Goal: Contribute content: Contribute content

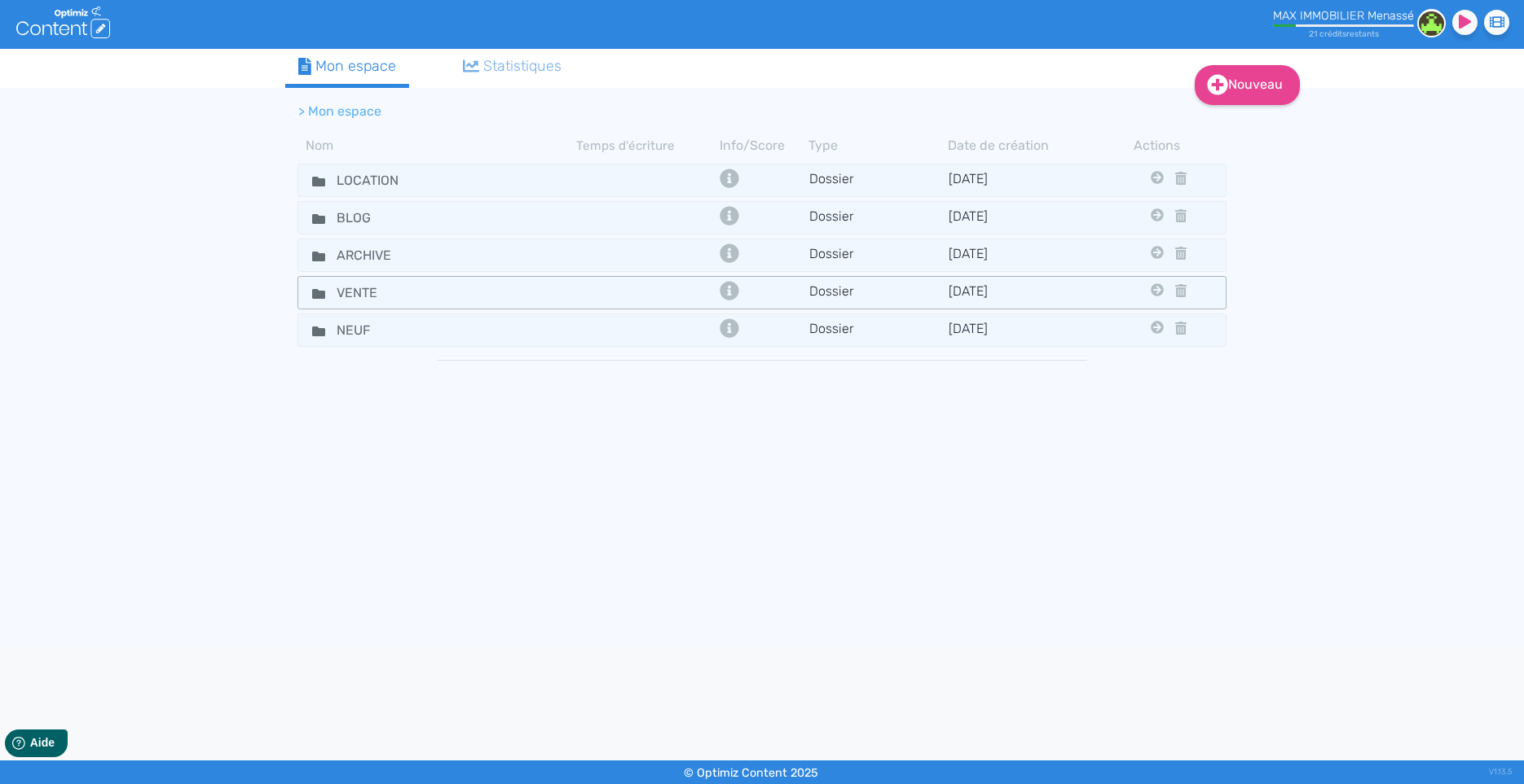
click at [611, 299] on td at bounding box center [645, 293] width 139 height 24
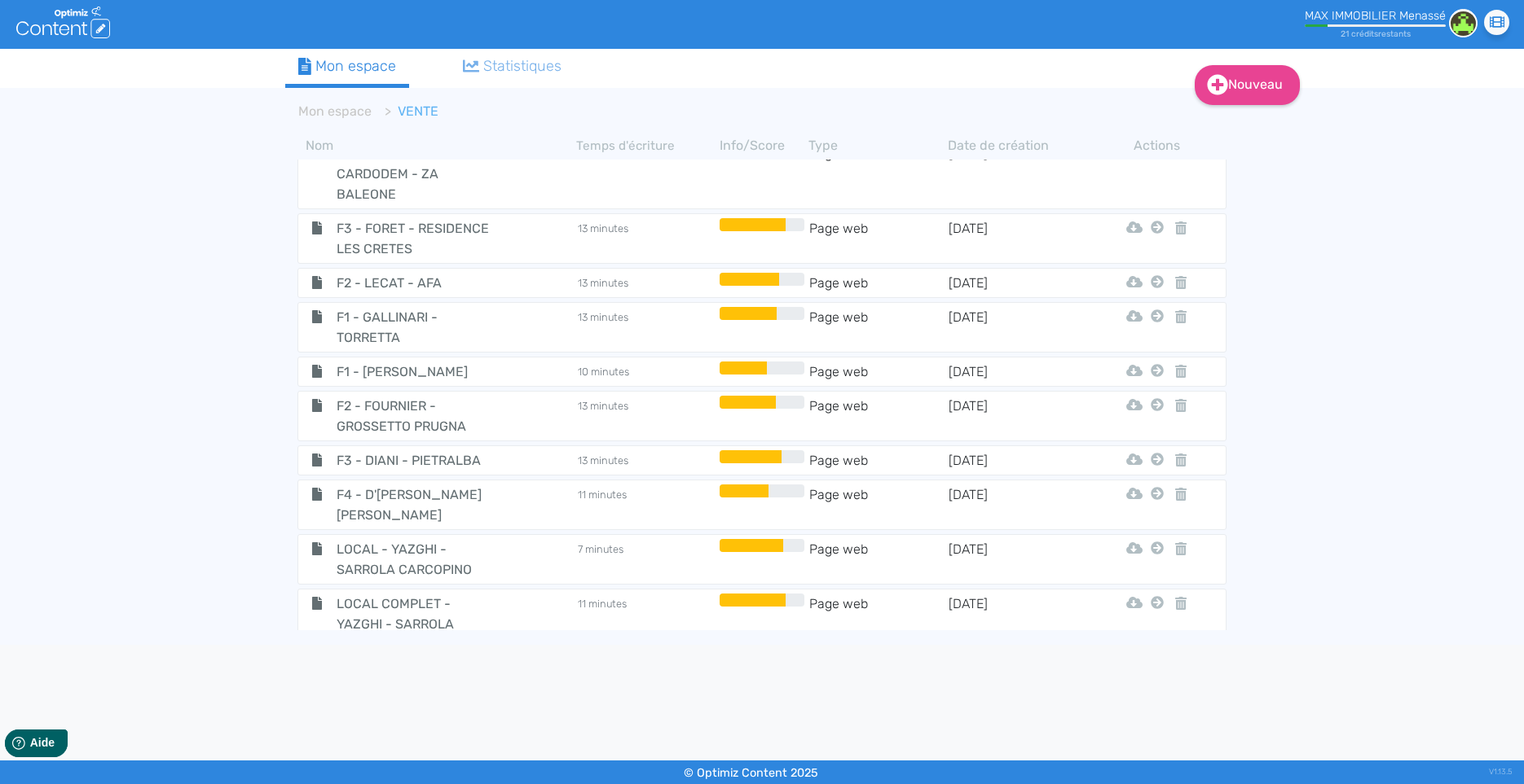
scroll to position [5017, 0]
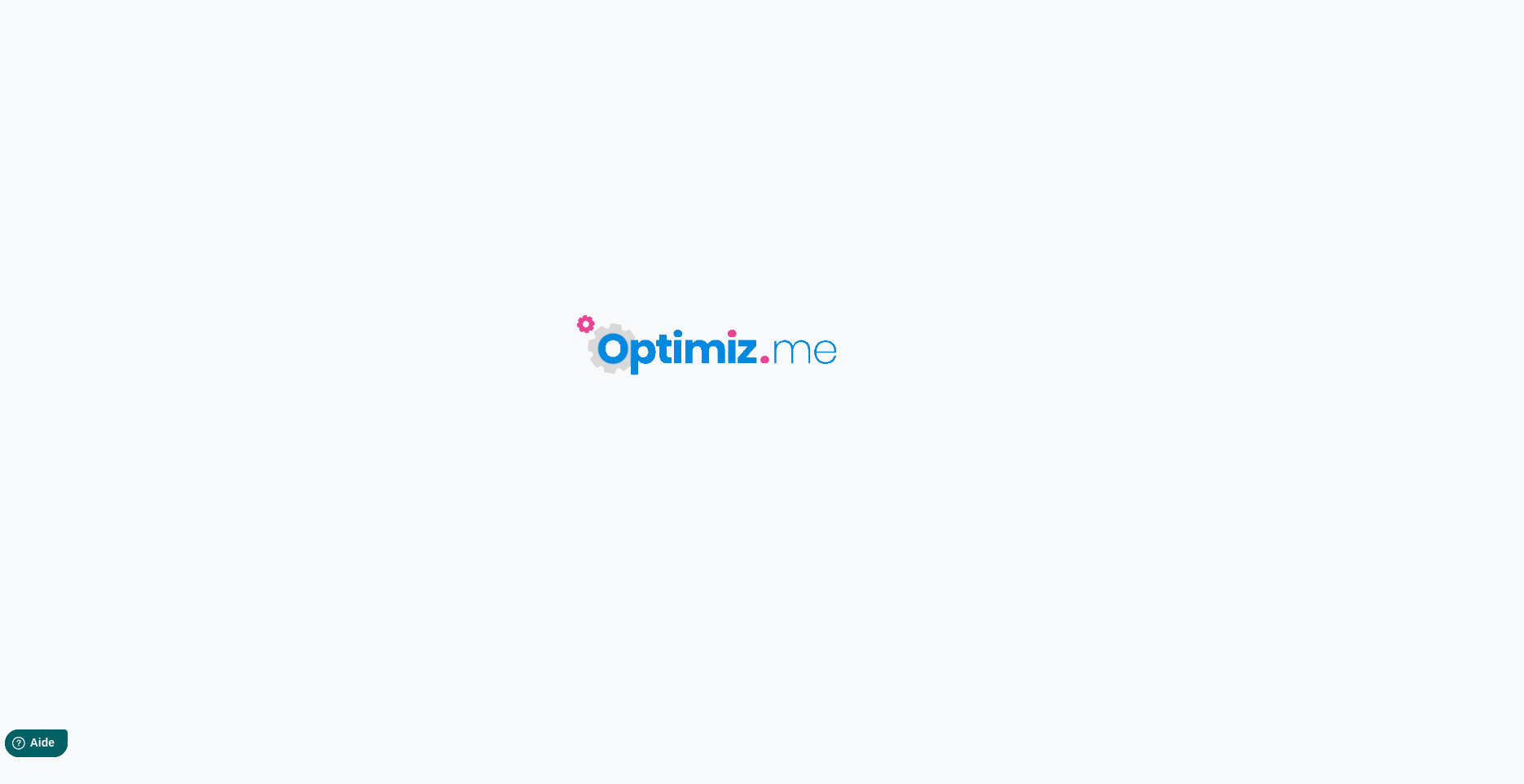
type input "VILLA - BOUHIER - CUTTOLI"
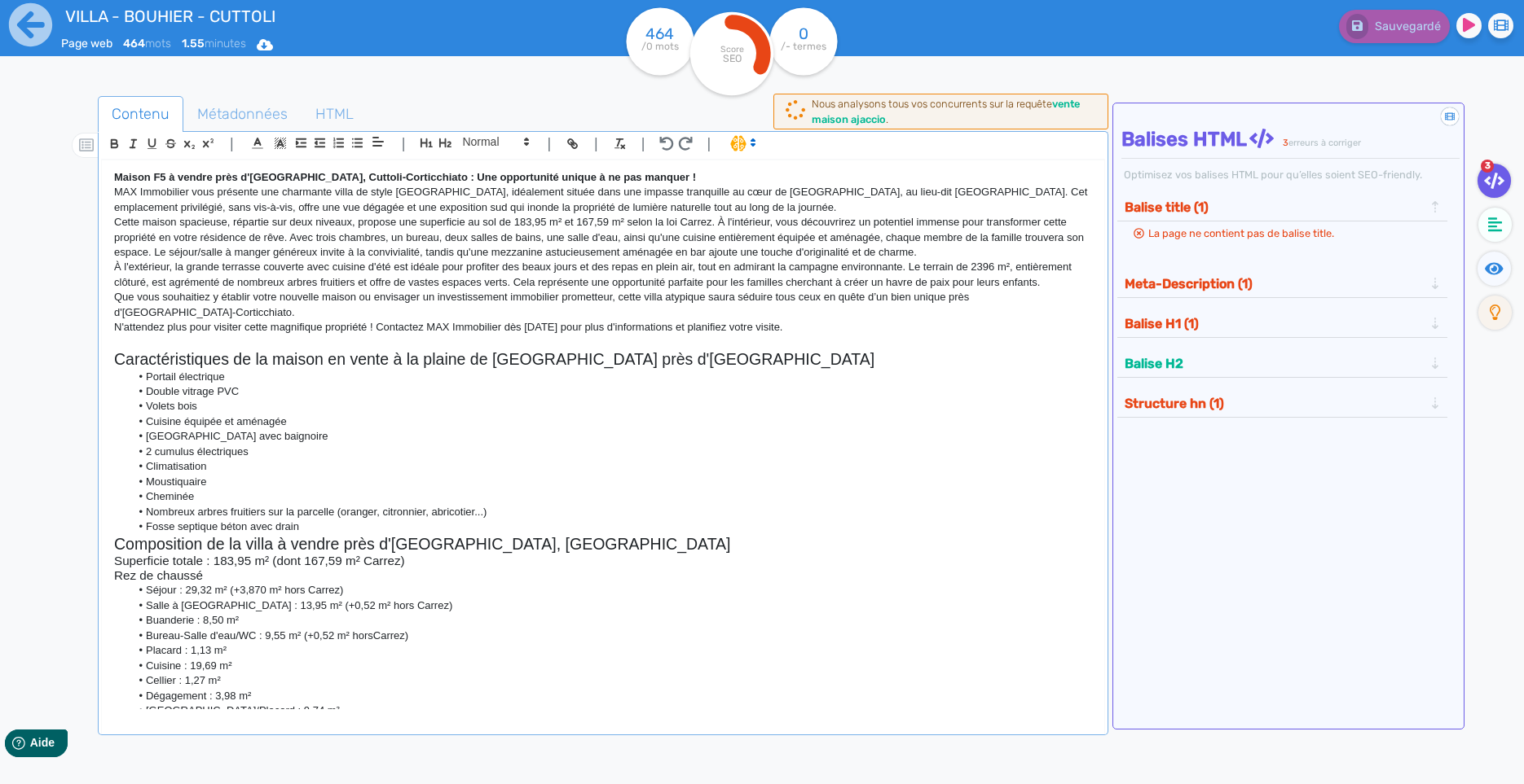
click at [171, 184] on strong "Maison F5 à vendre près d'[GEOGRAPHIC_DATA], Cuttoli-Corticchiato : Une opportu…" at bounding box center [405, 177] width 582 height 12
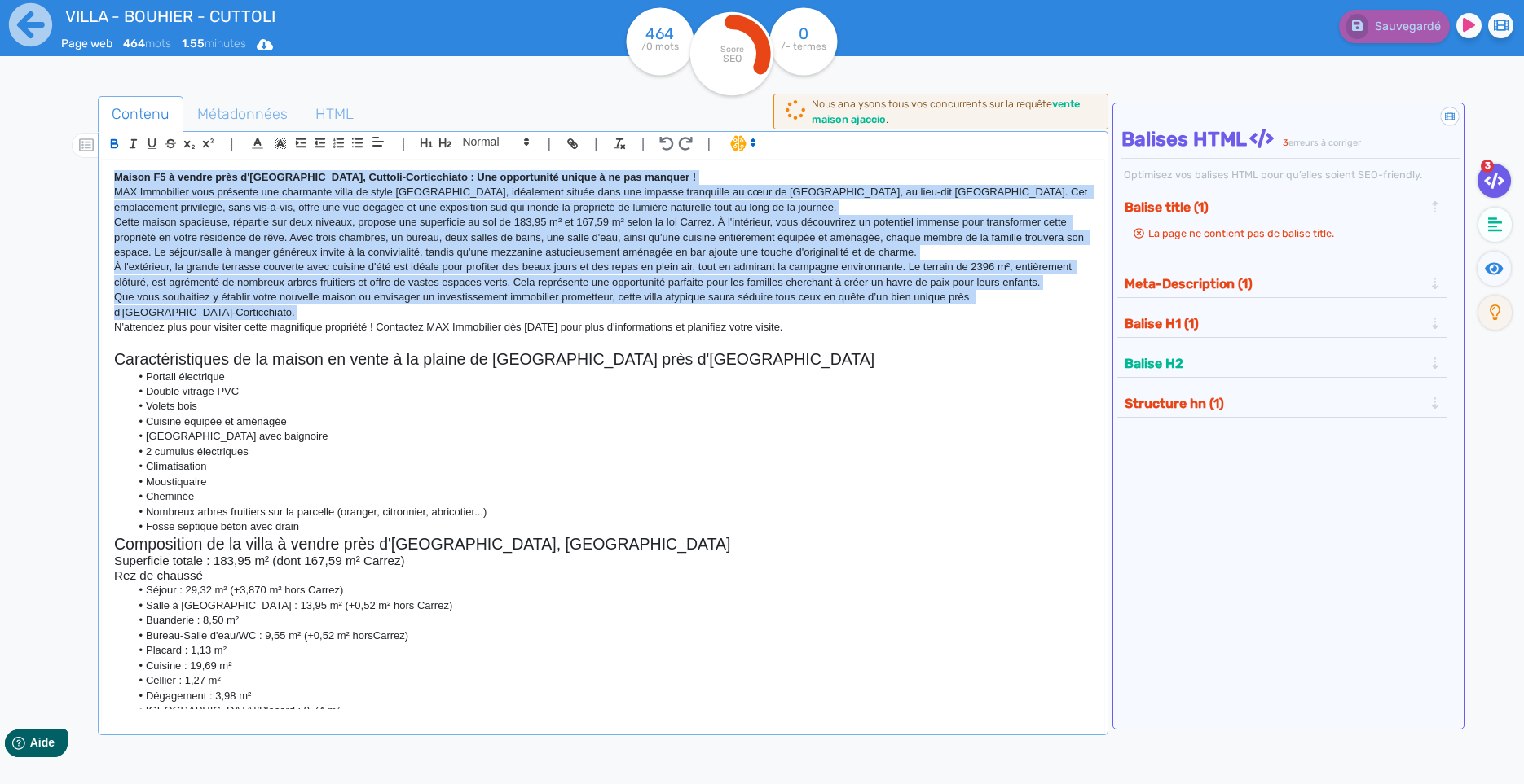
drag, startPoint x: 171, startPoint y: 184, endPoint x: 180, endPoint y: 332, distance: 148.3
click at [180, 332] on div "Maison F5 à vendre près d'[GEOGRAPHIC_DATA], Cuttoli-Corticchiato : Une opportu…" at bounding box center [603, 435] width 1002 height 549
click at [506, 175] on strong "Maison F5 à vendre près d'[GEOGRAPHIC_DATA], Cuttoli-Corticchiato : Une opportu…" at bounding box center [405, 177] width 582 height 12
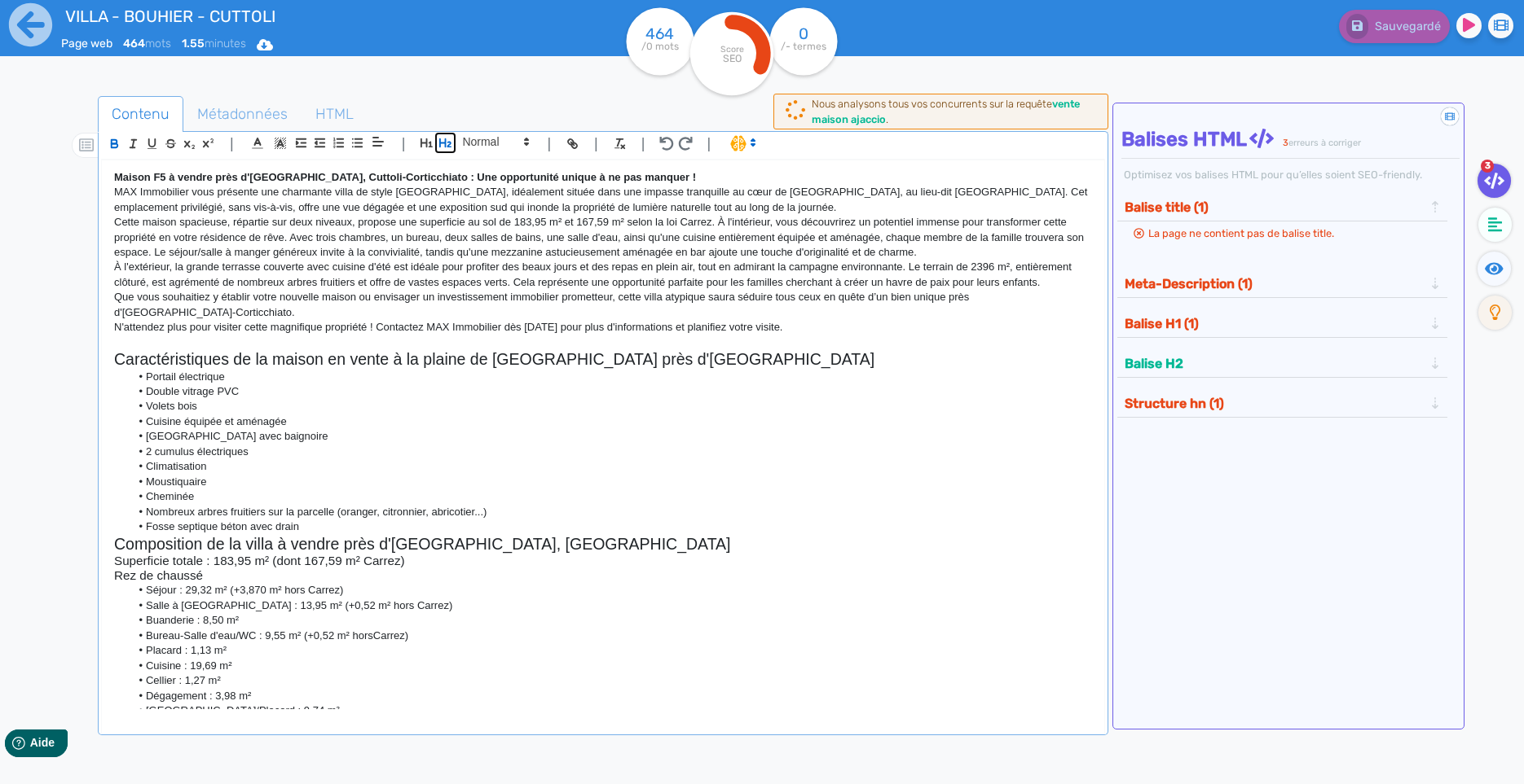
click at [448, 148] on icon "button" at bounding box center [445, 143] width 12 height 9
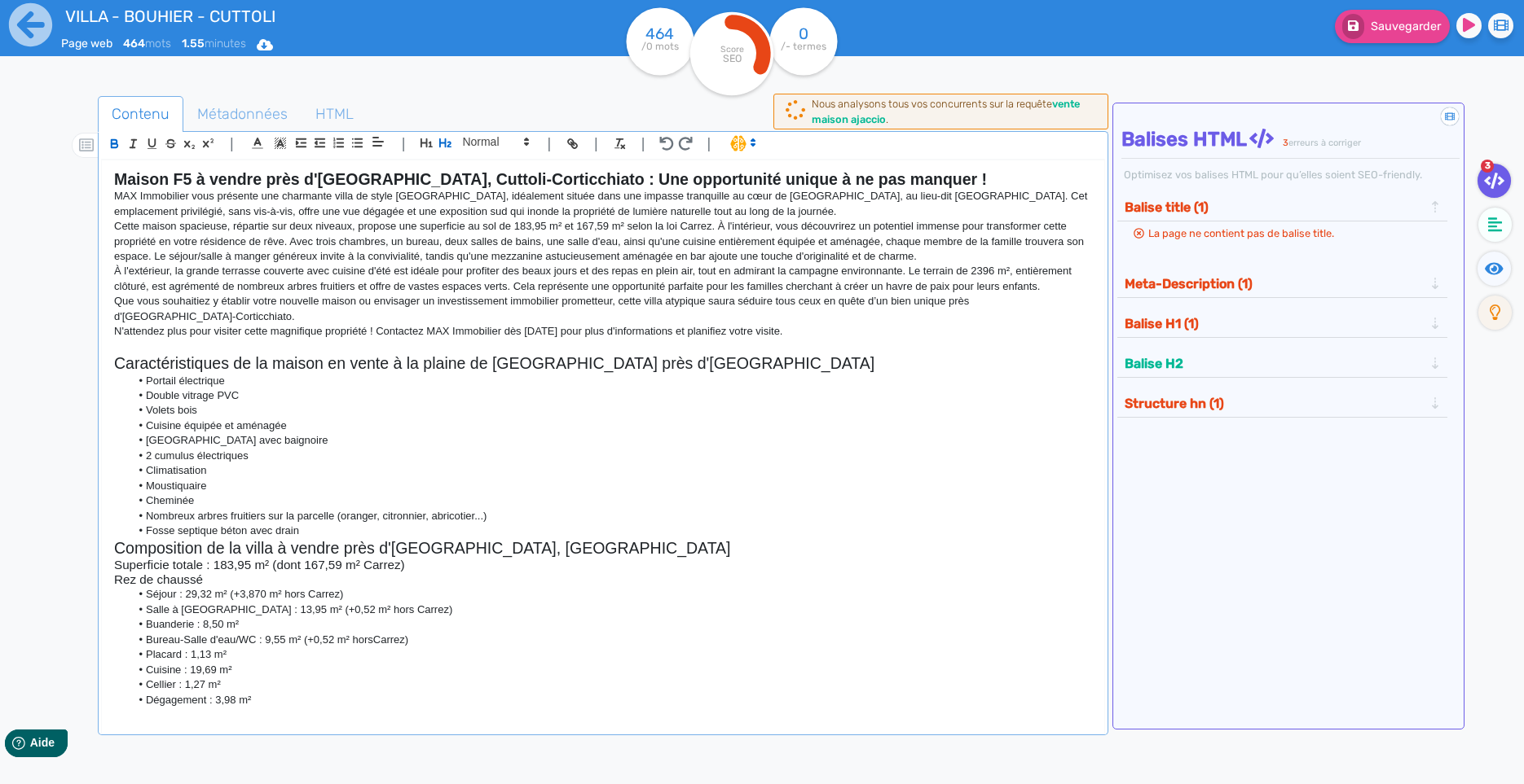
click at [449, 177] on strong "Maison F5 à vendre près d'[GEOGRAPHIC_DATA], Cuttoli-Corticchiato : Une opportu…" at bounding box center [550, 180] width 873 height 18
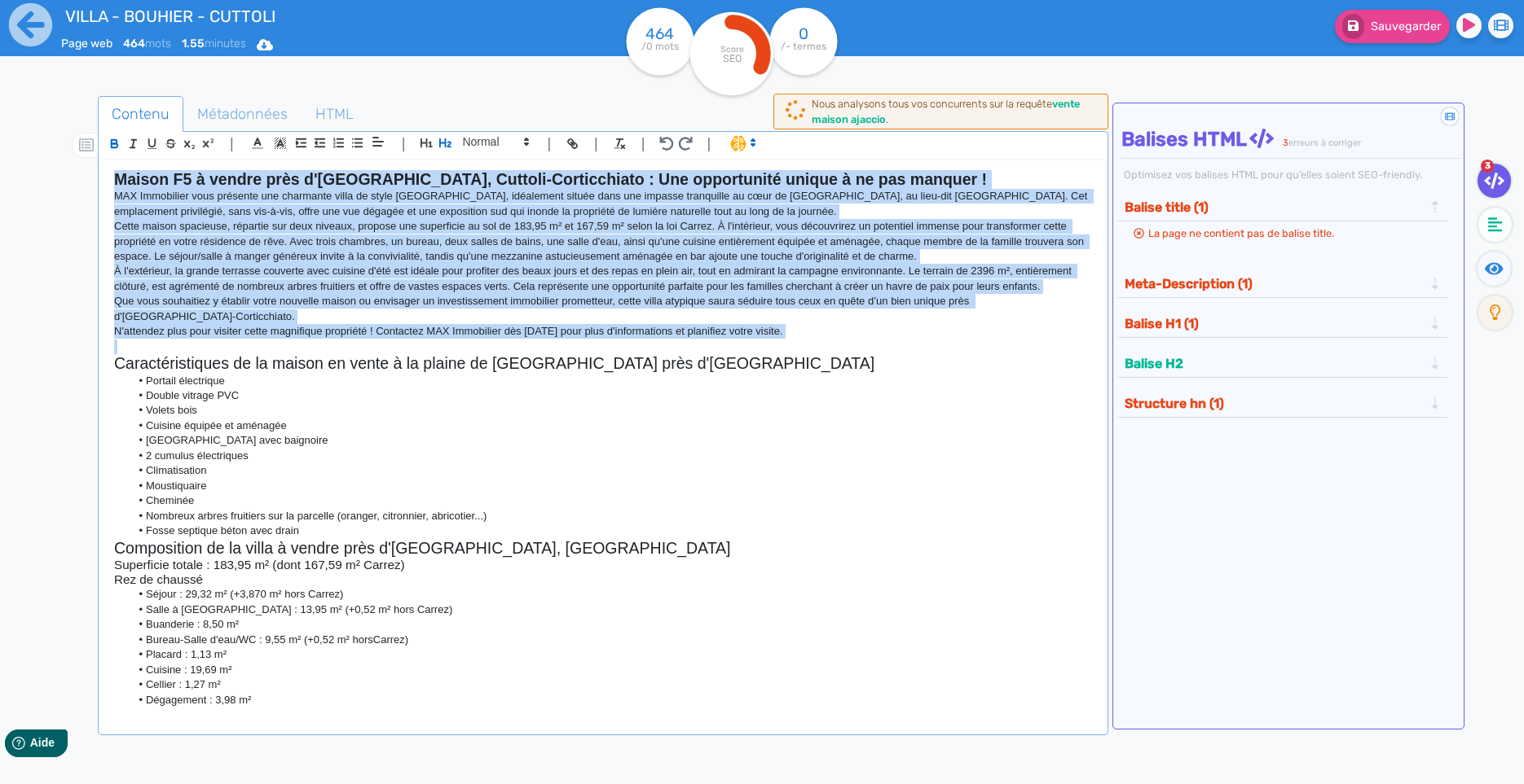
drag, startPoint x: 449, startPoint y: 177, endPoint x: 484, endPoint y: 347, distance: 173.6
click at [484, 347] on div "Maison F5 à vendre près d'[GEOGRAPHIC_DATA], Cuttoli-Corticchiato : Une opportu…" at bounding box center [603, 435] width 1002 height 549
click at [456, 178] on strong "Maison F5 à vendre près d'[GEOGRAPHIC_DATA], Cuttoli-Corticchiato : Une opportu…" at bounding box center [550, 180] width 873 height 18
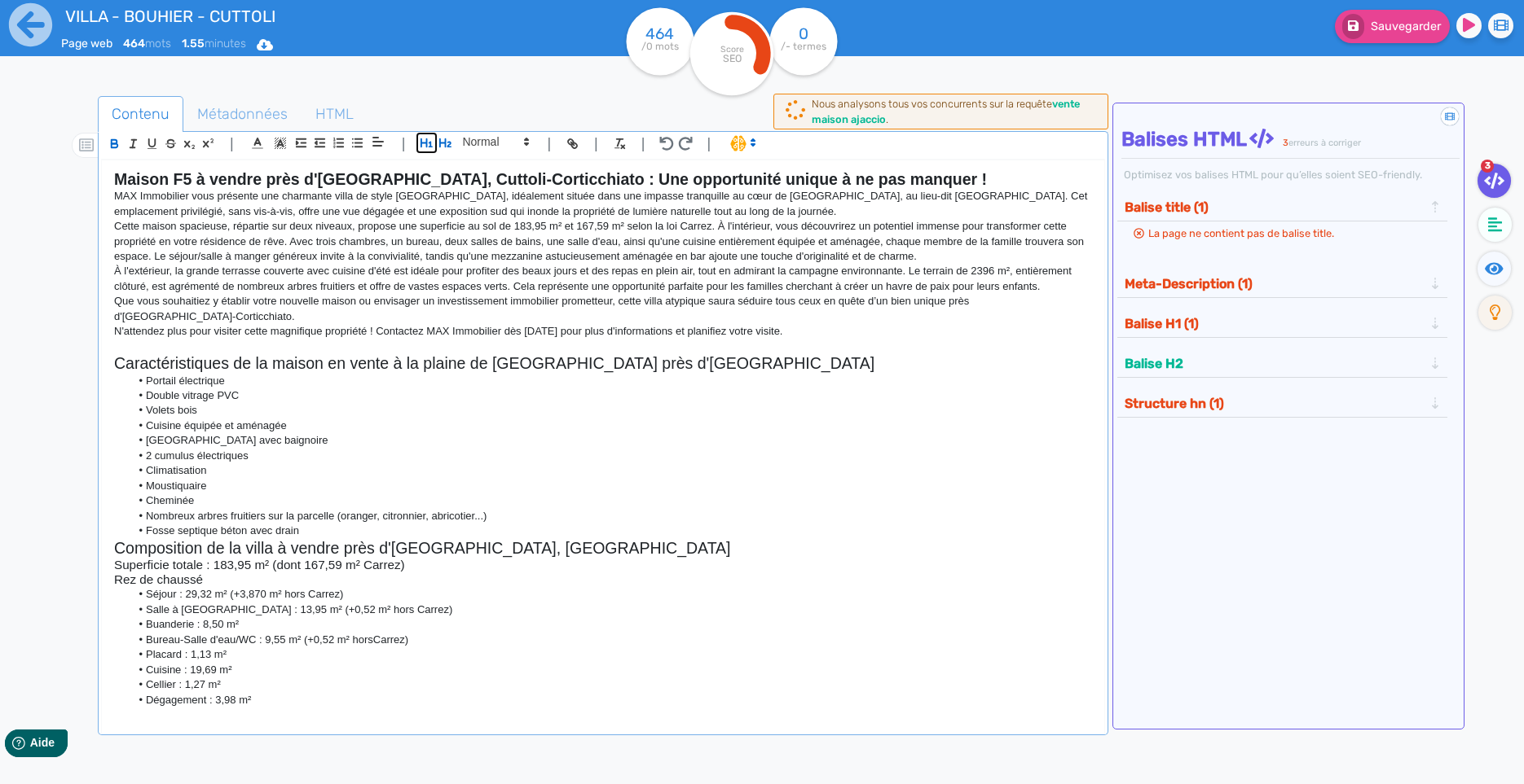
click at [423, 145] on icon "button" at bounding box center [426, 143] width 12 height 9
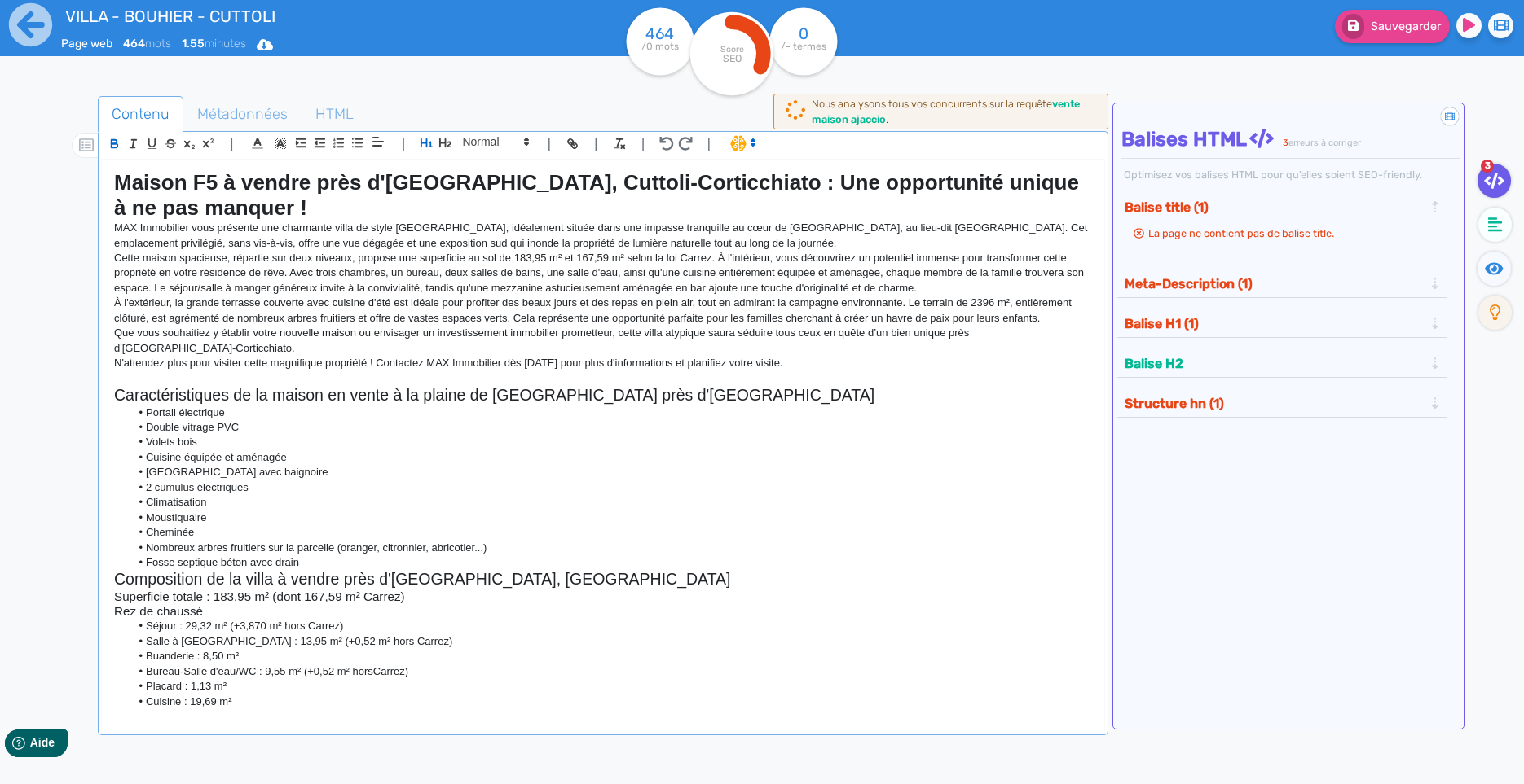
click at [437, 187] on strong "Maison F5 à vendre près d'[GEOGRAPHIC_DATA], Cuttoli-Corticchiato : Une opportu…" at bounding box center [599, 196] width 970 height 50
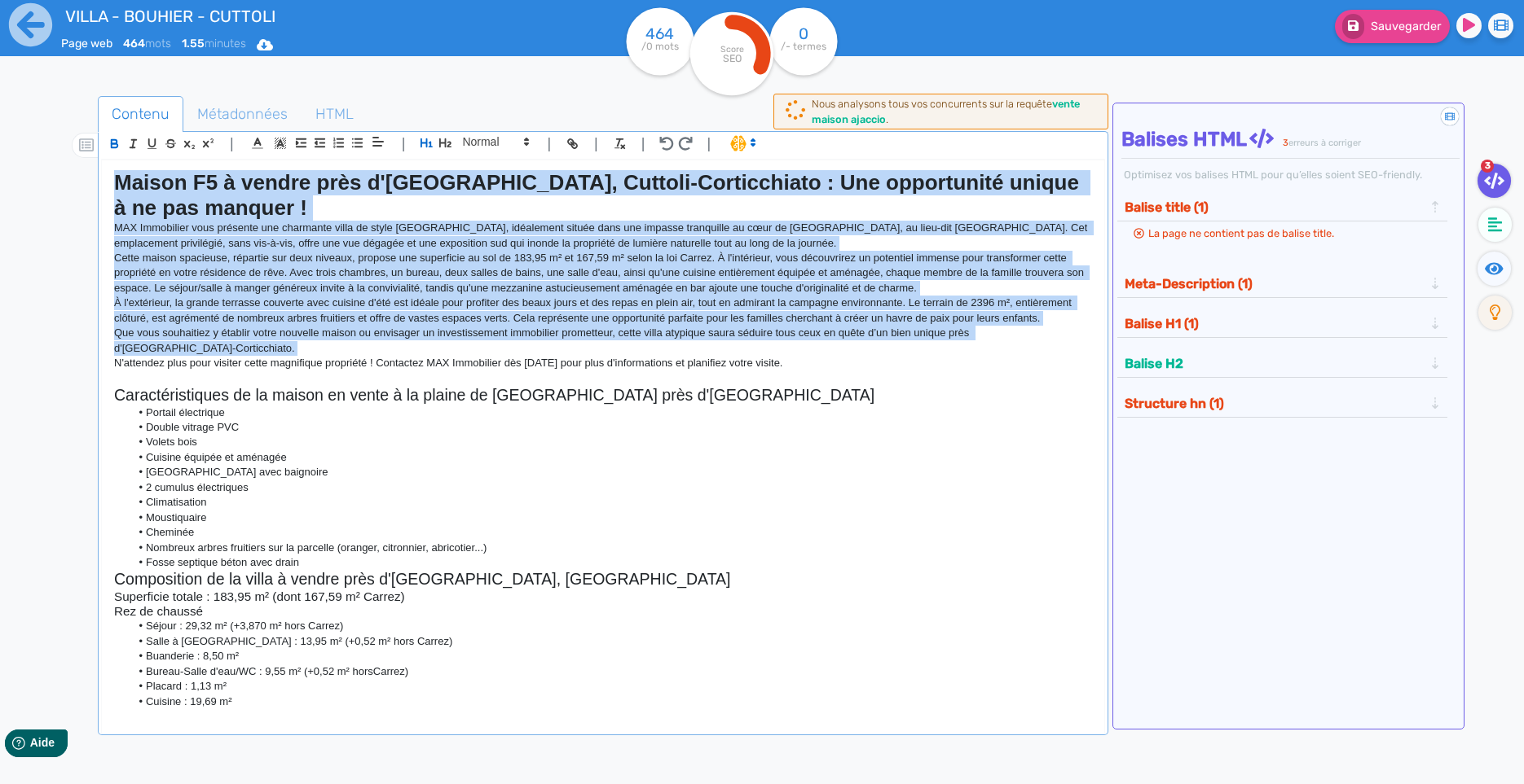
drag, startPoint x: 437, startPoint y: 187, endPoint x: 492, endPoint y: 371, distance: 192.0
click at [492, 371] on div "Maison F5 à vendre près d'[GEOGRAPHIC_DATA], Cuttoli-Corticchiato : Une opportu…" at bounding box center [603, 435] width 1002 height 549
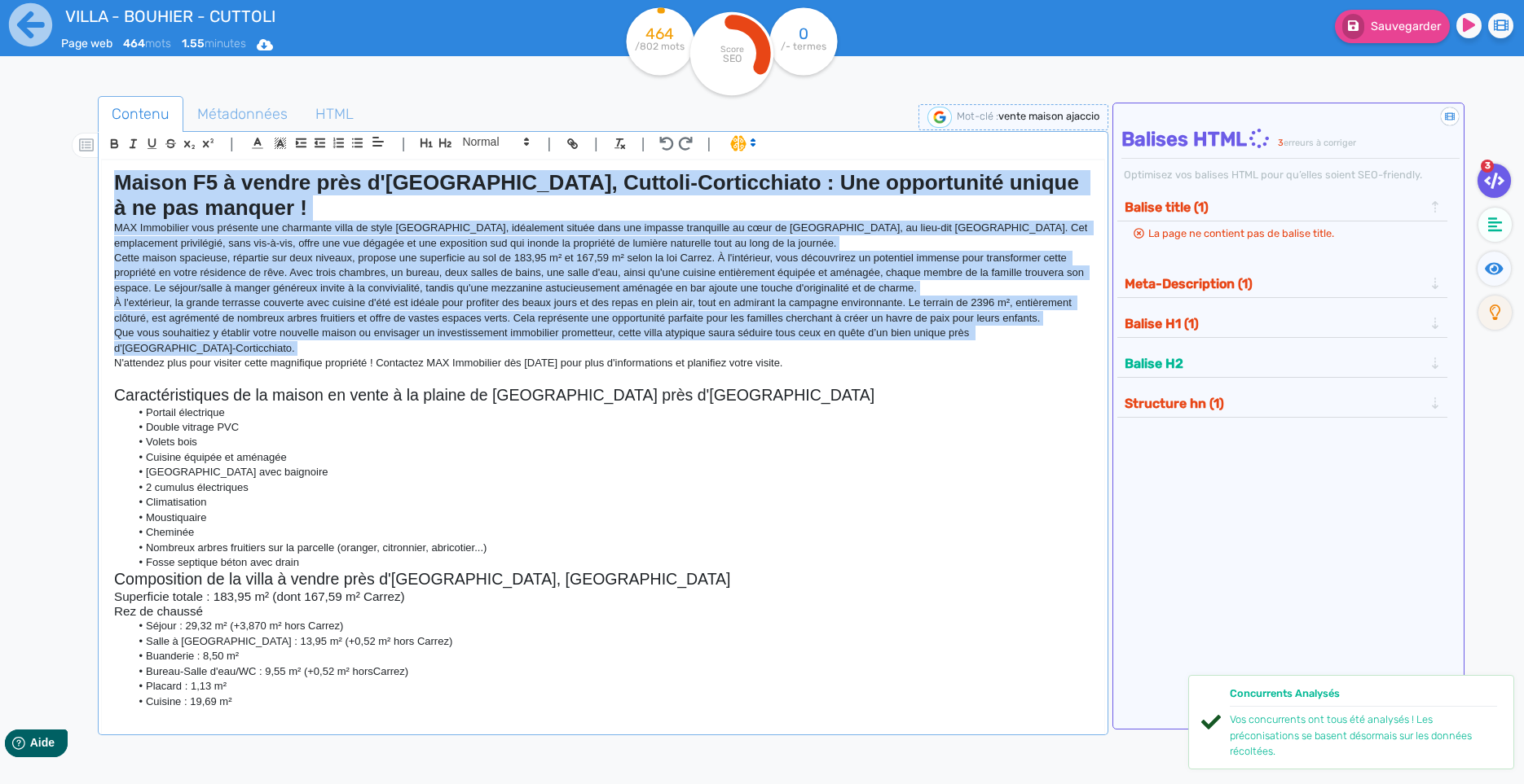
click at [743, 147] on span at bounding box center [742, 142] width 39 height 16
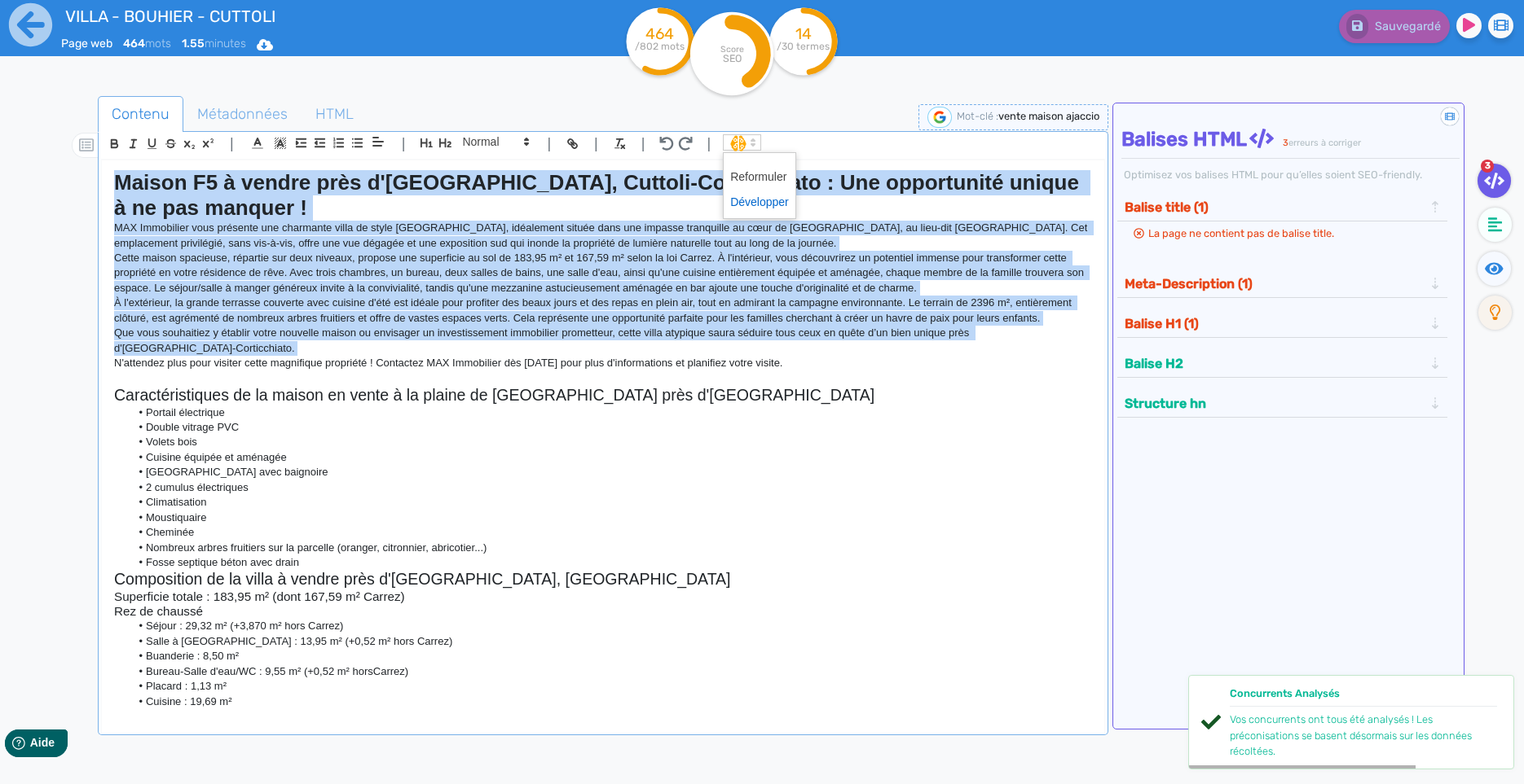
click at [746, 199] on span at bounding box center [759, 201] width 59 height 25
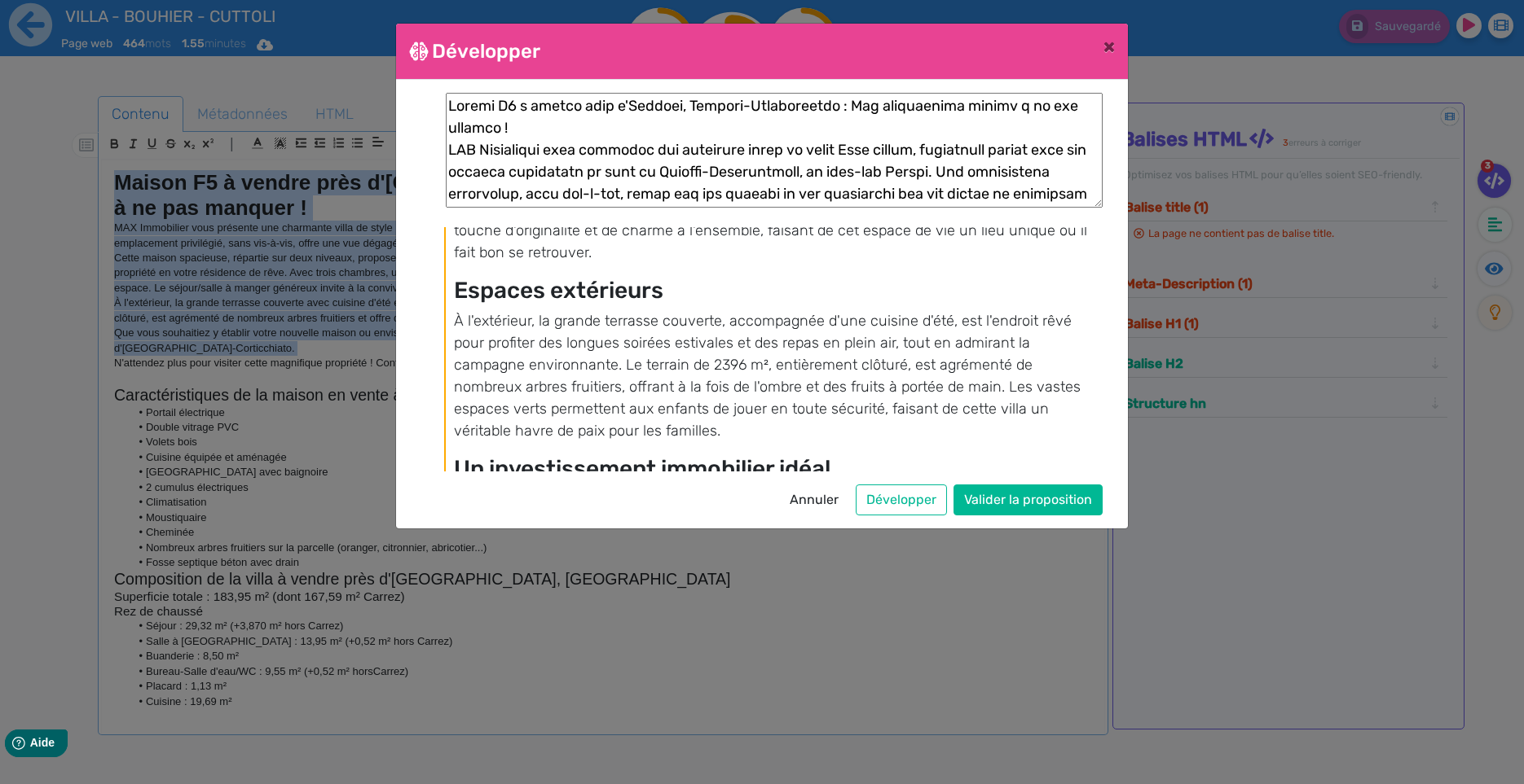
scroll to position [513, 0]
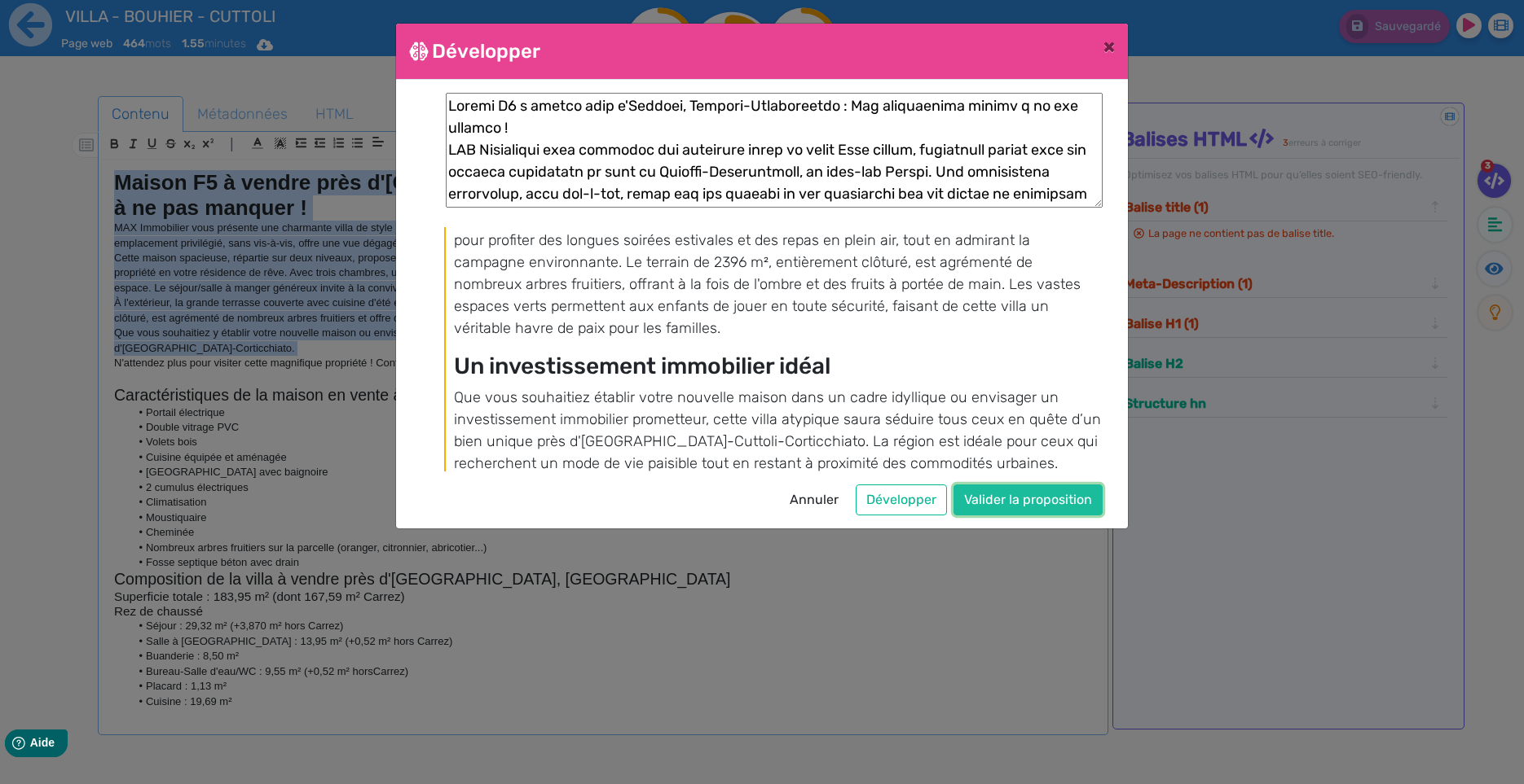
click at [1057, 498] on button "Valider la proposition" at bounding box center [1028, 499] width 149 height 31
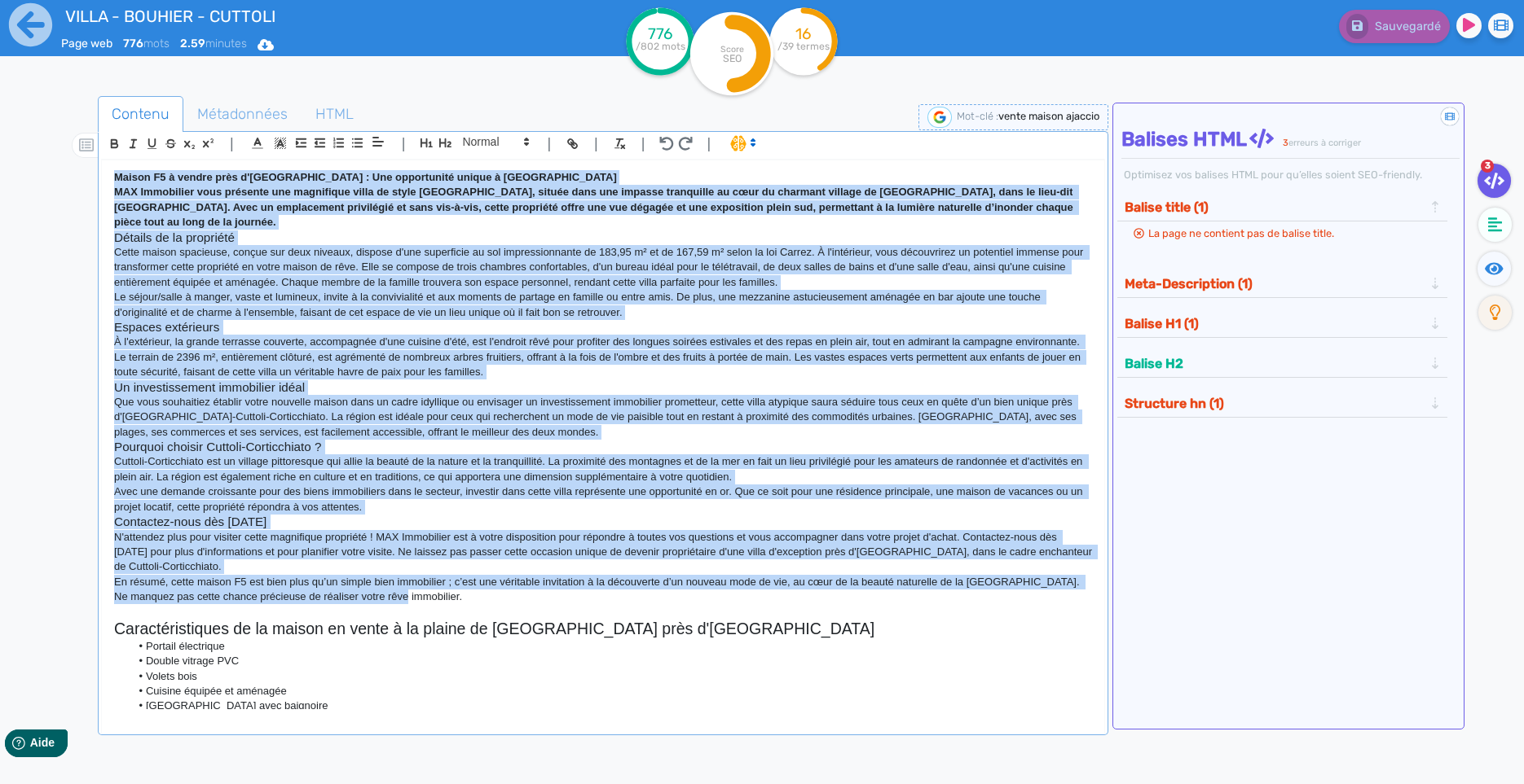
click at [177, 209] on strong "MAX Immobilier vous présente une magnifique villa de style [GEOGRAPHIC_DATA], s…" at bounding box center [595, 206] width 961 height 43
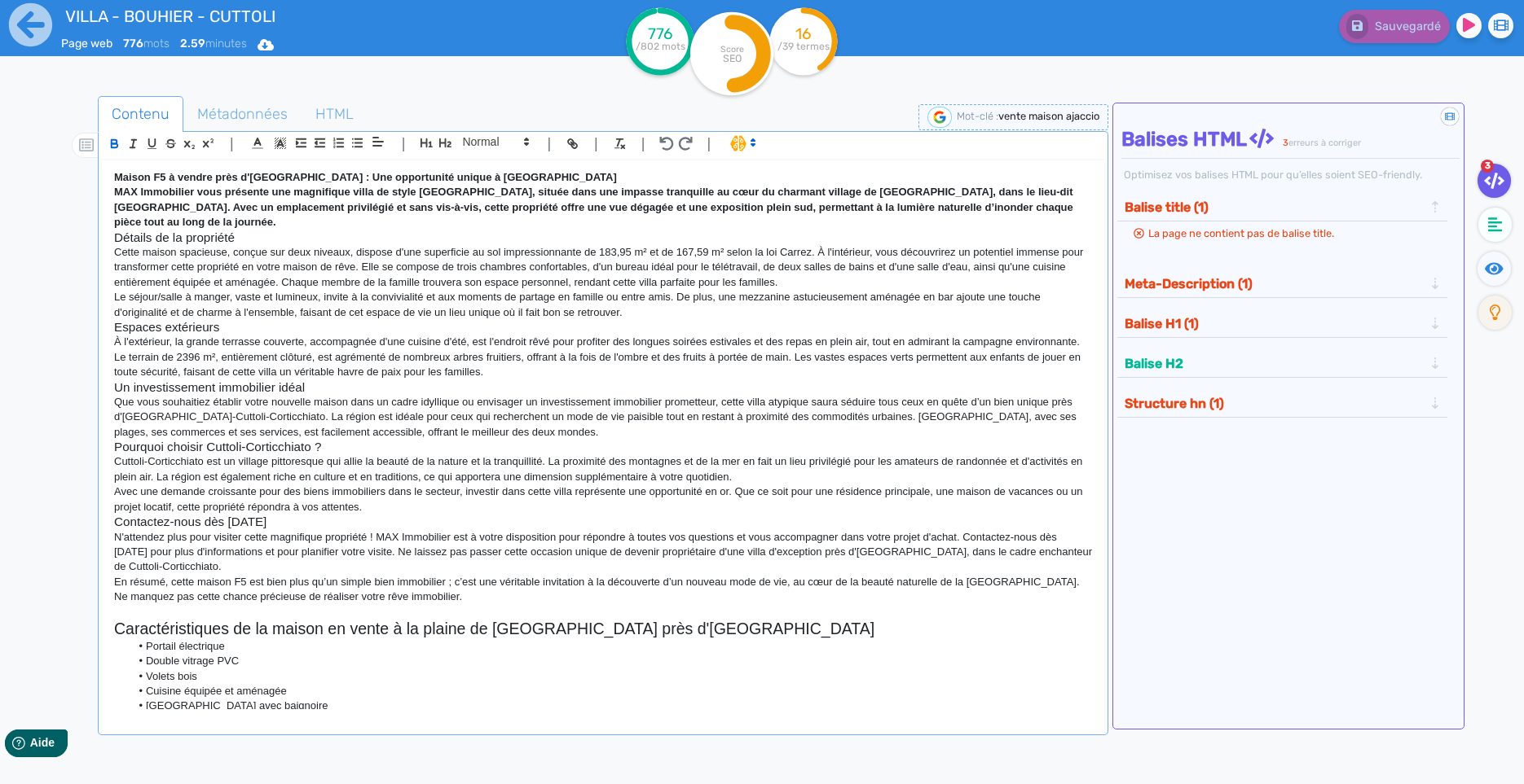
click at [166, 177] on strong "Maison F5 à vendre près d'[GEOGRAPHIC_DATA] : Une opportunité unique à [GEOGRAP…" at bounding box center [365, 177] width 502 height 12
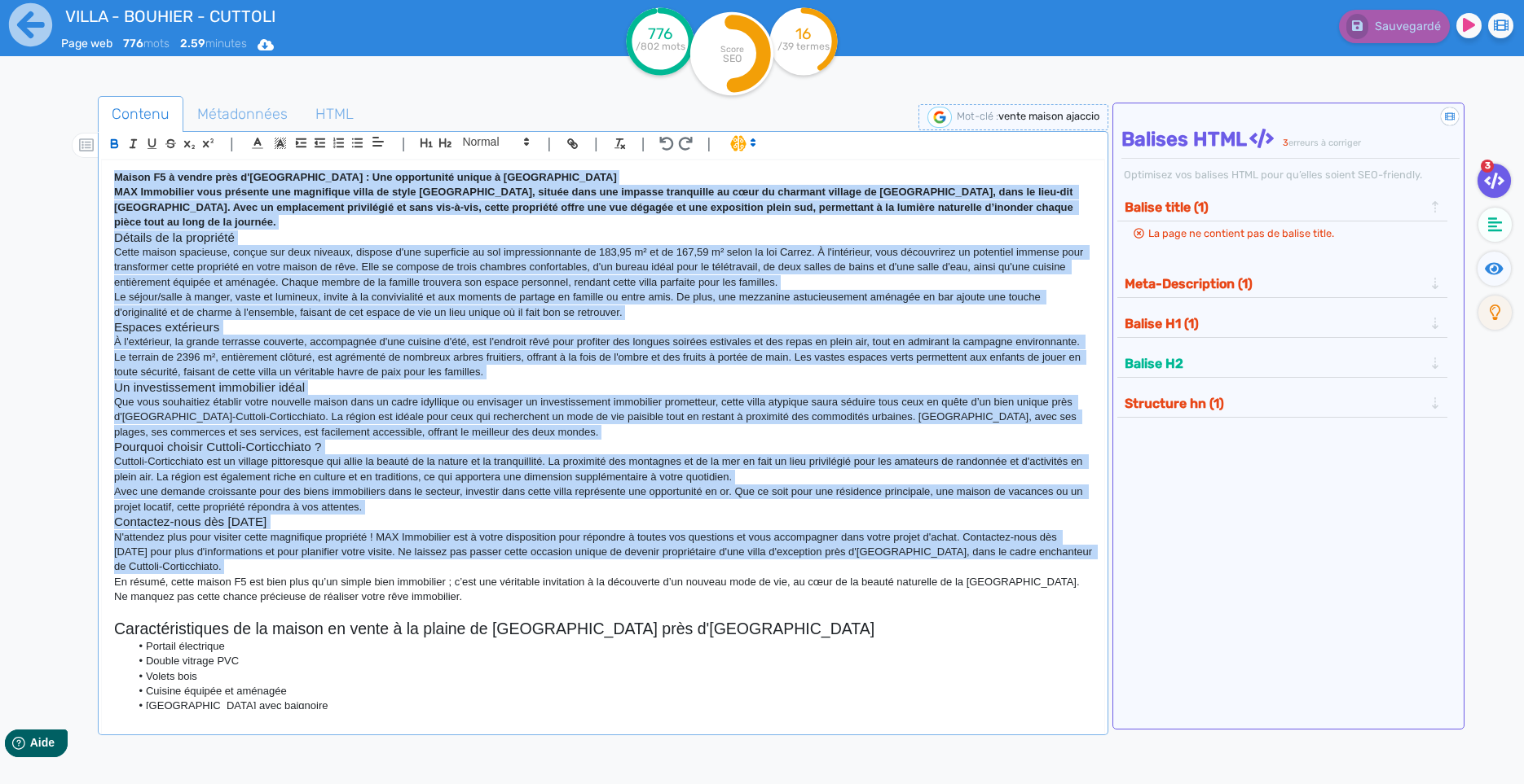
drag, startPoint x: 166, startPoint y: 177, endPoint x: 410, endPoint y: 582, distance: 472.8
click at [410, 582] on div "Maison F5 à vendre près d'[GEOGRAPHIC_DATA] : Une opportunité unique à Cuttoli-…" at bounding box center [603, 435] width 1002 height 549
click at [211, 25] on input "VILLA - BOUHIER - CUTTOLI" at bounding box center [290, 16] width 457 height 28
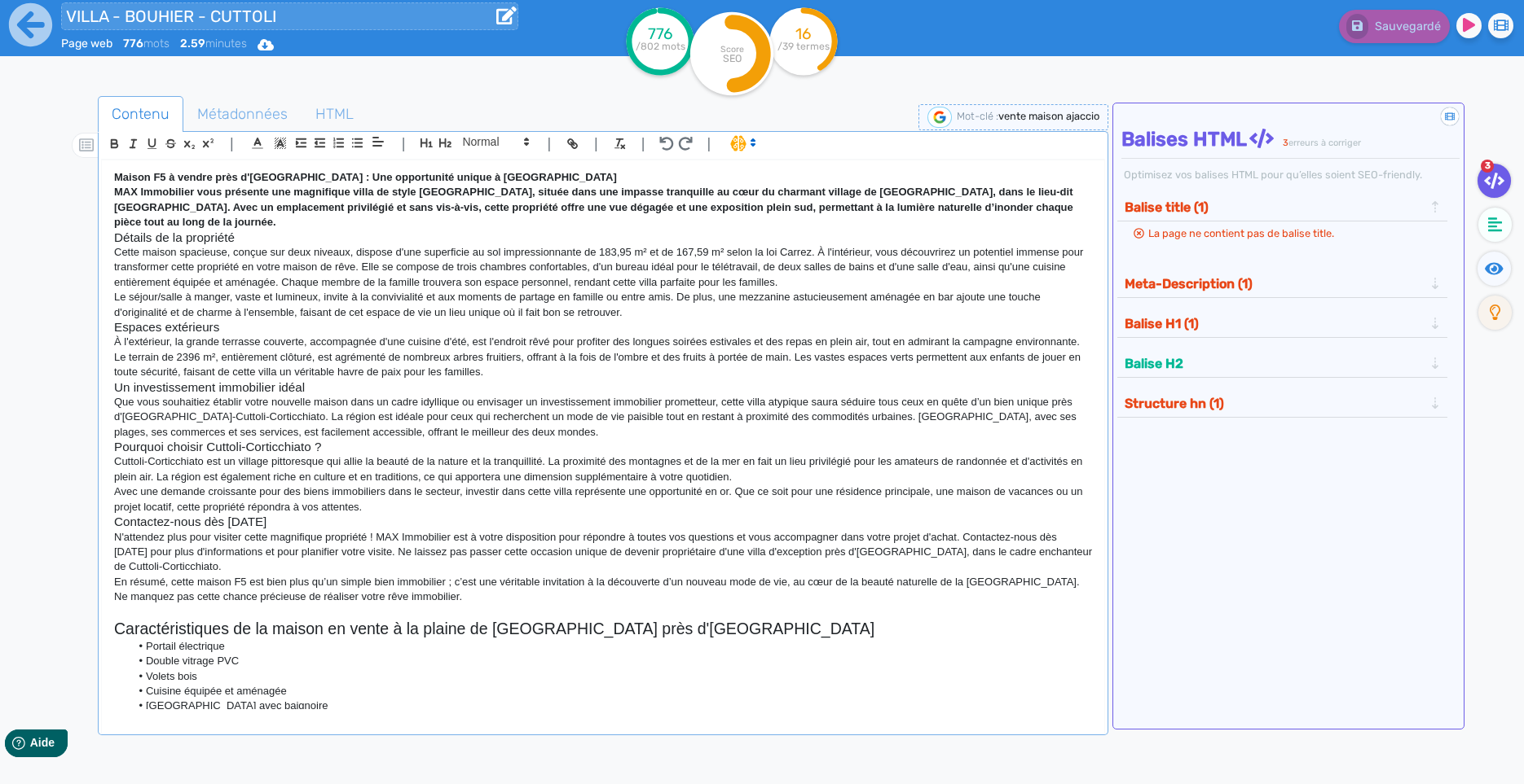
click at [211, 25] on input "VILLA - BOUHIER - CUTTOLI" at bounding box center [290, 16] width 457 height 28
click at [215, 181] on strong "Maison F5 à vendre près d'[GEOGRAPHIC_DATA] : Une opportunité unique à [GEOGRAP…" at bounding box center [365, 177] width 502 height 12
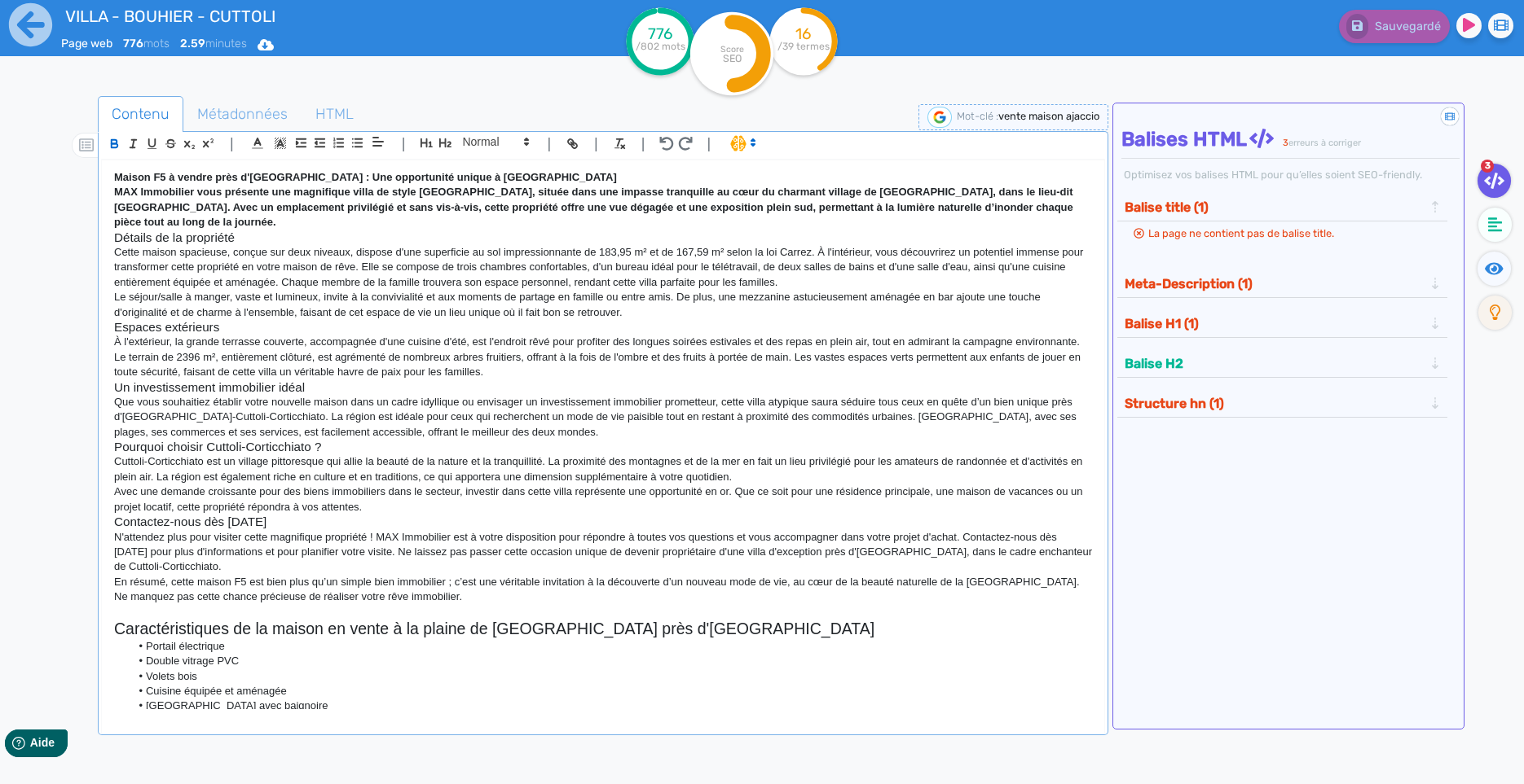
click at [215, 181] on strong "Maison F5 à vendre près d'[GEOGRAPHIC_DATA] : Une opportunité unique à [GEOGRAP…" at bounding box center [365, 177] width 502 height 12
click at [116, 143] on icon "button" at bounding box center [114, 144] width 14 height 14
click at [444, 148] on icon "button" at bounding box center [446, 143] width 14 height 14
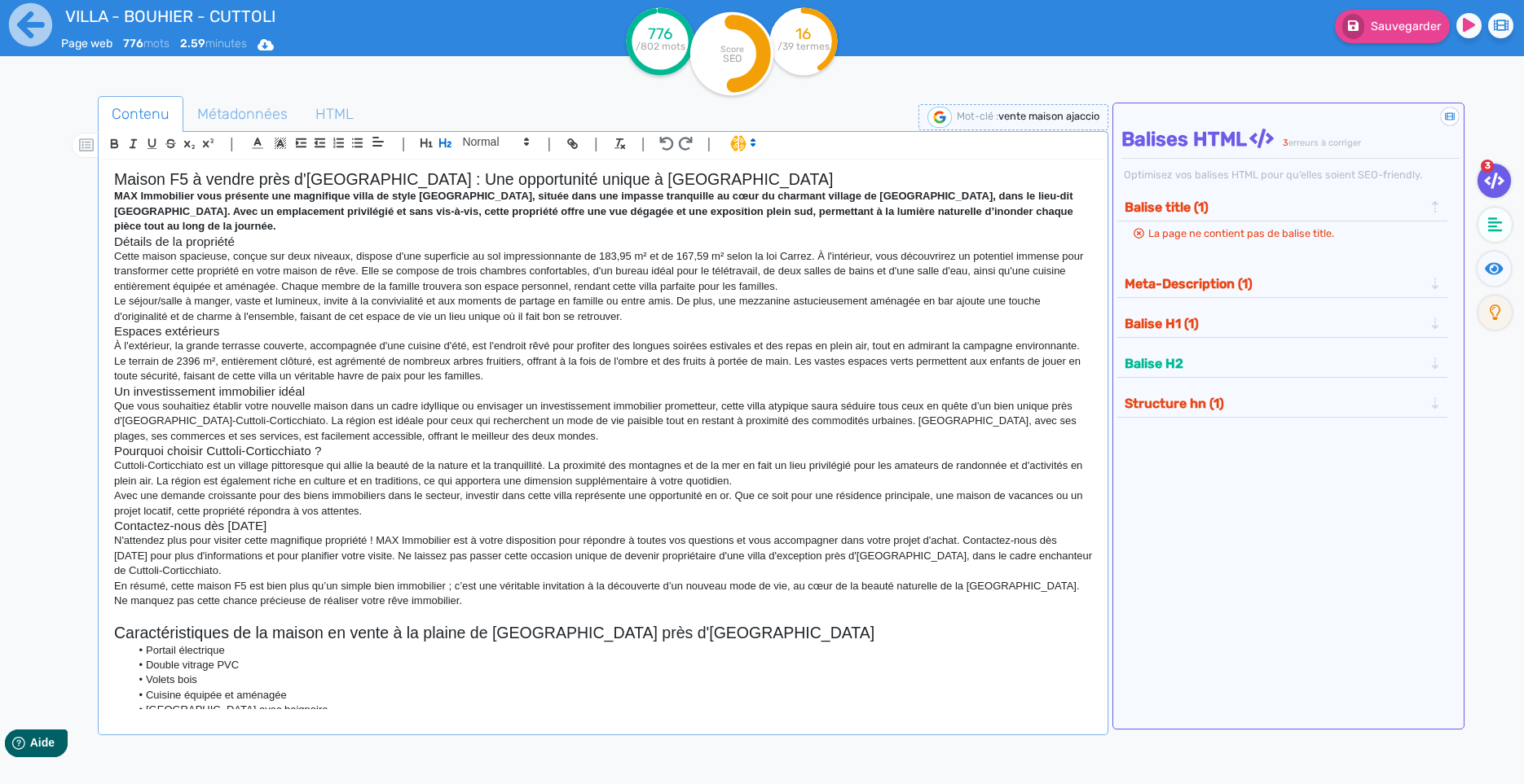
click at [701, 182] on h2 "Maison F5 à vendre près d'[GEOGRAPHIC_DATA] : Une opportunité unique à [GEOGRAP…" at bounding box center [603, 180] width 978 height 19
click at [239, 201] on strong "MAX Immobilier vous présente une magnifique villa de style [GEOGRAPHIC_DATA], s…" at bounding box center [595, 210] width 961 height 43
click at [116, 151] on icon "button" at bounding box center [114, 144] width 14 height 14
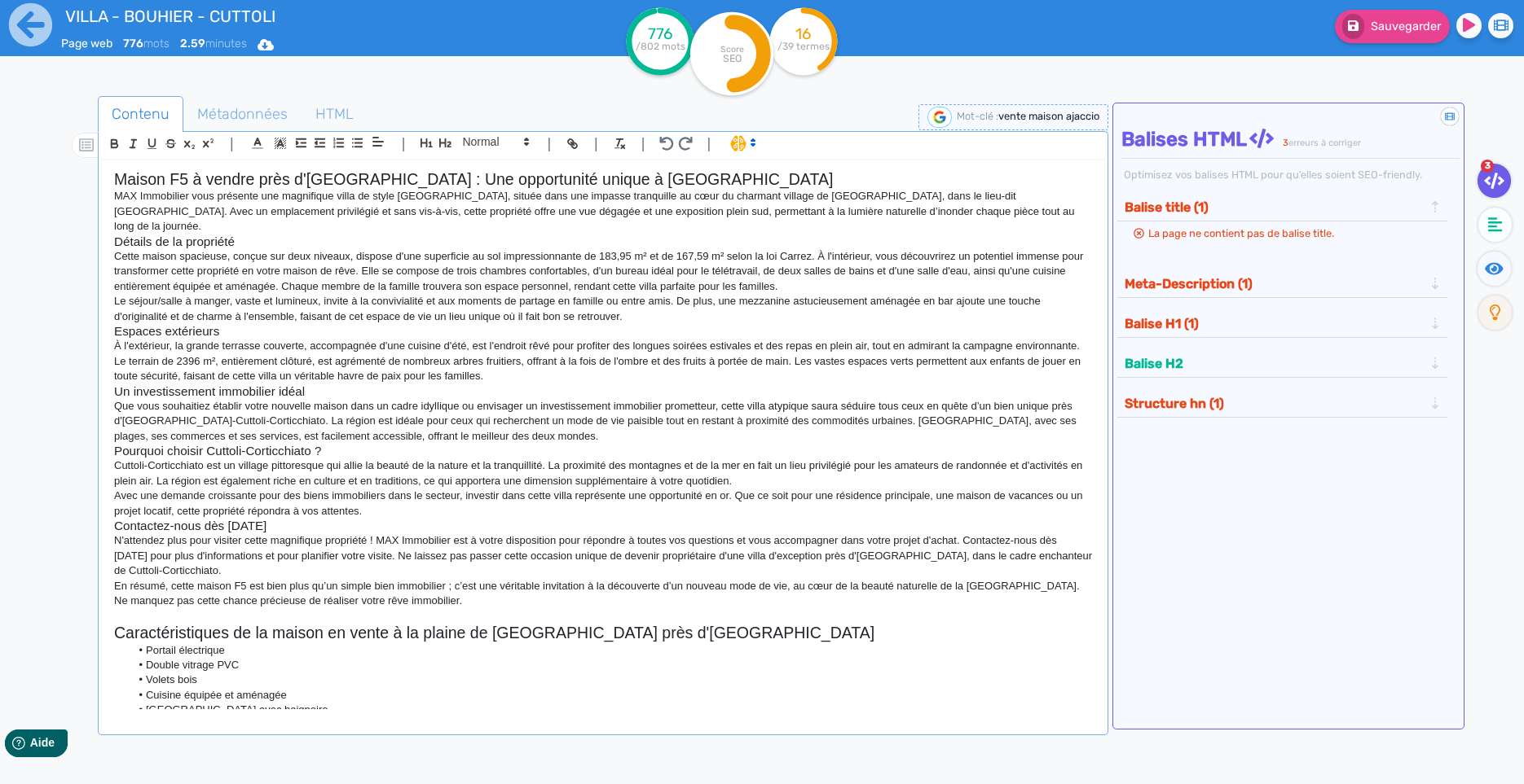
click at [189, 195] on p "MAX Immobilier vous présente une magnifique villa de style [GEOGRAPHIC_DATA], s…" at bounding box center [603, 210] width 978 height 45
click at [192, 183] on h2 "Maison F5 à vendre près d'[GEOGRAPHIC_DATA] : Une opportunité unique à [GEOGRAP…" at bounding box center [603, 180] width 978 height 19
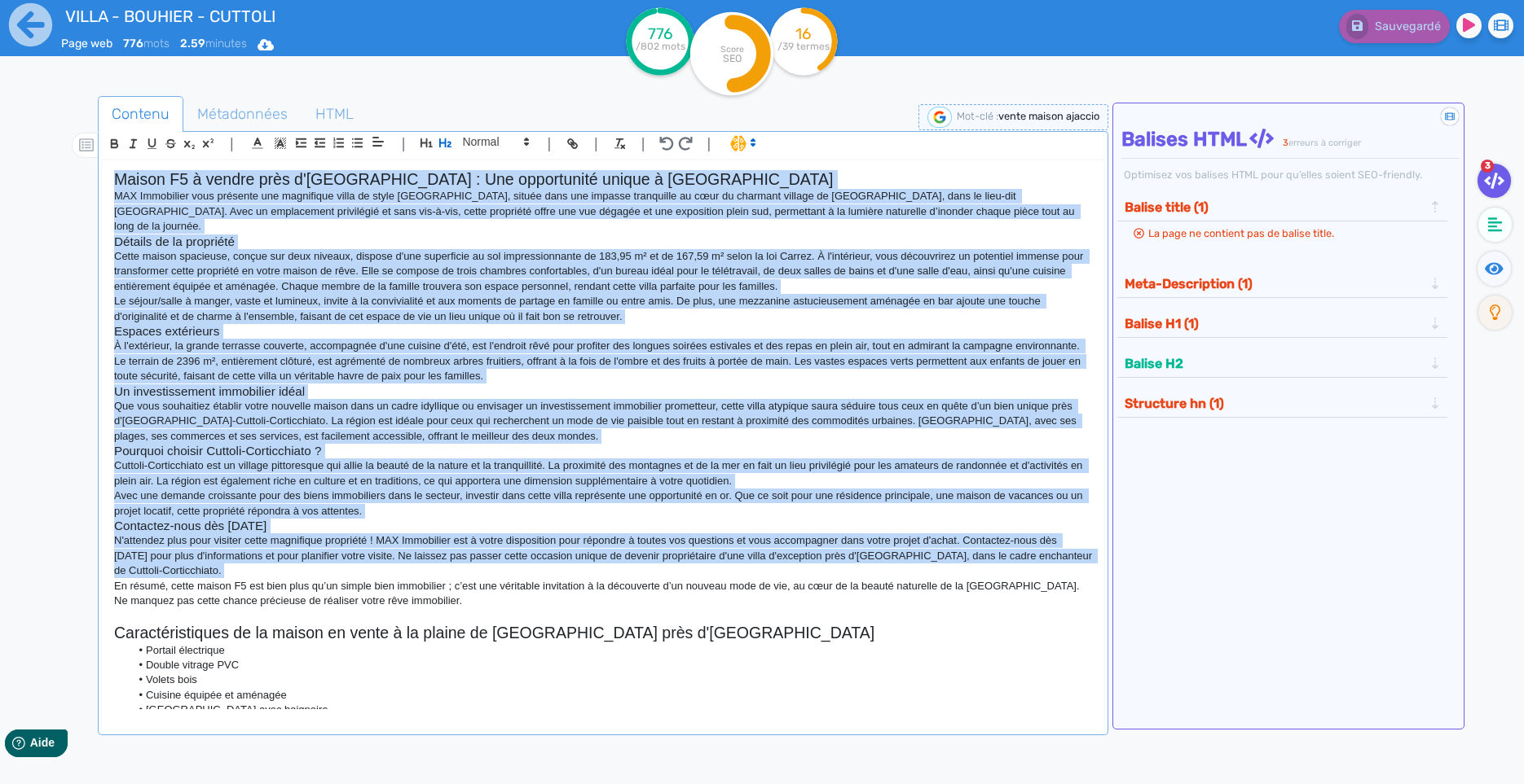
drag, startPoint x: 192, startPoint y: 183, endPoint x: 409, endPoint y: 593, distance: 463.9
click at [409, 593] on div "Maison F5 à vendre près d'[GEOGRAPHIC_DATA] : Une opportunité unique à Cuttoli-…" at bounding box center [603, 435] width 1002 height 549
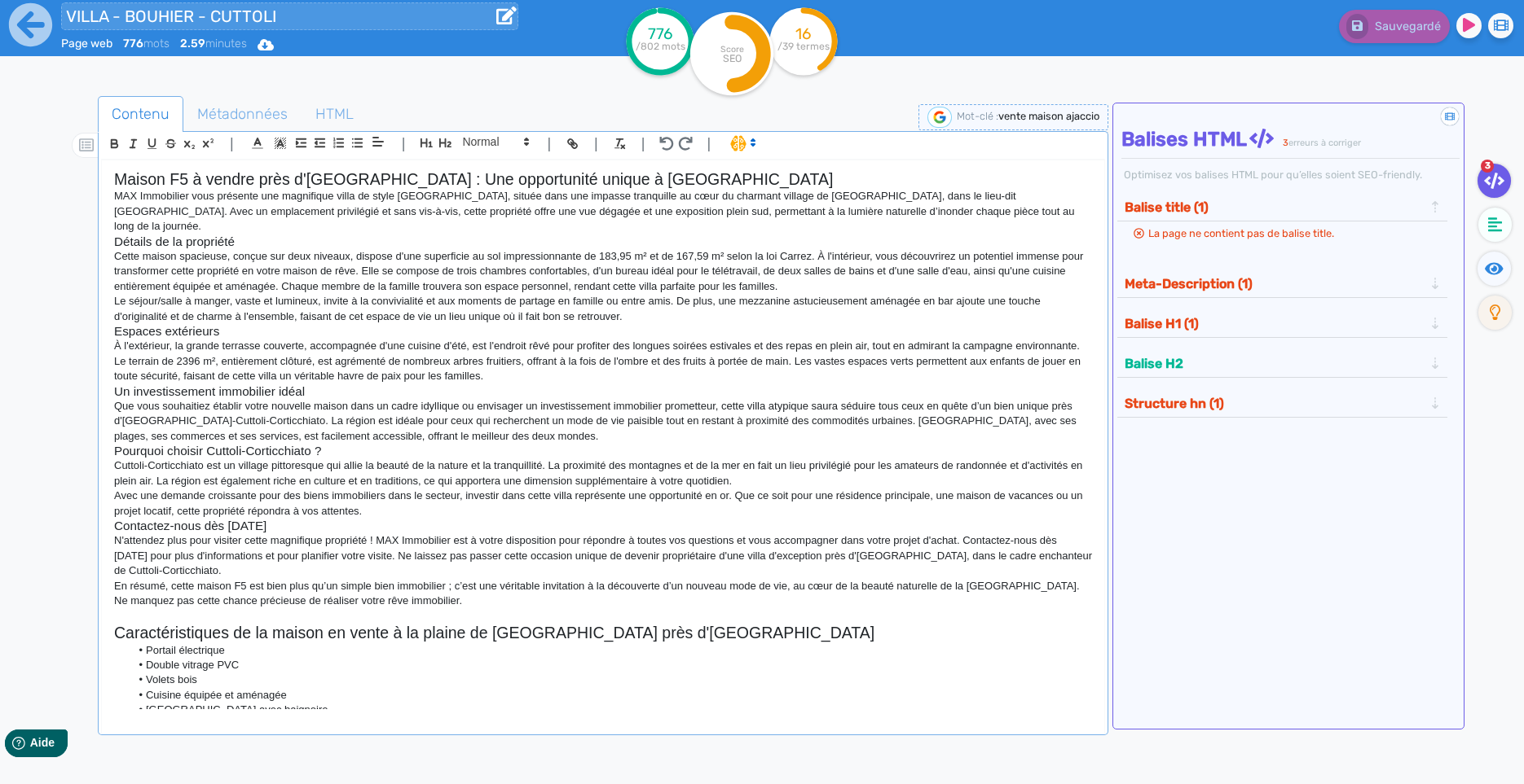
click at [195, 17] on input "VILLA - BOUHIER - CUTTOLI" at bounding box center [290, 16] width 457 height 28
click at [197, 17] on input "VILLA - BOUHIER - CUTTOLI" at bounding box center [290, 16] width 457 height 28
click at [36, 16] on icon at bounding box center [30, 24] width 43 height 43
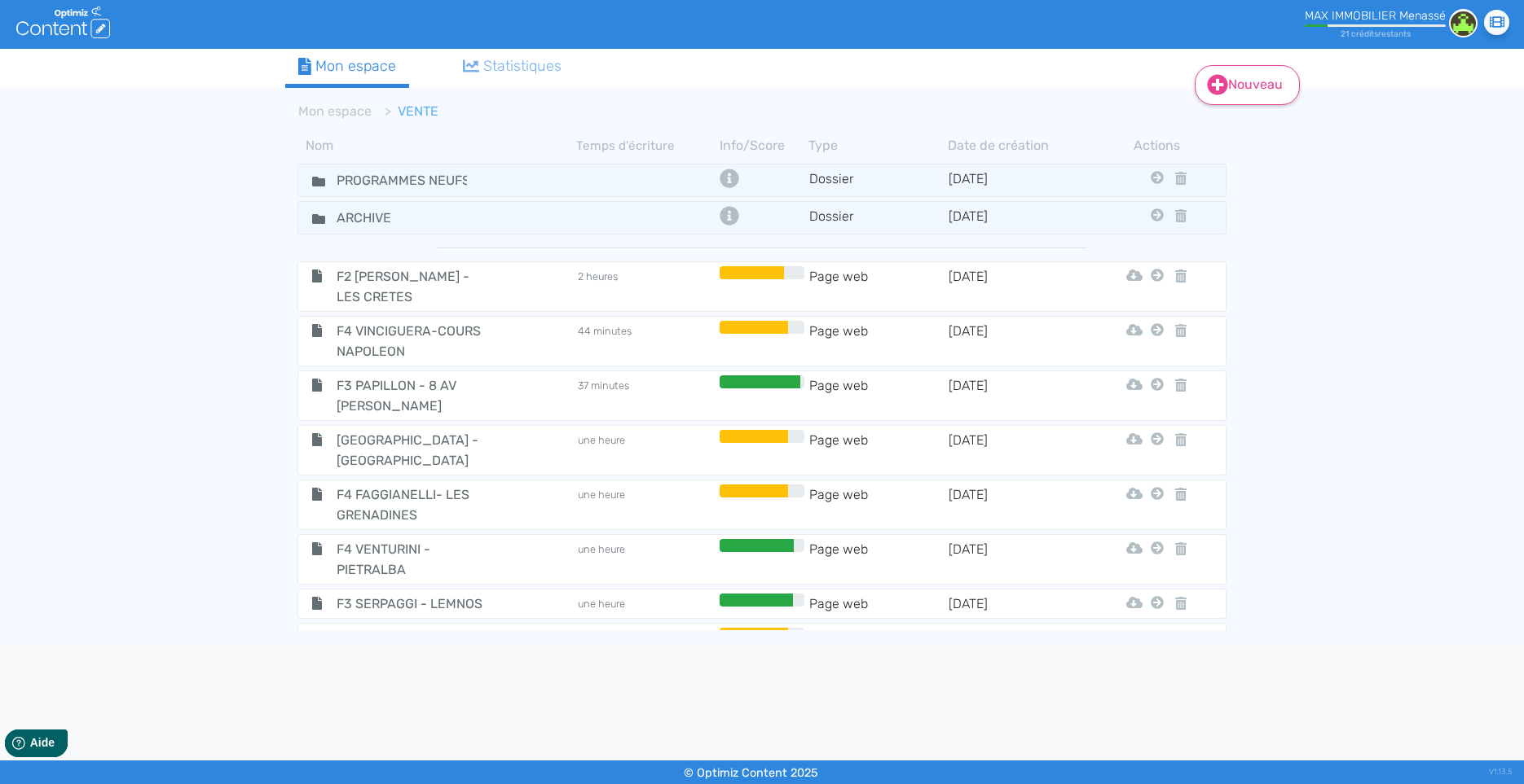
click at [1256, 84] on link "Nouveau" at bounding box center [1247, 85] width 105 height 40
click at [1248, 121] on button "Contenu" at bounding box center [1257, 126] width 130 height 26
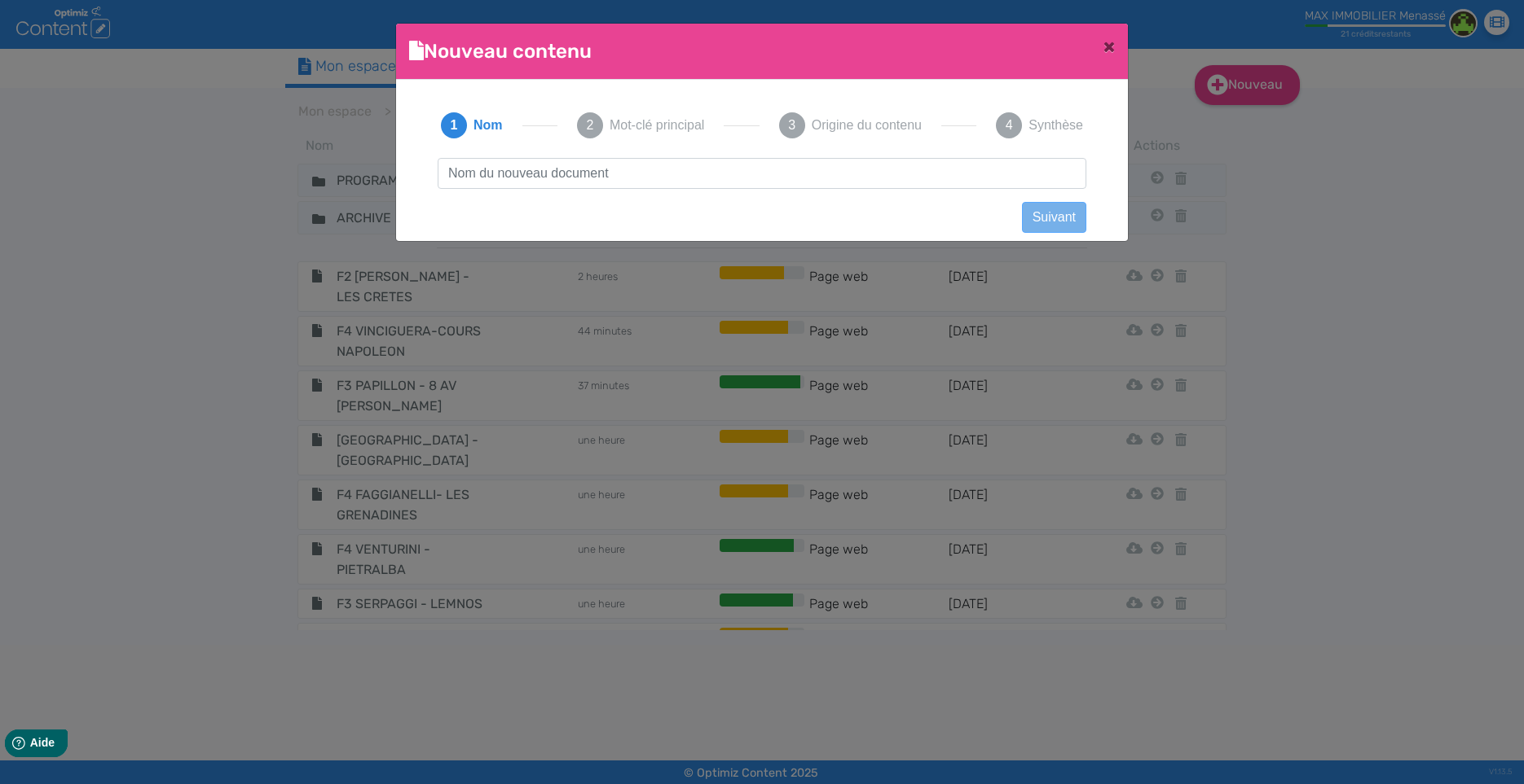
scroll to position [2, 0]
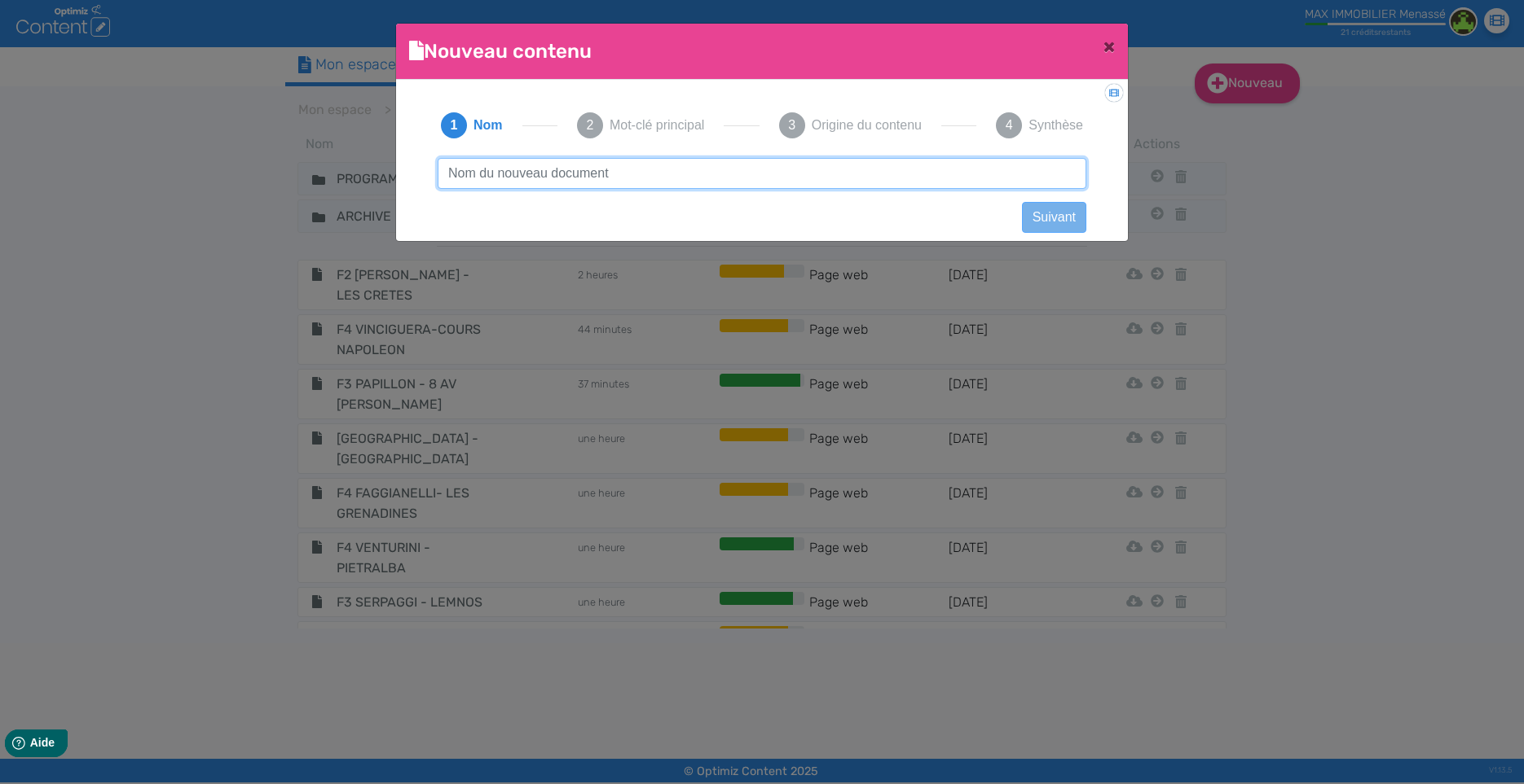
click at [667, 165] on input "text" at bounding box center [762, 173] width 648 height 31
type input "F3 - COLONNA - RUE FESCH"
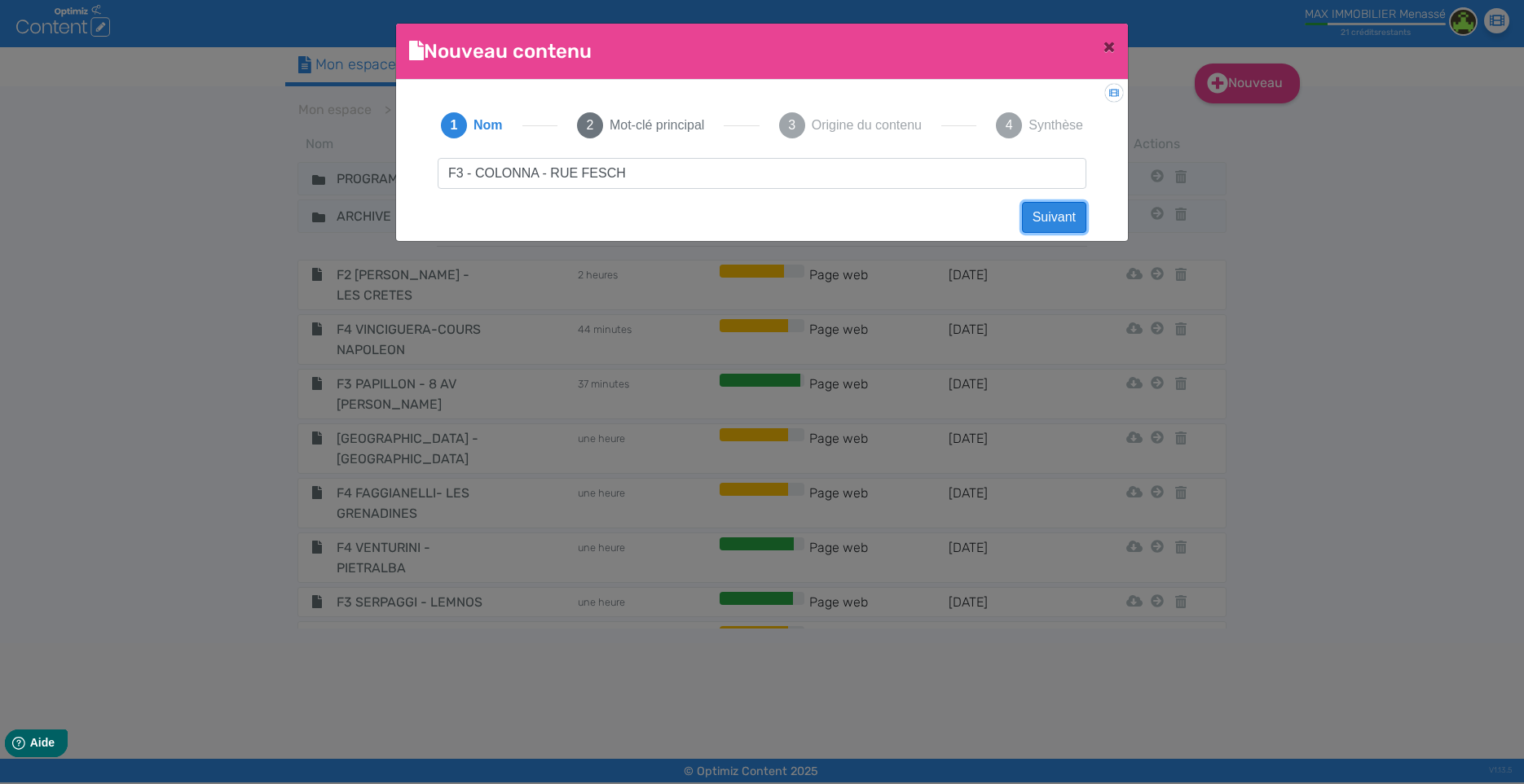
click at [1047, 211] on button "Suivant" at bounding box center [1053, 217] width 65 height 31
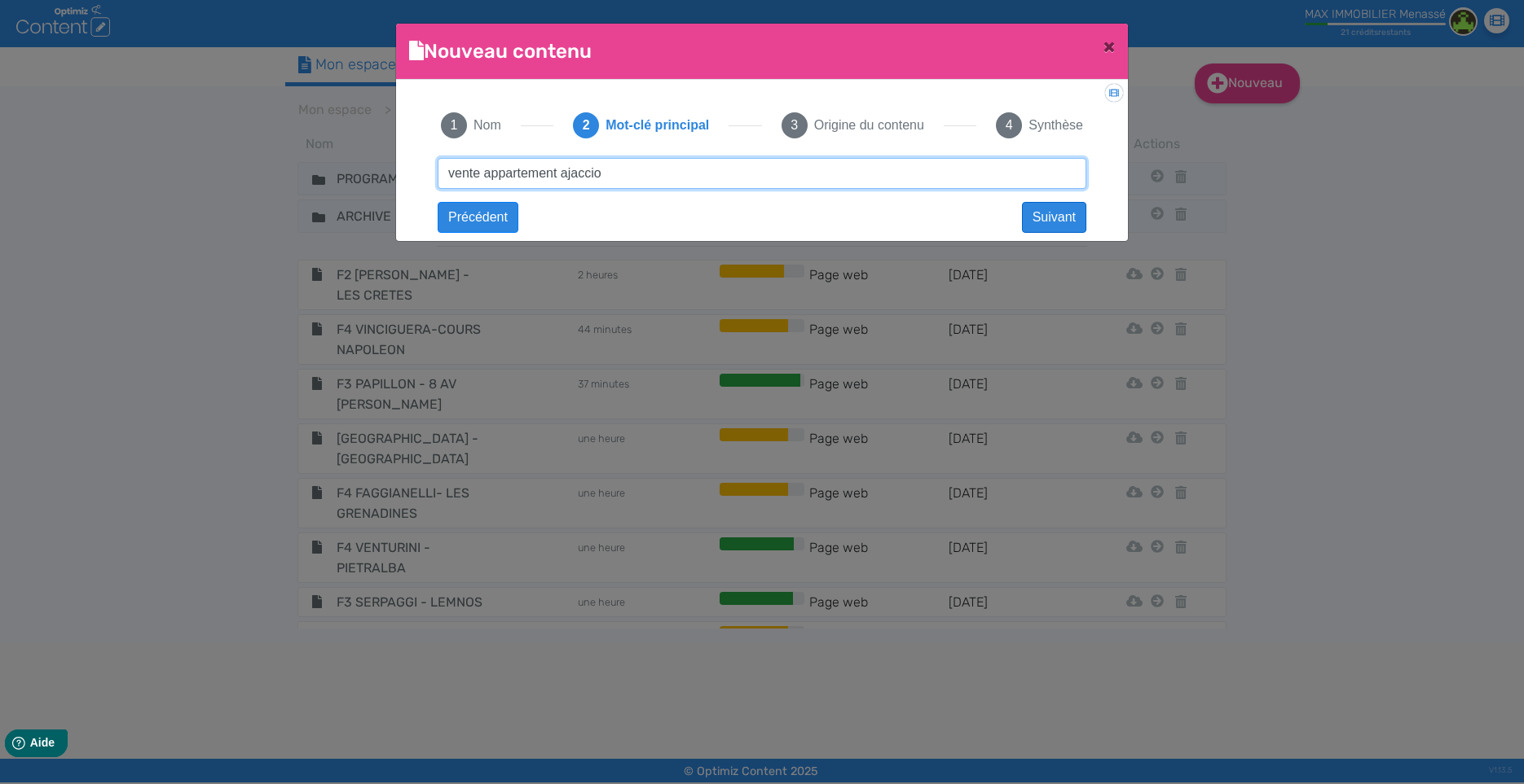
type input "vente appartement ajaccio"
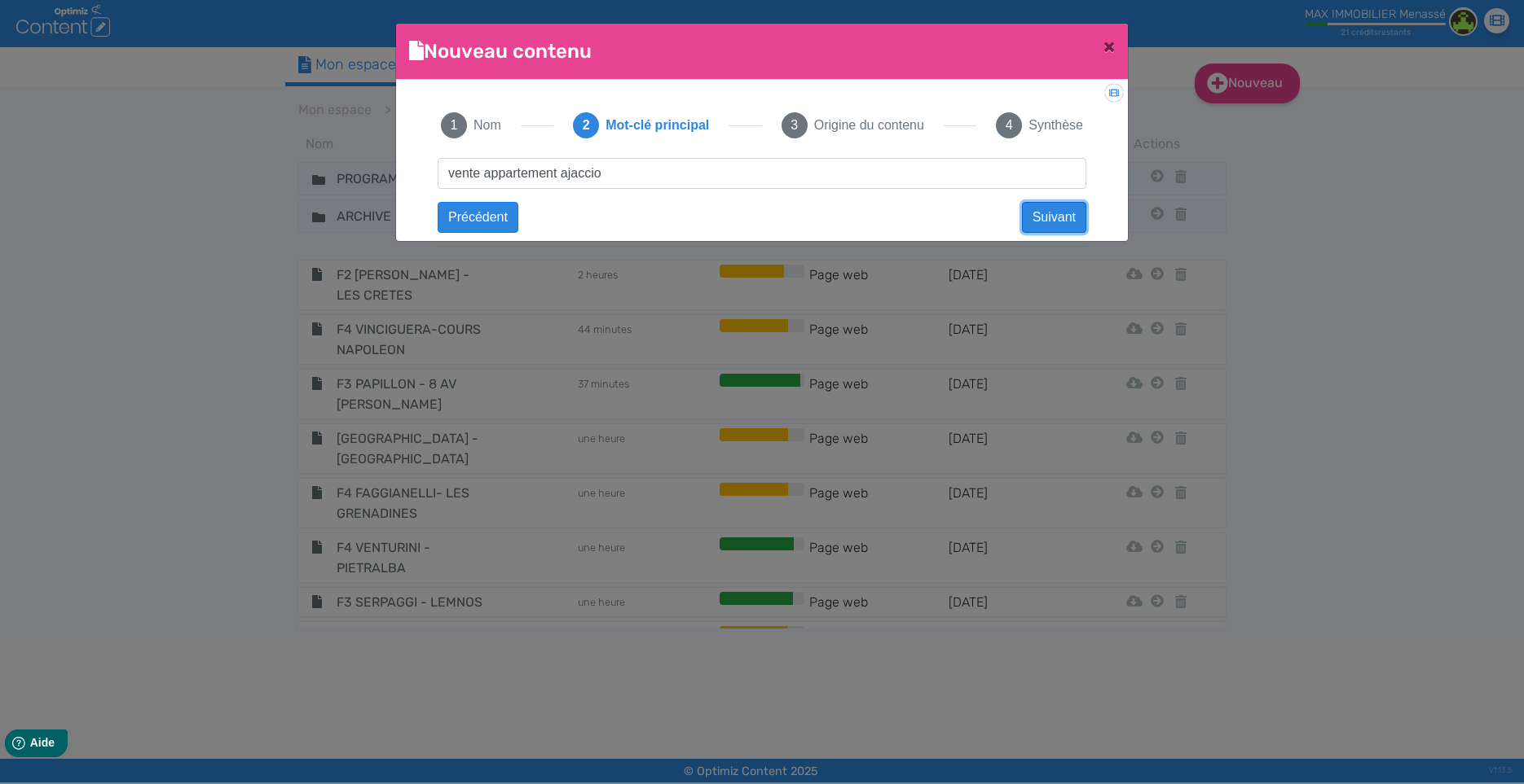
click at [1064, 212] on button "Suivant" at bounding box center [1053, 217] width 65 height 31
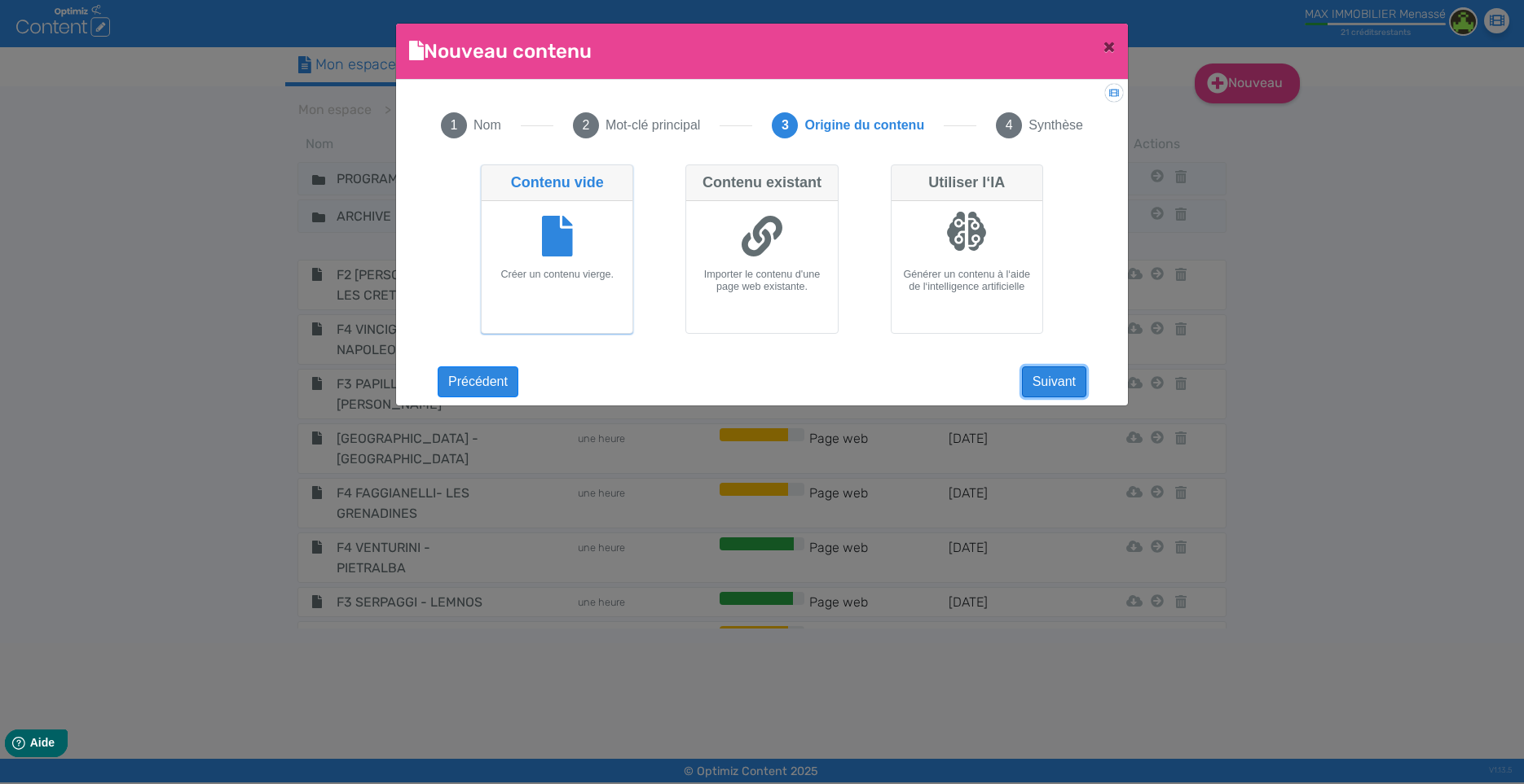
click at [1057, 373] on button "Suivant" at bounding box center [1053, 381] width 65 height 31
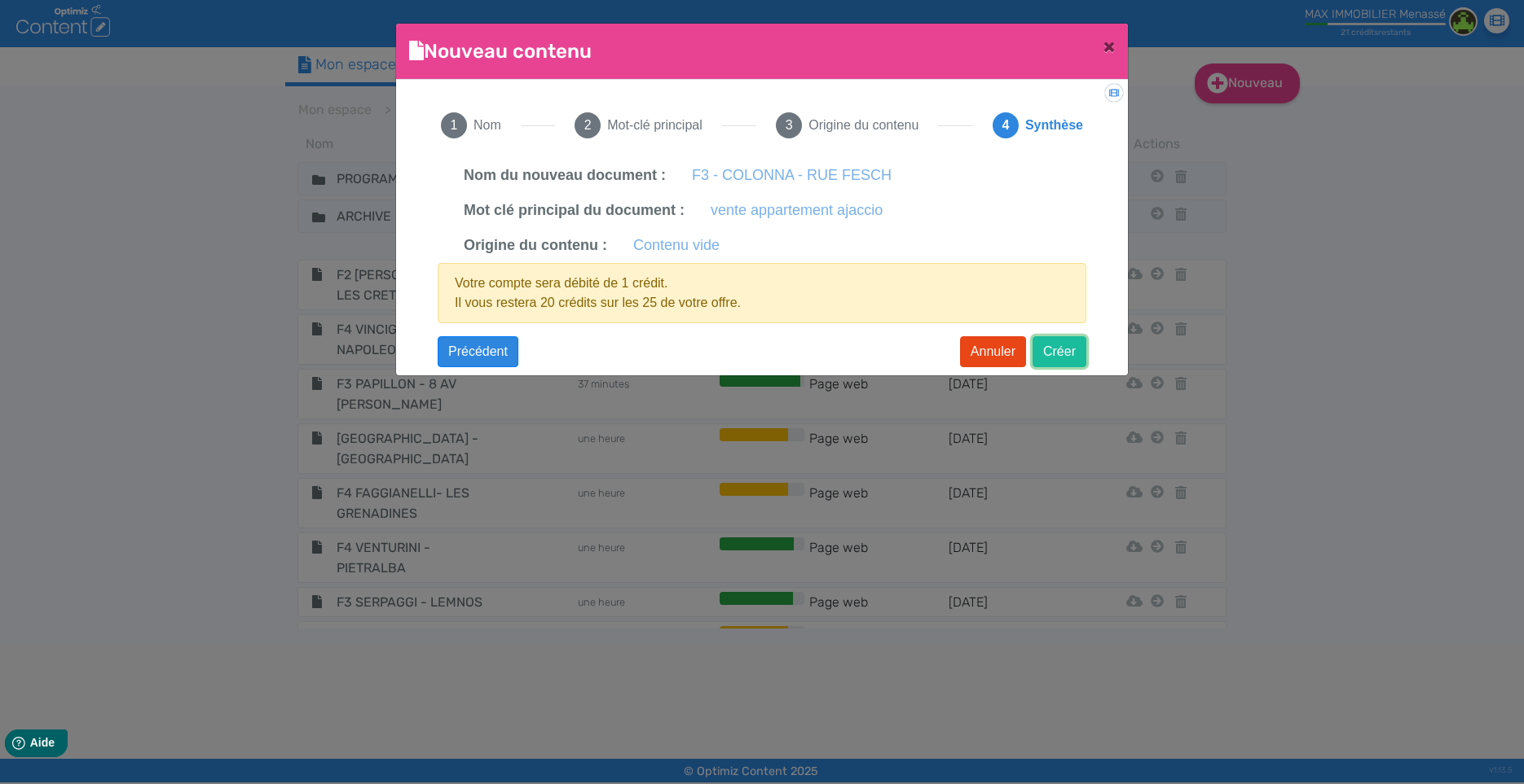
click at [1057, 356] on button "Créer" at bounding box center [1059, 351] width 54 height 31
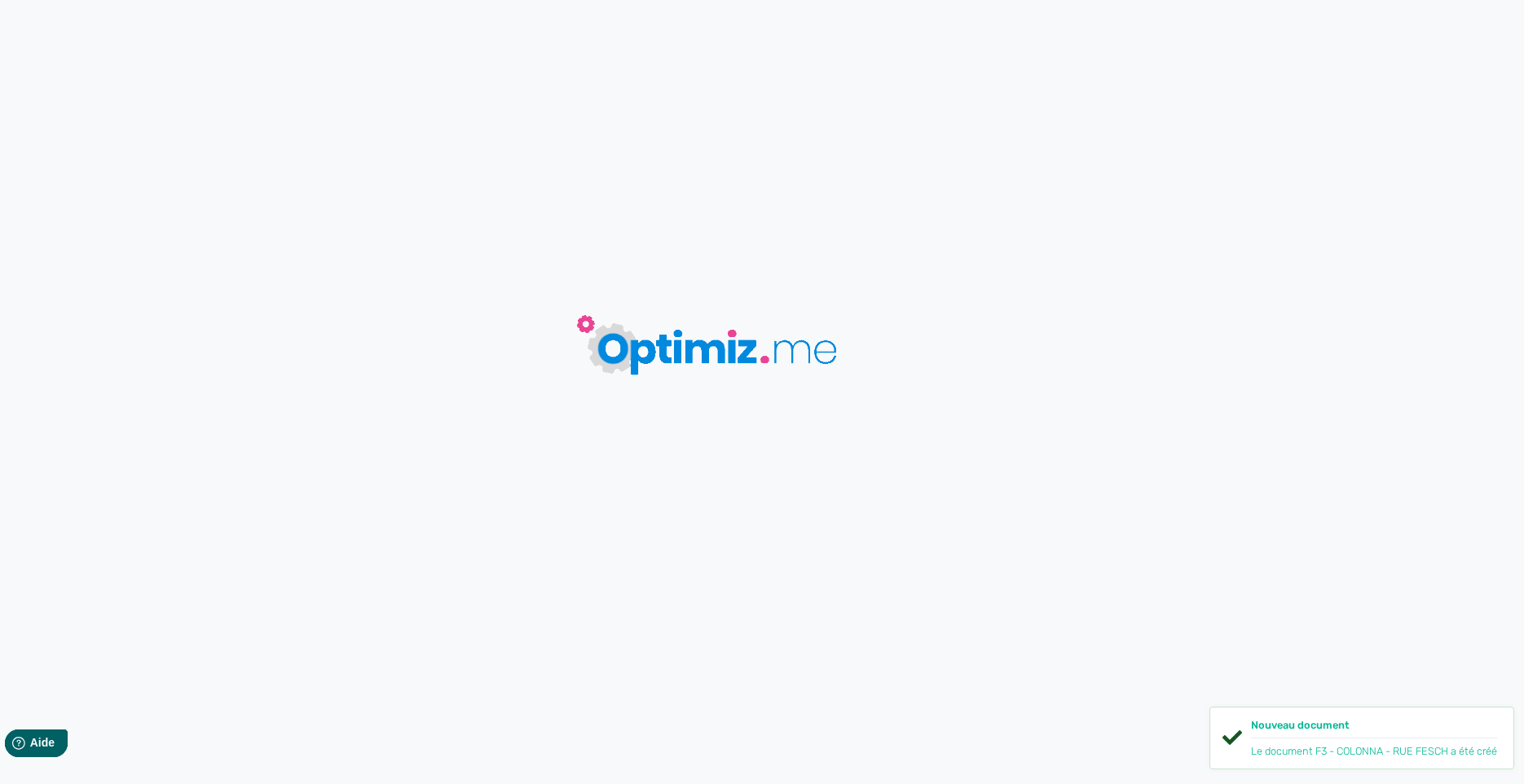
type input "F3 - COLONNA - RUE FESCH"
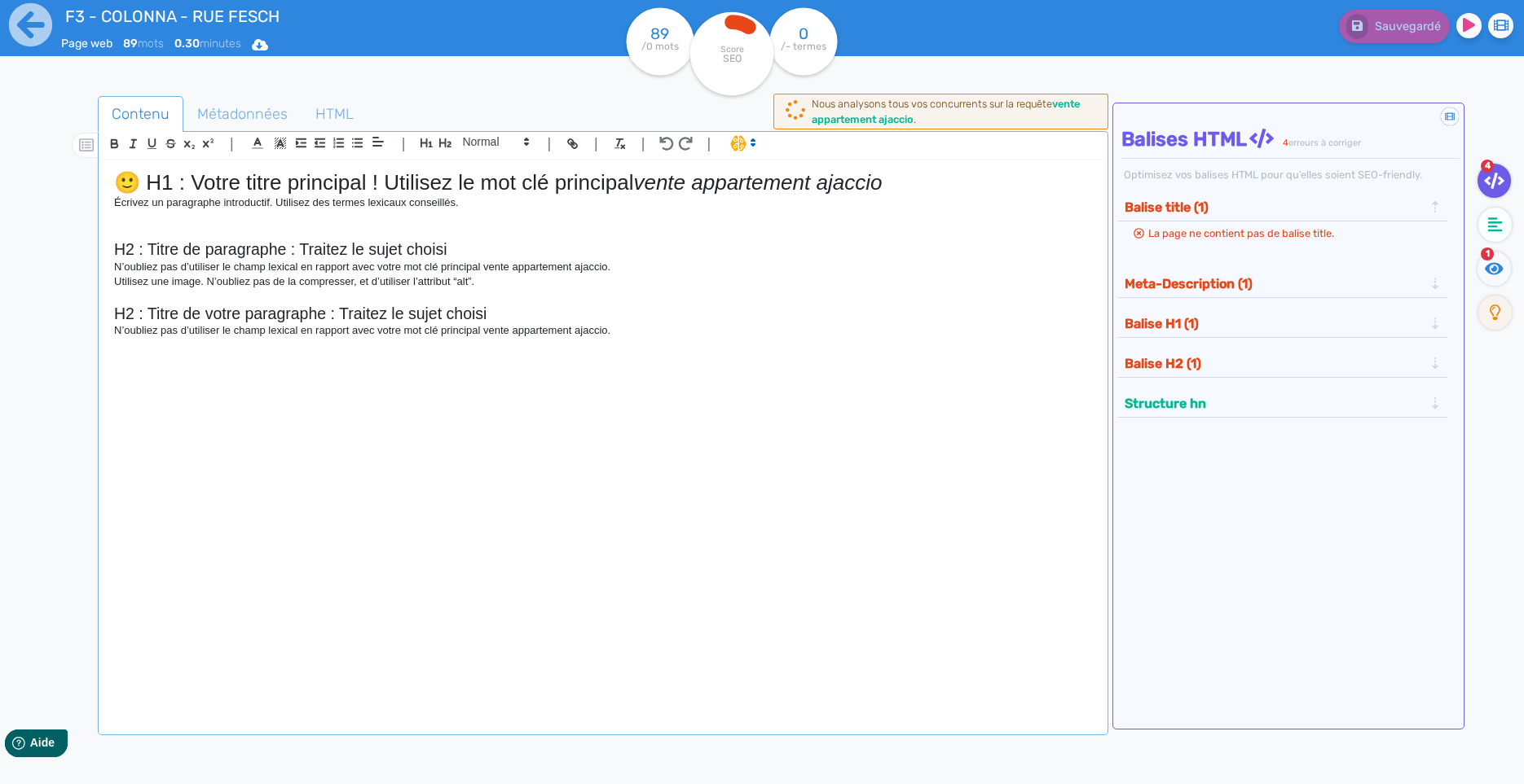
click at [133, 209] on p "Écrivez un paragraphe introductif. Utilisez des termes lexicaux conseillés." at bounding box center [603, 202] width 978 height 15
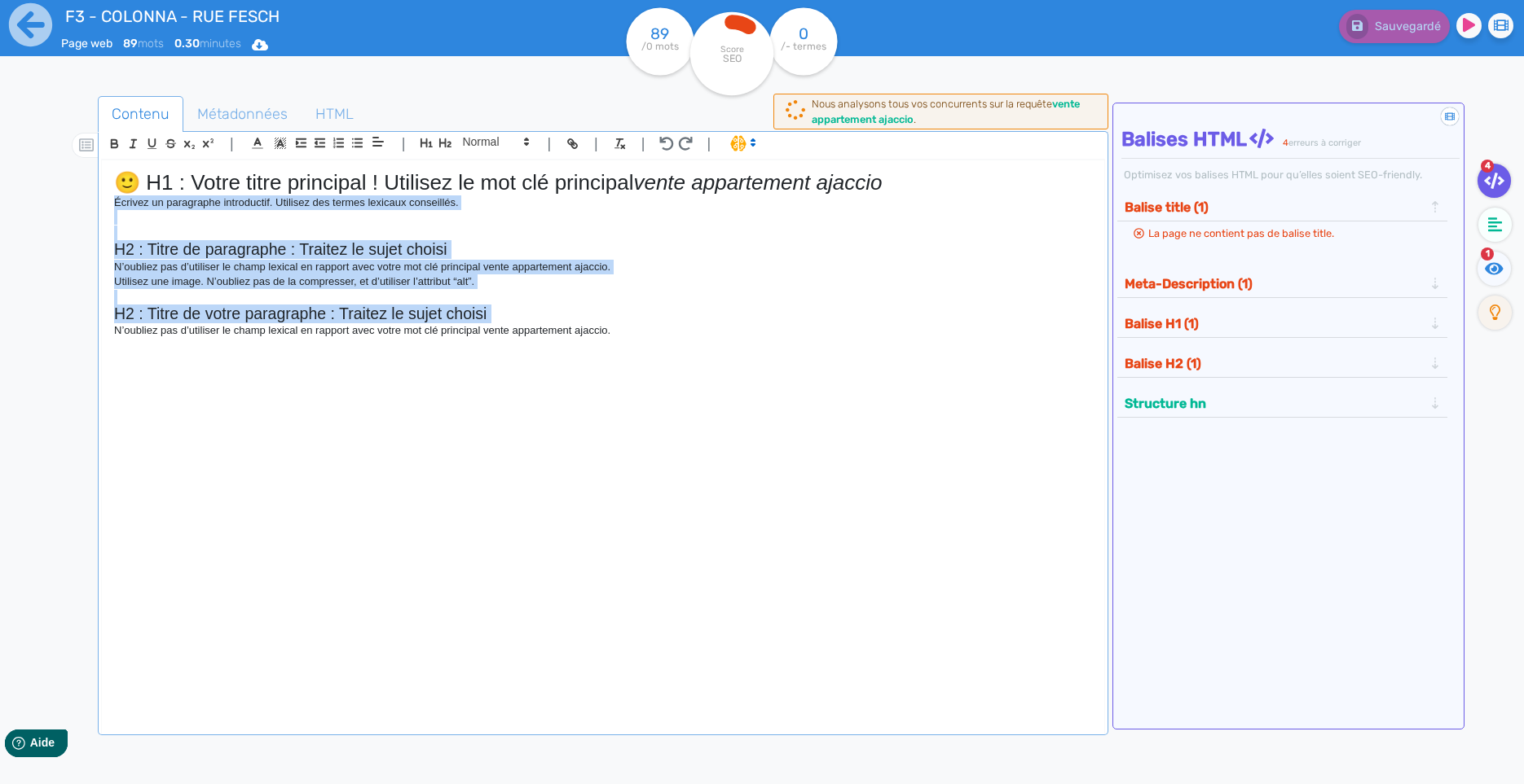
drag, startPoint x: 133, startPoint y: 209, endPoint x: 209, endPoint y: 461, distance: 263.2
click at [209, 461] on div "🙂 H1 : Votre titre principal ! Utilisez le mot clé principal vente appartement …" at bounding box center [603, 435] width 1002 height 549
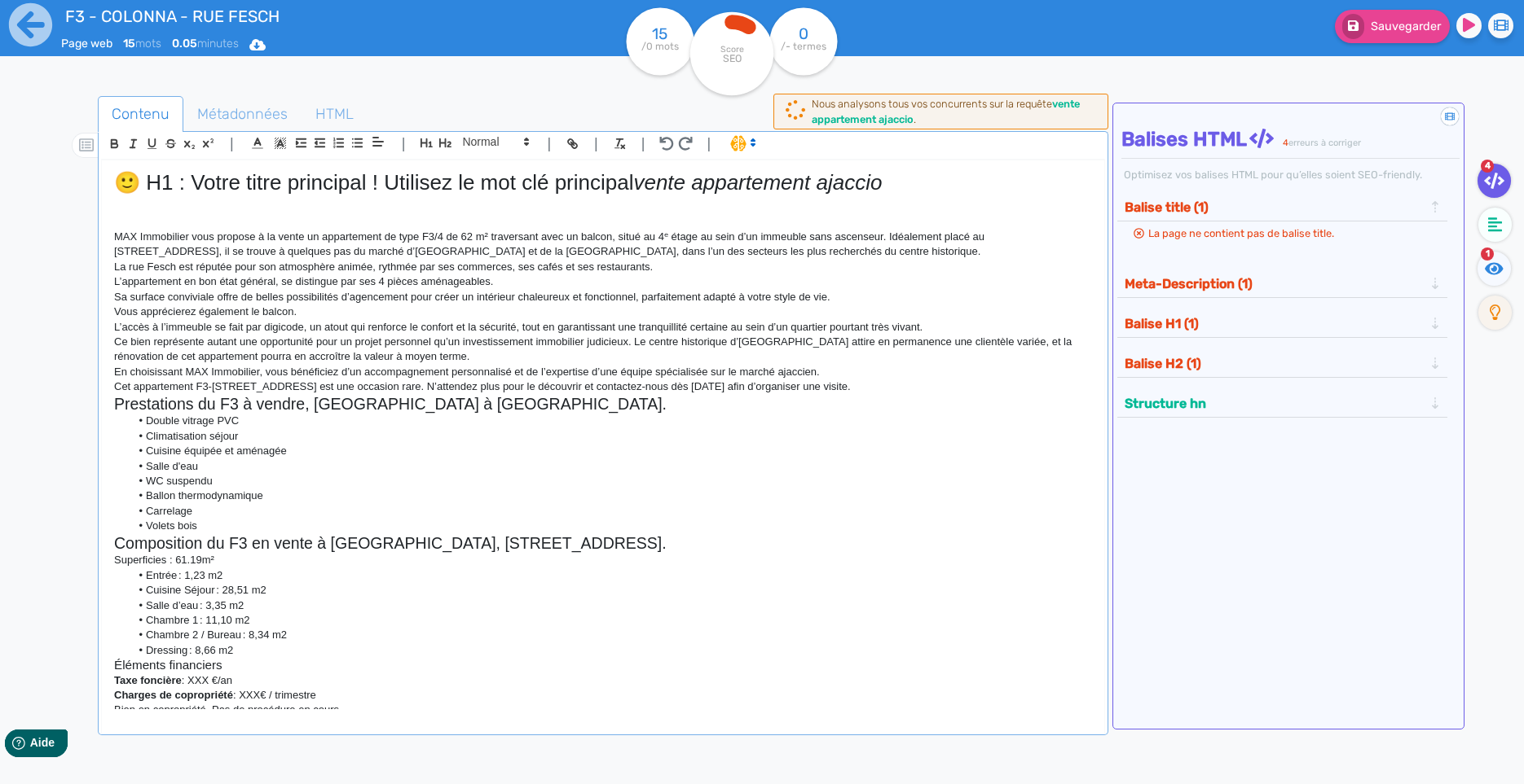
scroll to position [55, 0]
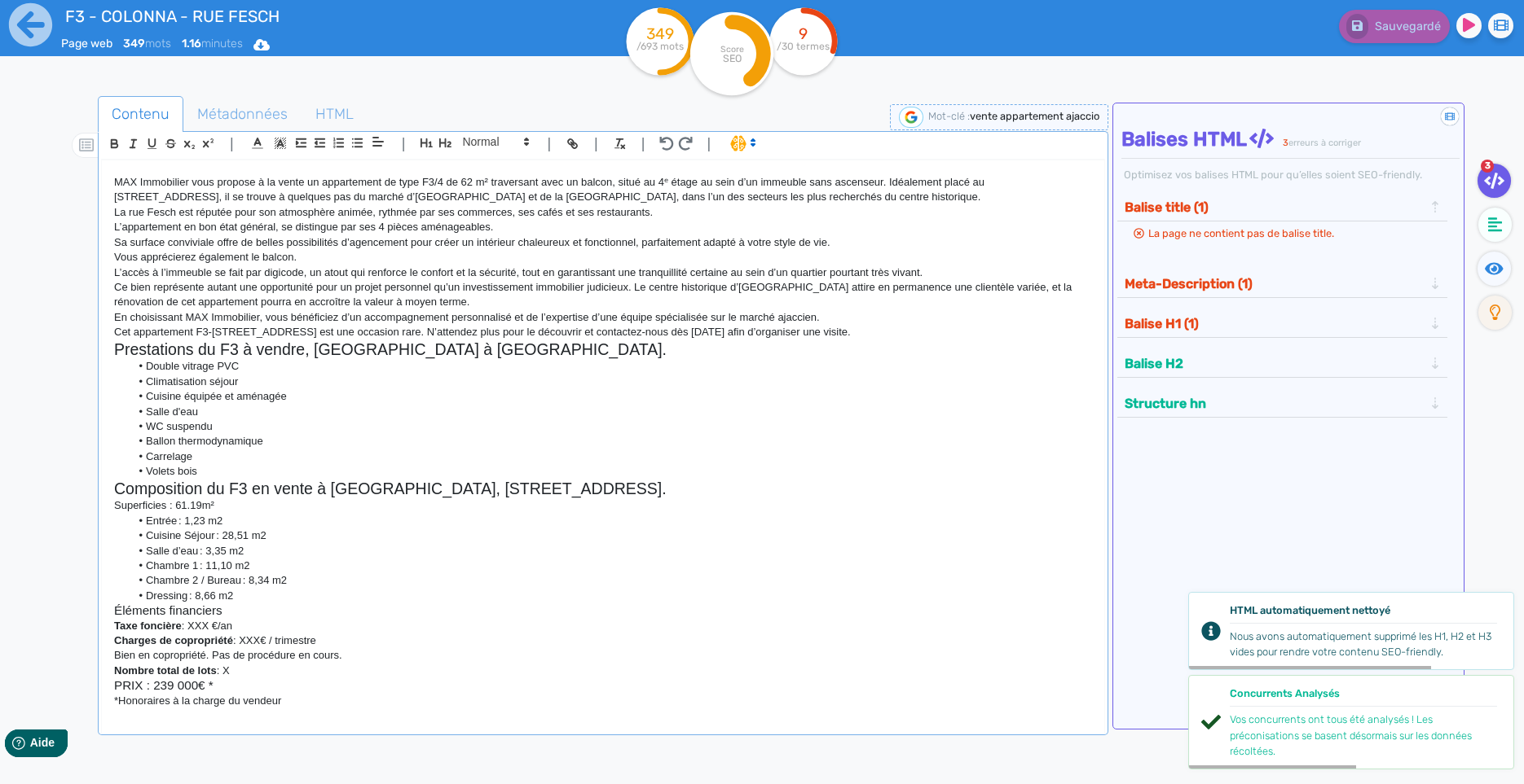
click at [168, 179] on p "MAX Immobilier vous propose à la vente un appartement de type F3/4 de 62 m² tra…" at bounding box center [603, 190] width 978 height 30
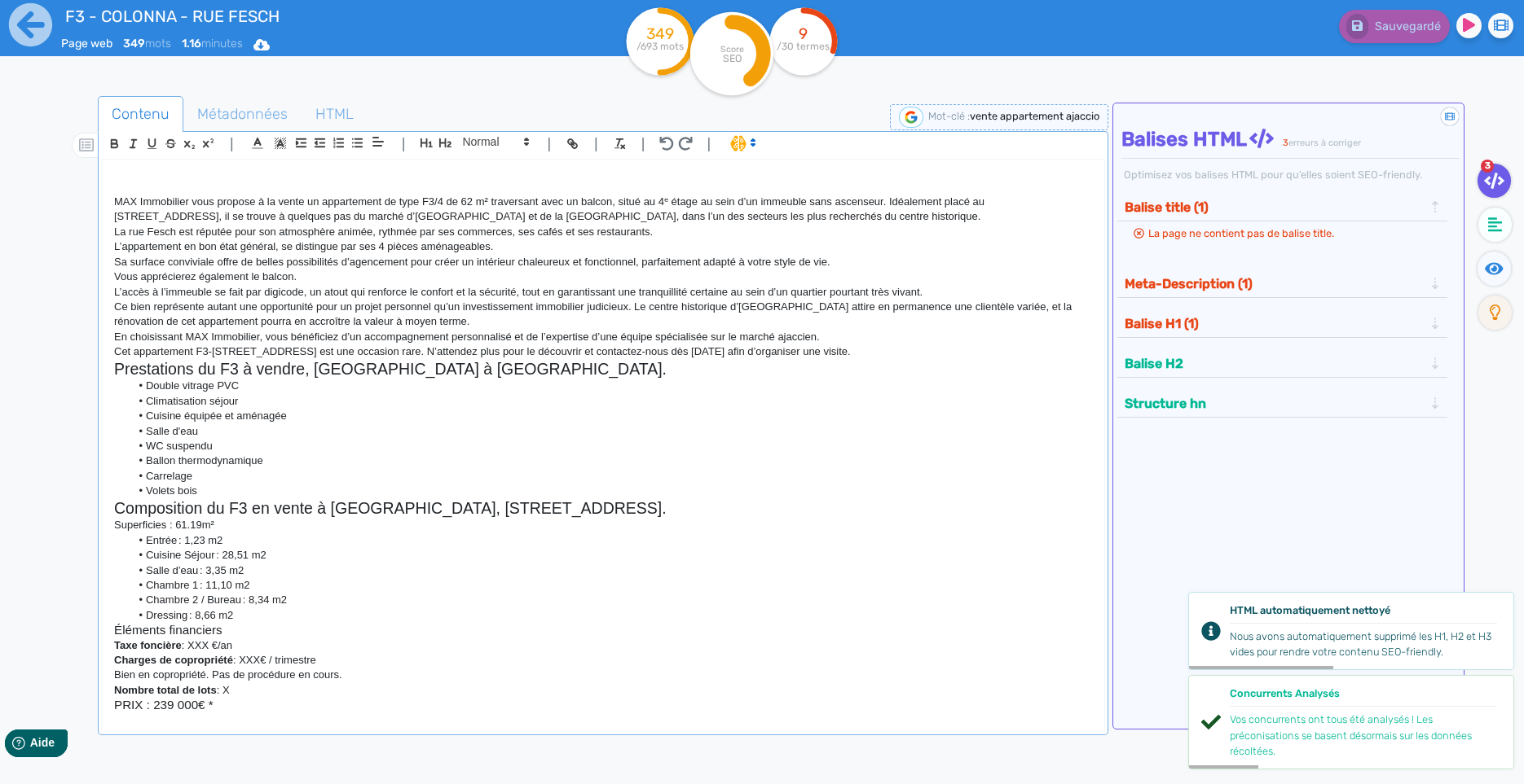
scroll to position [7, 0]
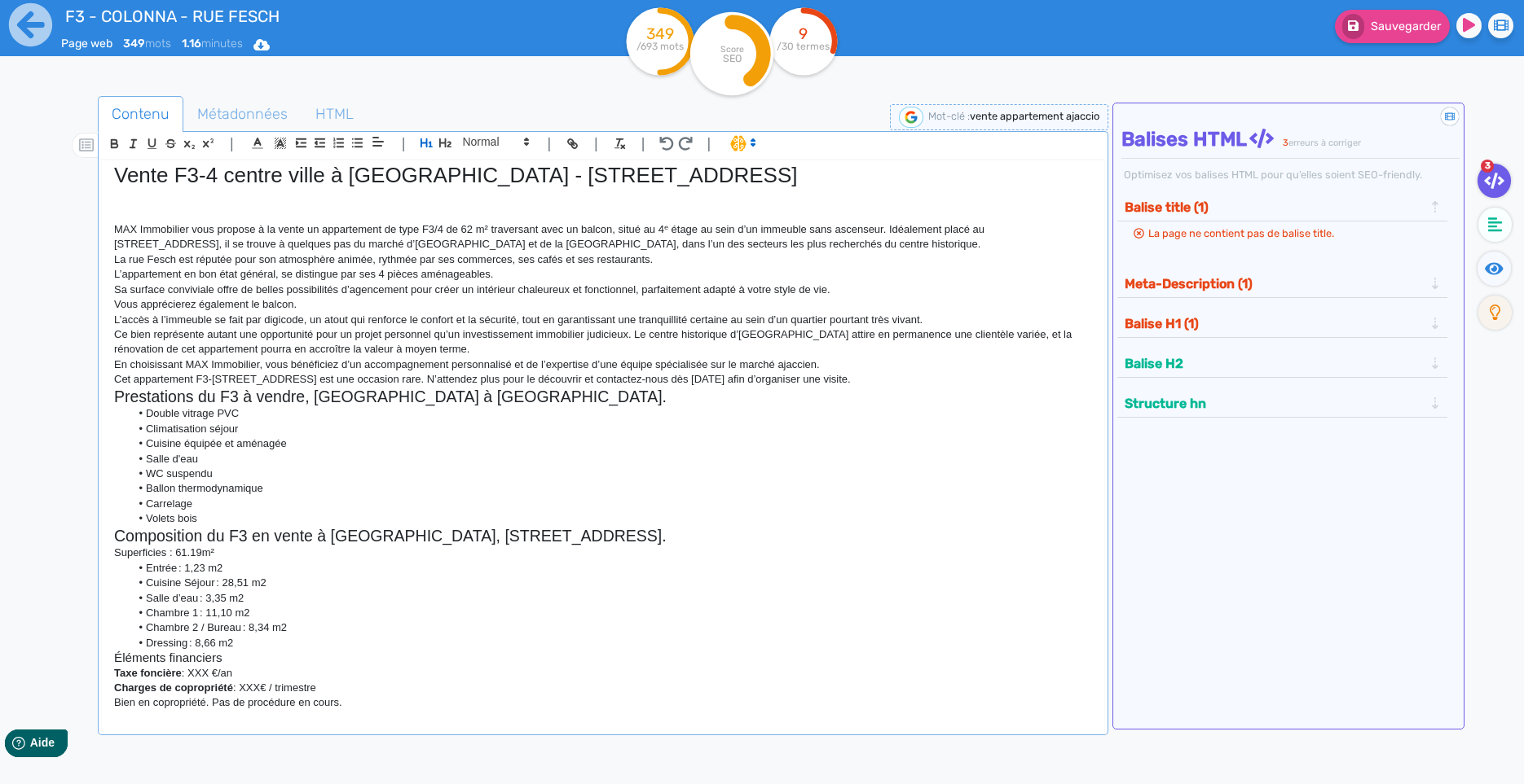
click at [232, 215] on h2 at bounding box center [603, 211] width 978 height 19
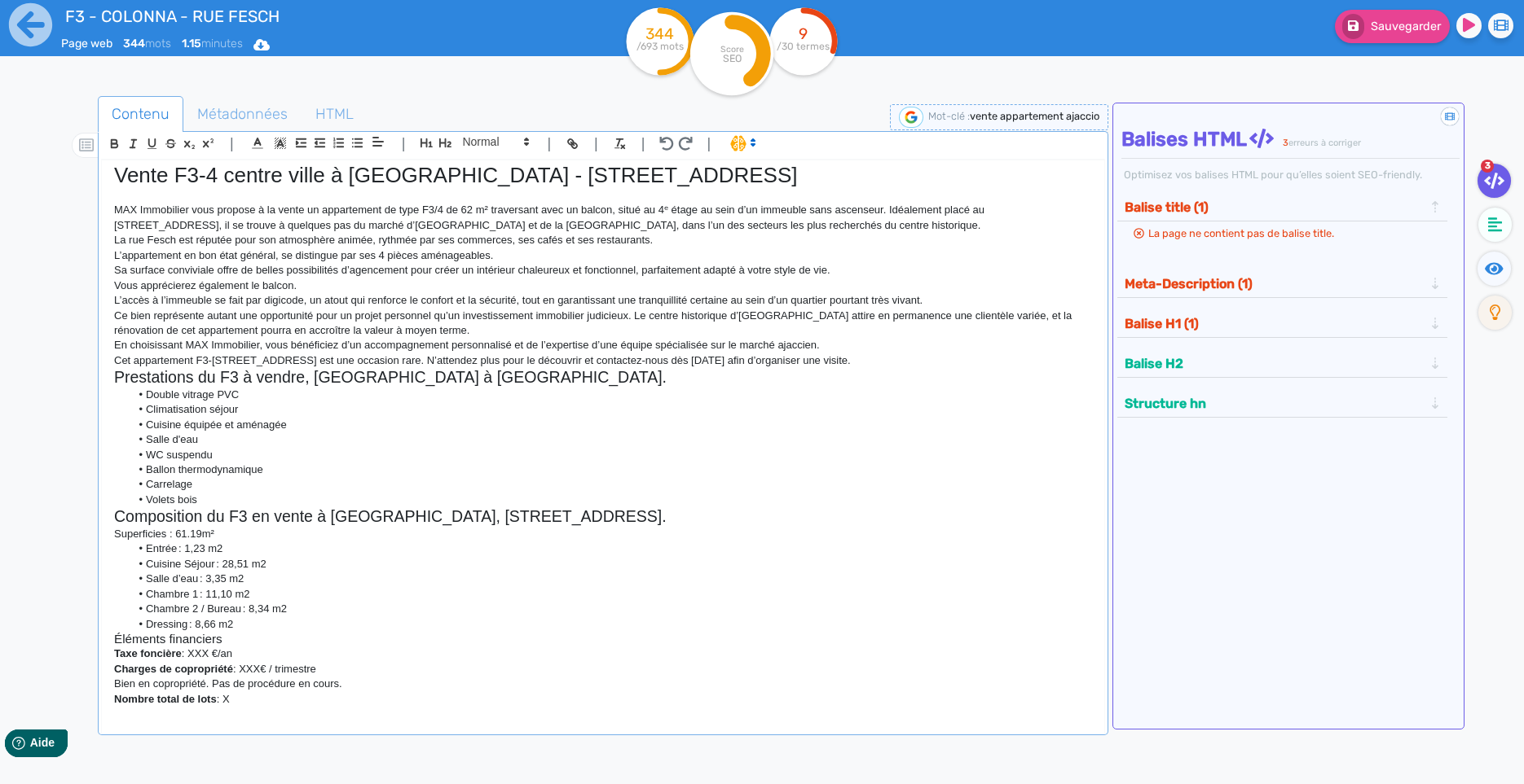
click at [186, 181] on h1 "Vente F3-4 centre ville à [GEOGRAPHIC_DATA] - [STREET_ADDRESS]" at bounding box center [603, 175] width 978 height 25
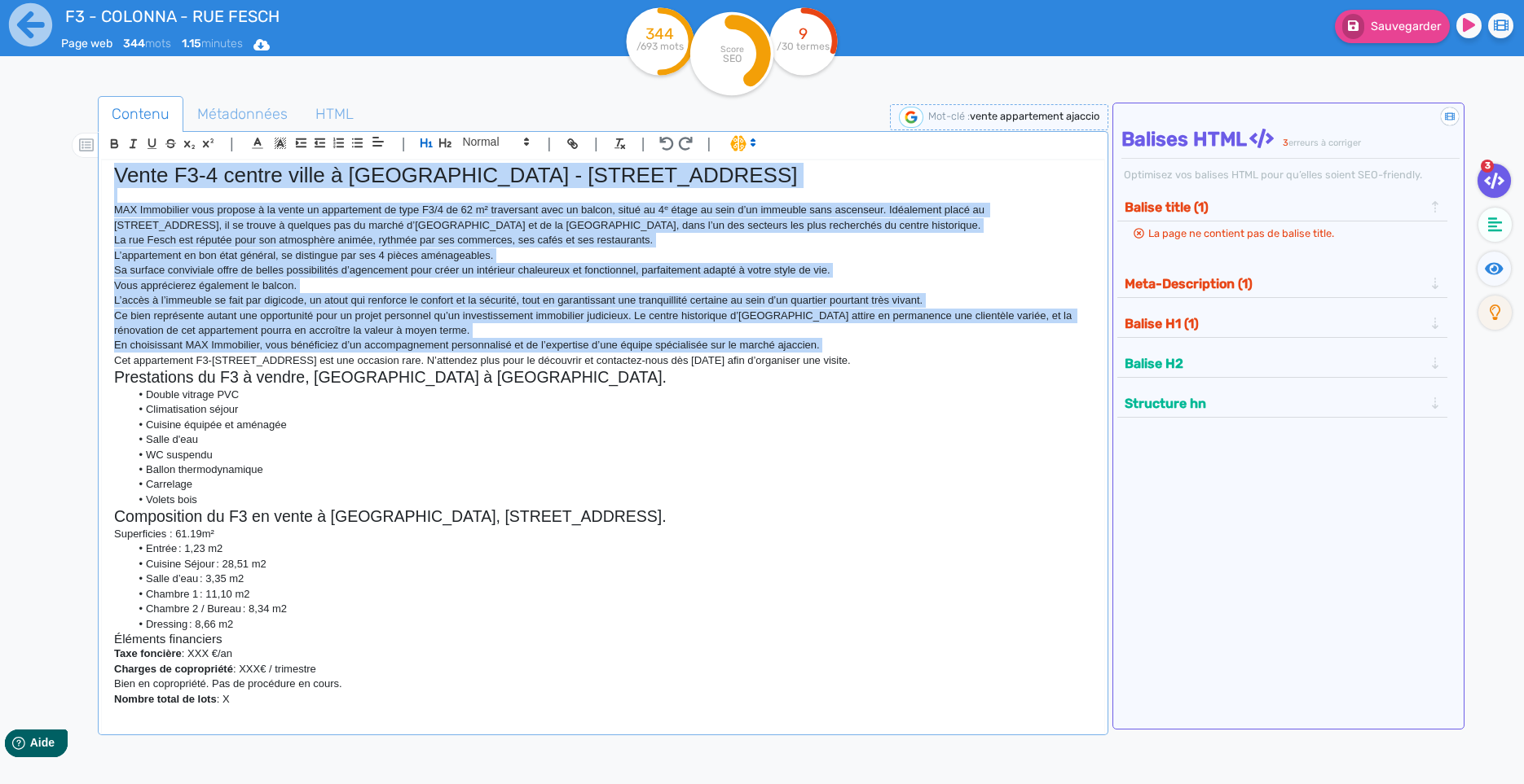
drag, startPoint x: 186, startPoint y: 181, endPoint x: 320, endPoint y: 366, distance: 228.4
click at [320, 366] on div "Vente F3-4 centre ville à [GEOGRAPHIC_DATA] - [STREET_ADDRESS] MAX Immobilier v…" at bounding box center [603, 435] width 1002 height 549
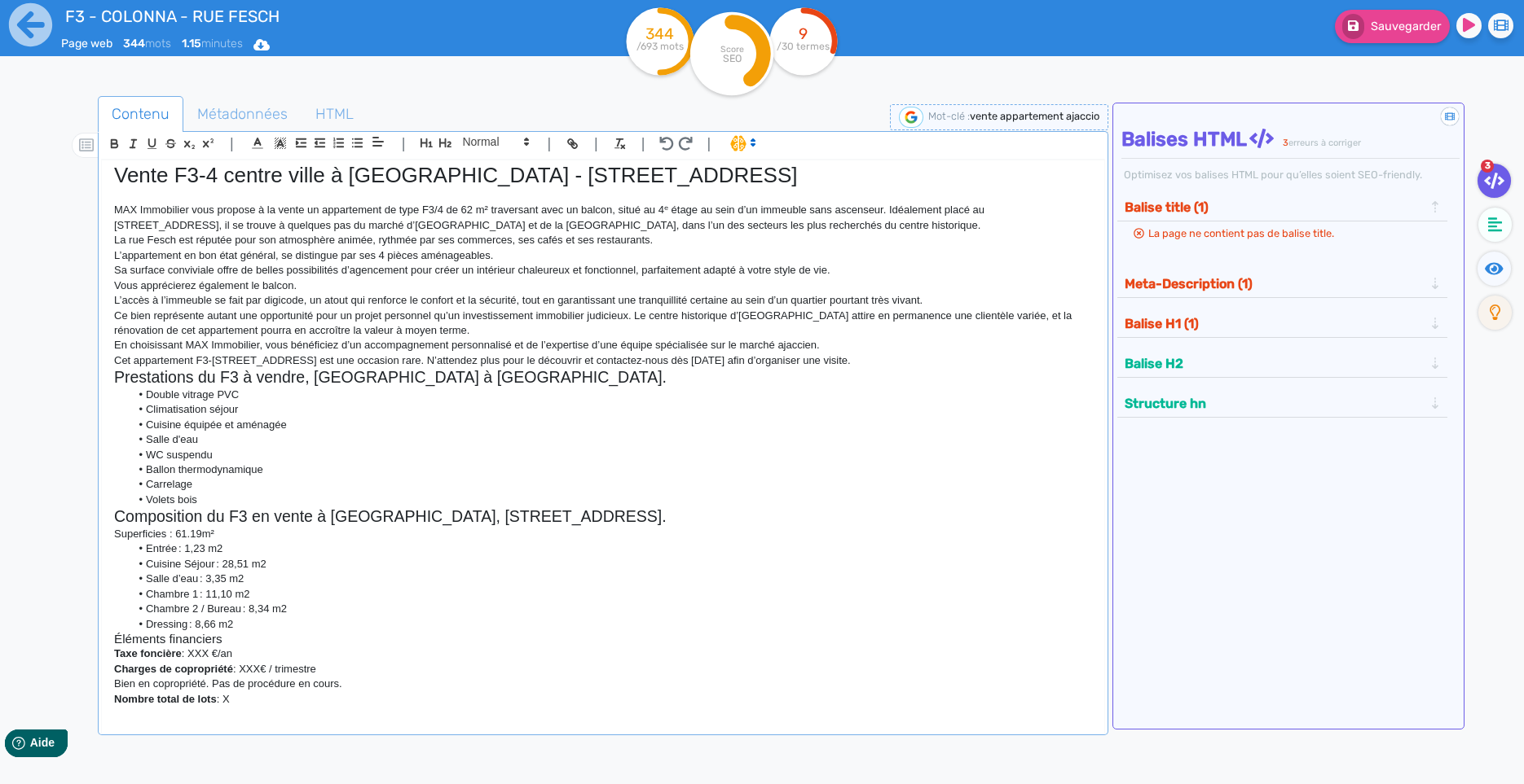
click at [747, 149] on icon at bounding box center [753, 142] width 15 height 15
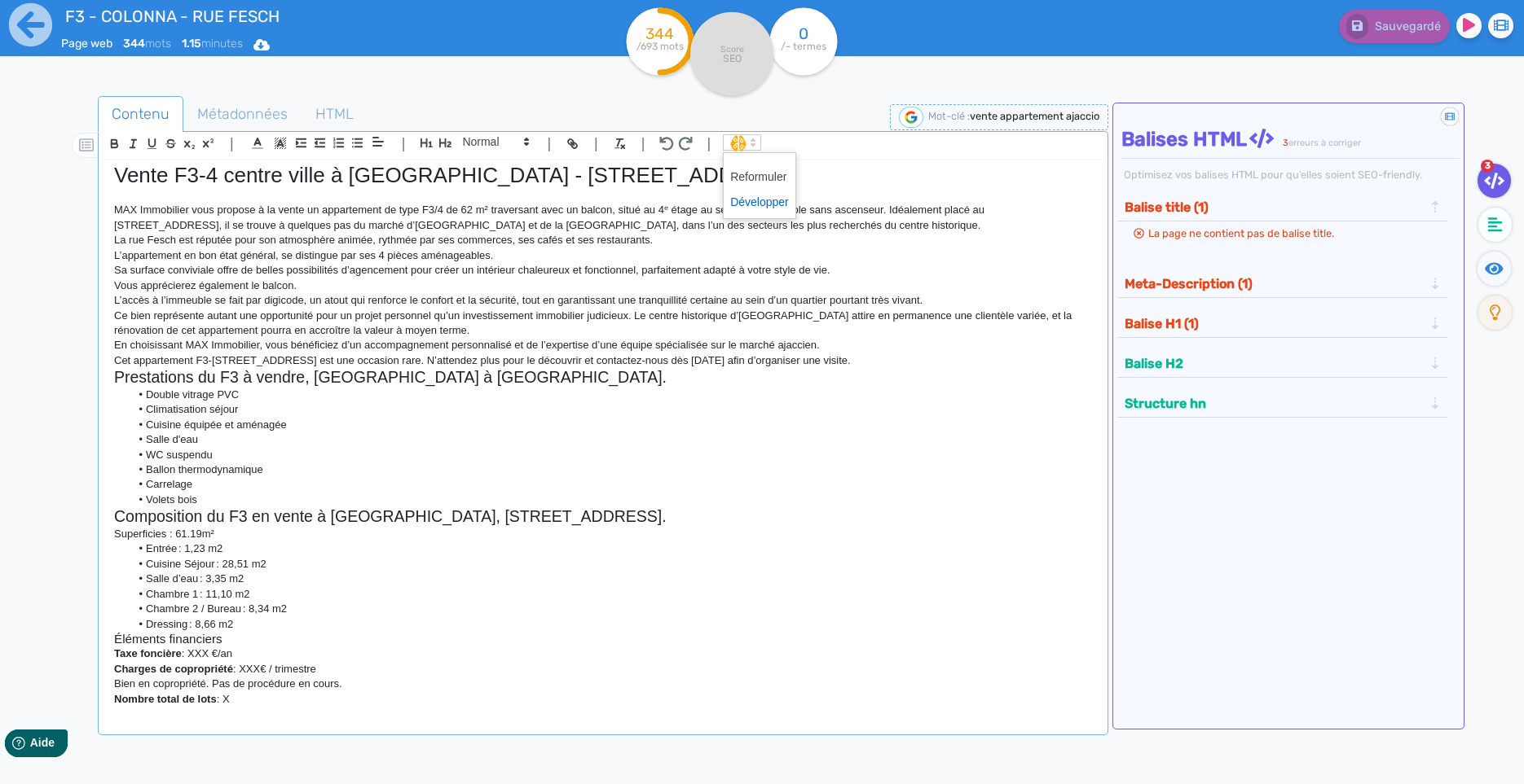
click at [748, 204] on span at bounding box center [759, 201] width 59 height 25
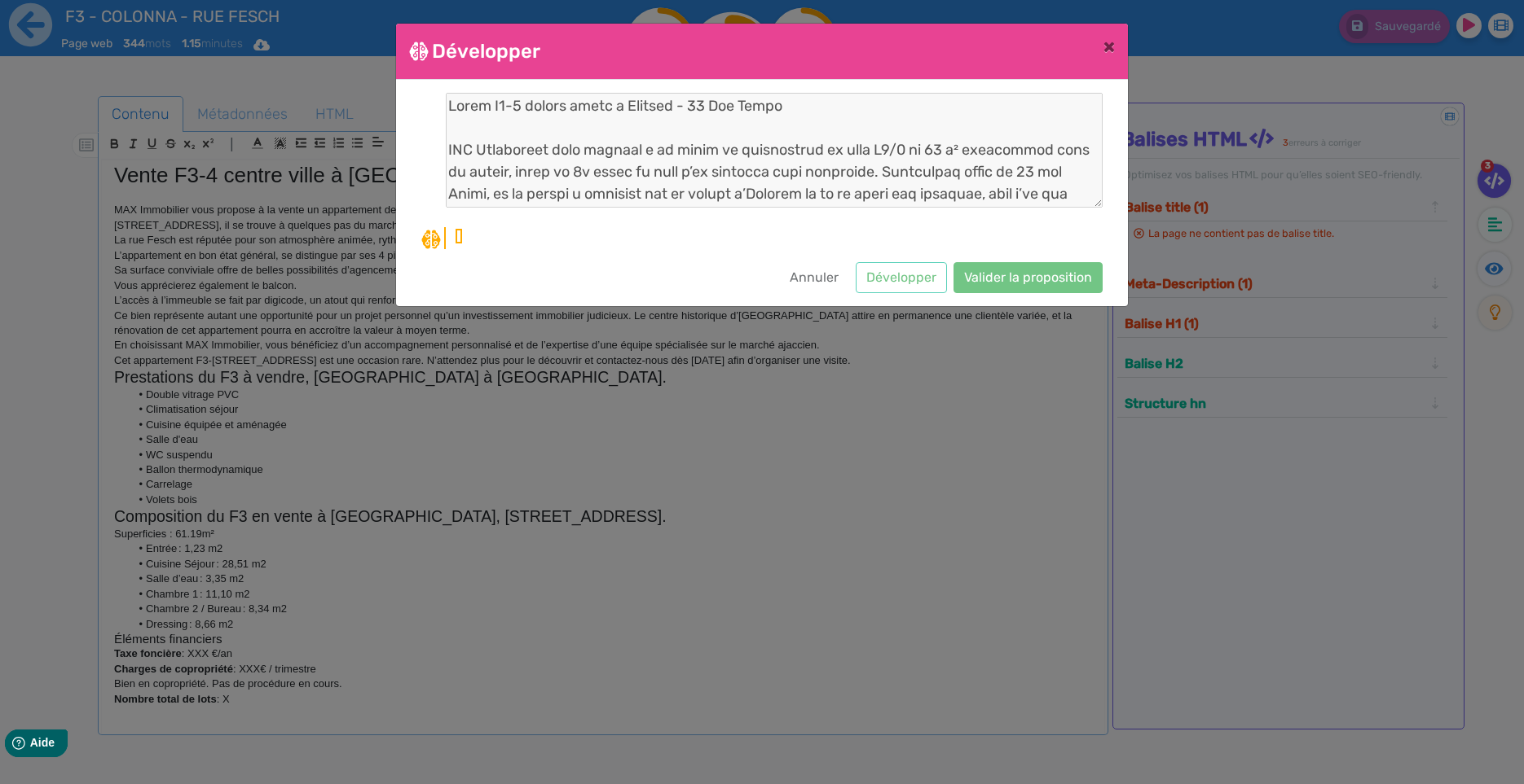
click at [1018, 220] on div at bounding box center [762, 172] width 681 height 157
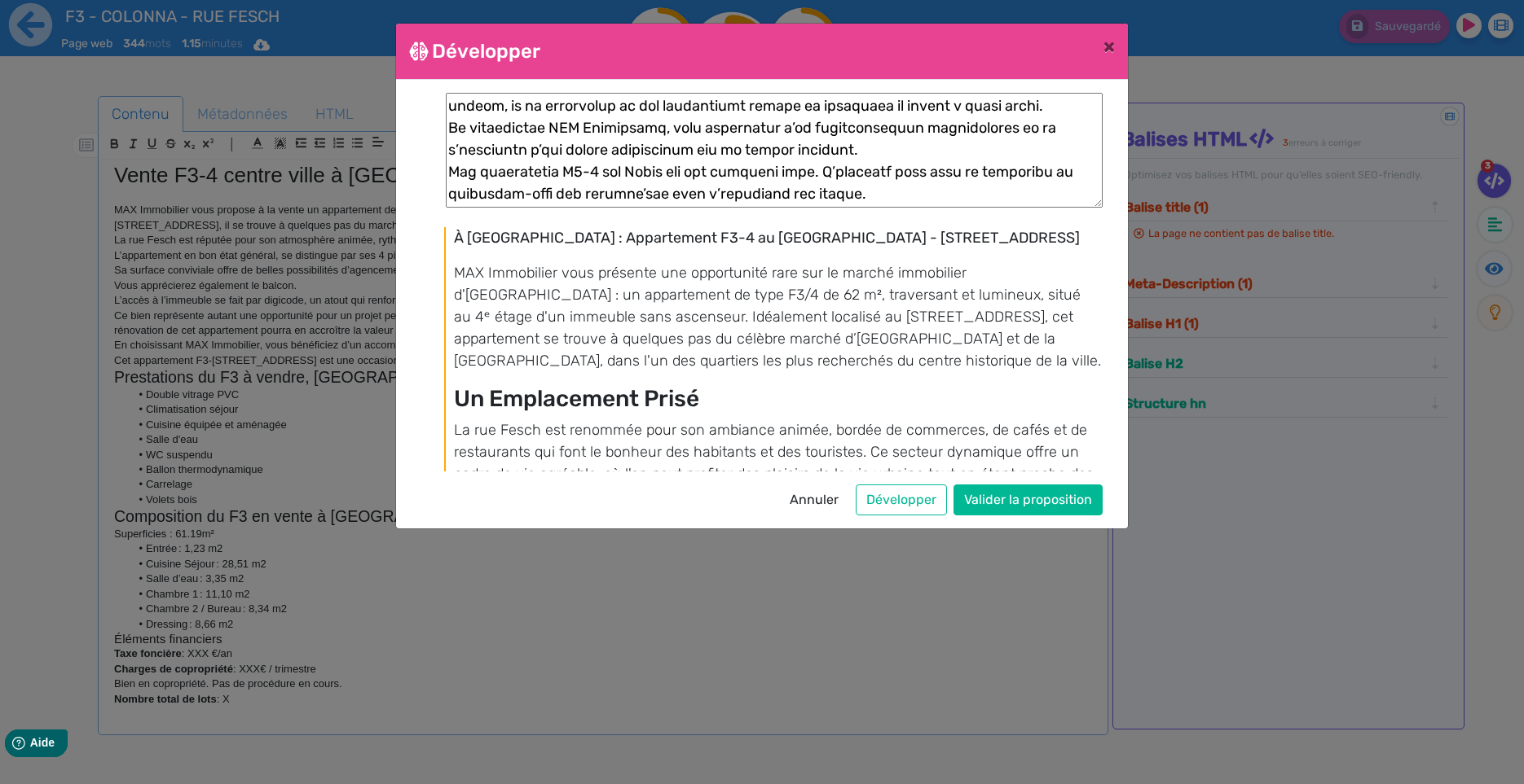
scroll to position [0, 0]
click at [1026, 497] on button "Valider la proposition" at bounding box center [1028, 499] width 149 height 31
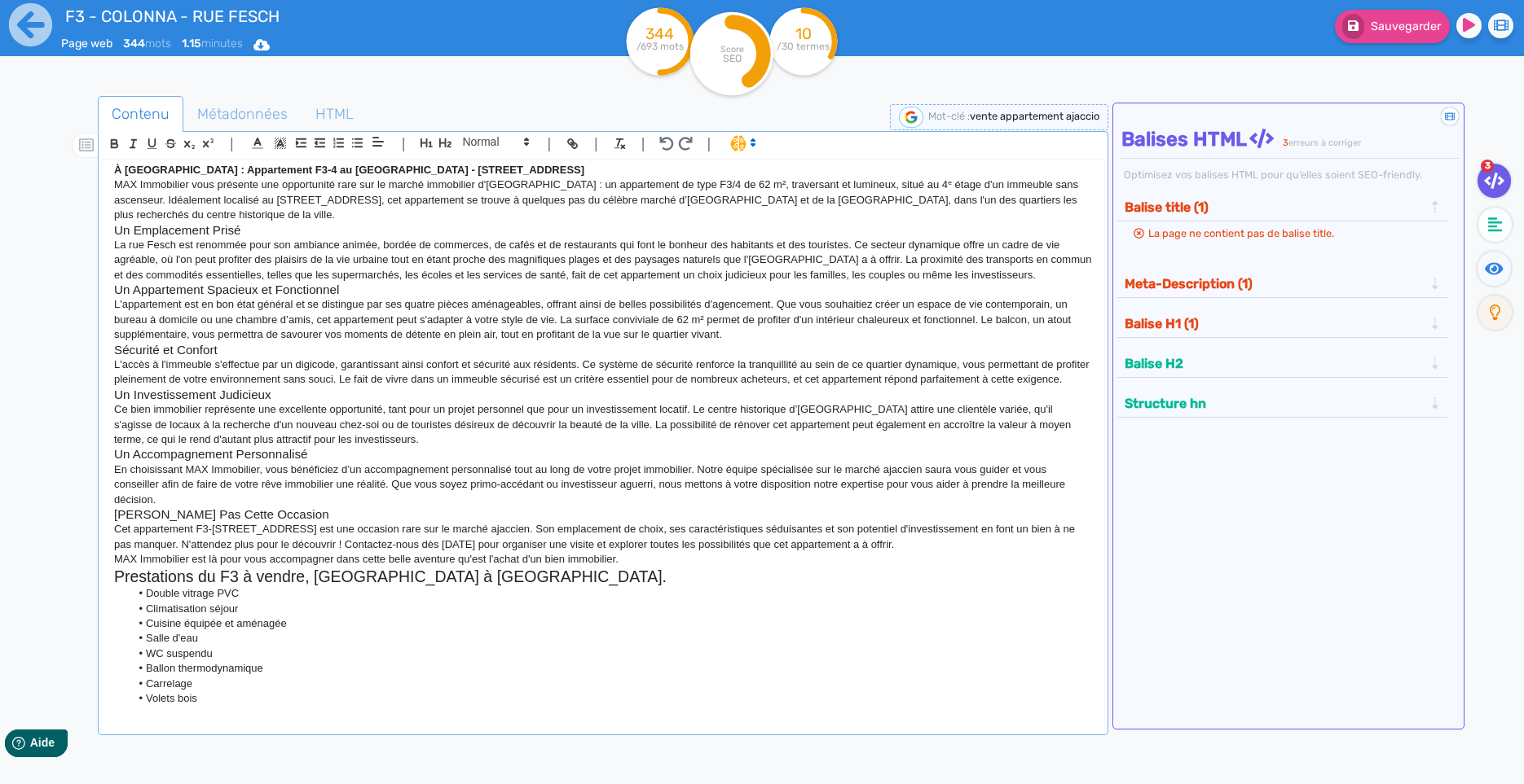
scroll to position [206, 0]
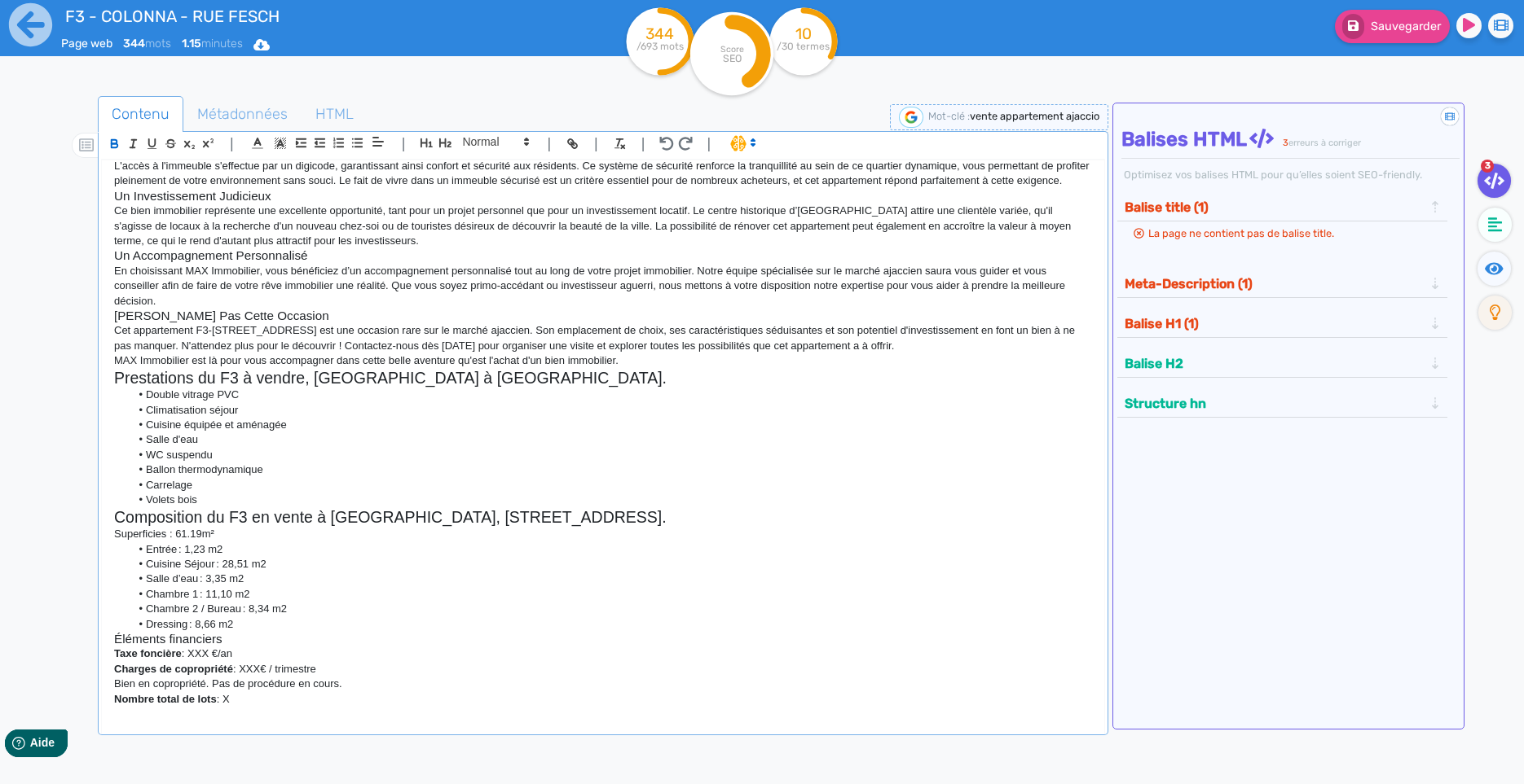
click at [656, 365] on p "MAX Immobilier est là pour vous accompagner dans cette belle aventure qu'est l'…" at bounding box center [603, 360] width 978 height 15
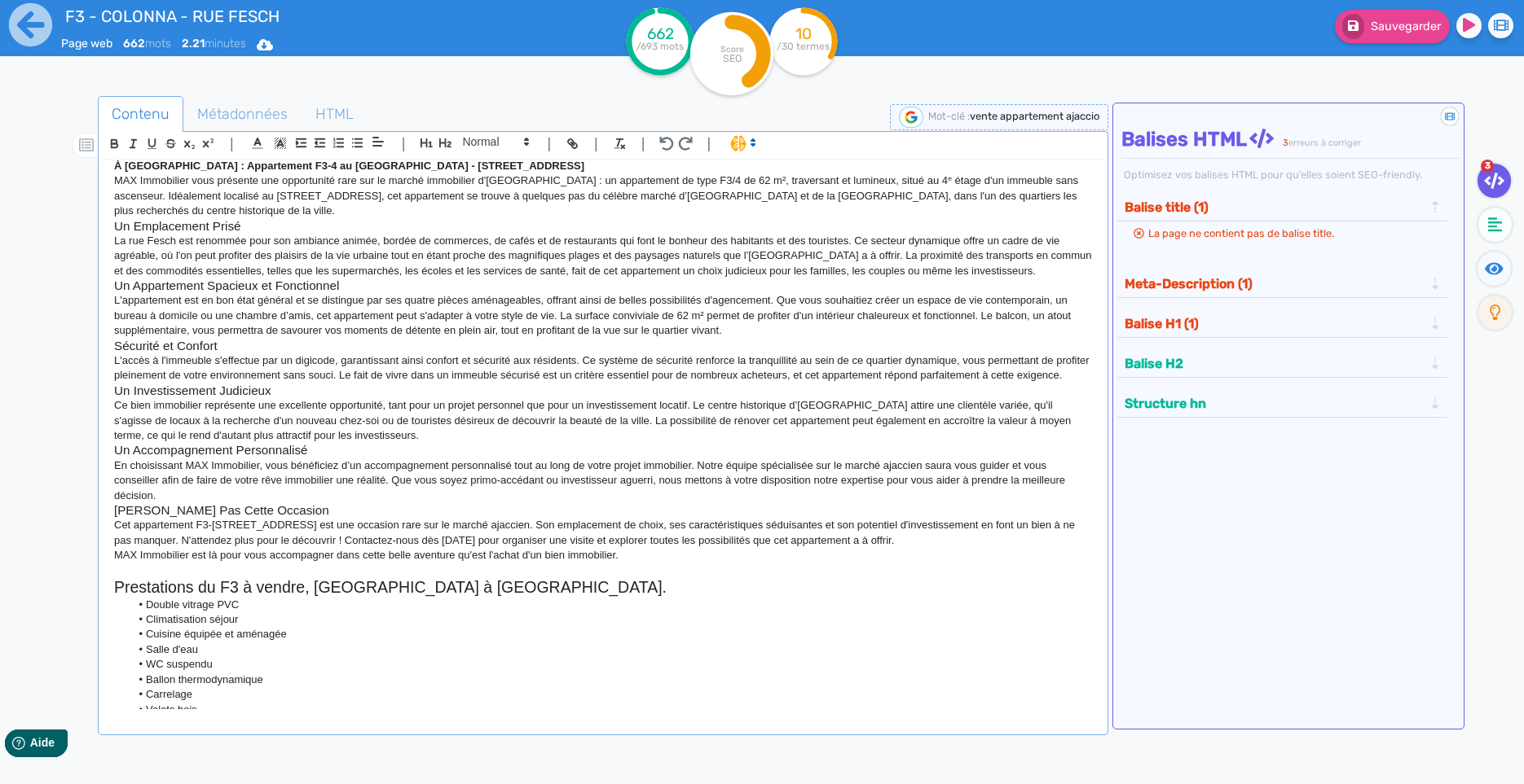
scroll to position [0, 0]
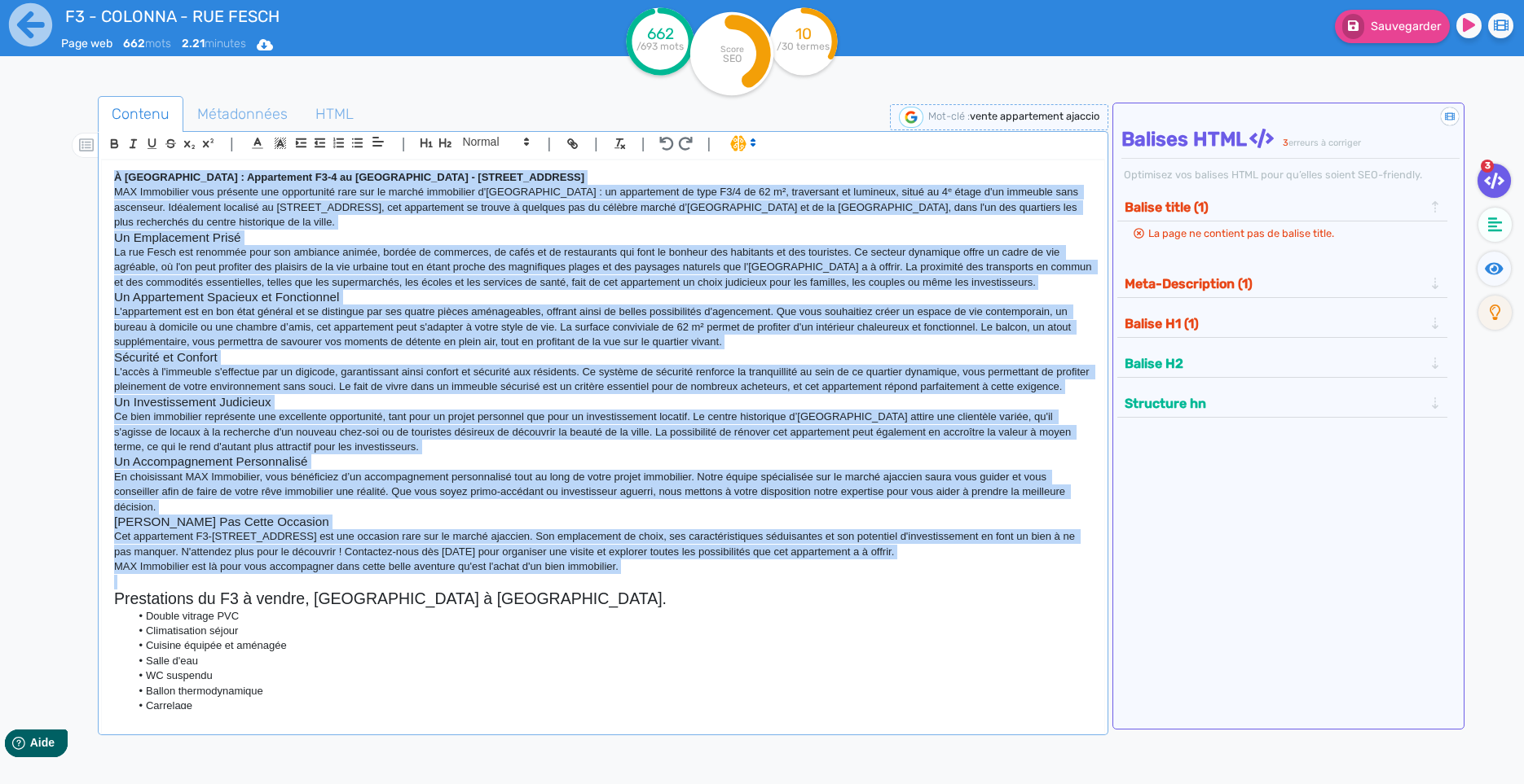
click at [113, 176] on div "À [GEOGRAPHIC_DATA] : Appartement F3-4 au Cœur d'Ajaccio - [STREET_ADDRESS] MAX…" at bounding box center [603, 435] width 1002 height 549
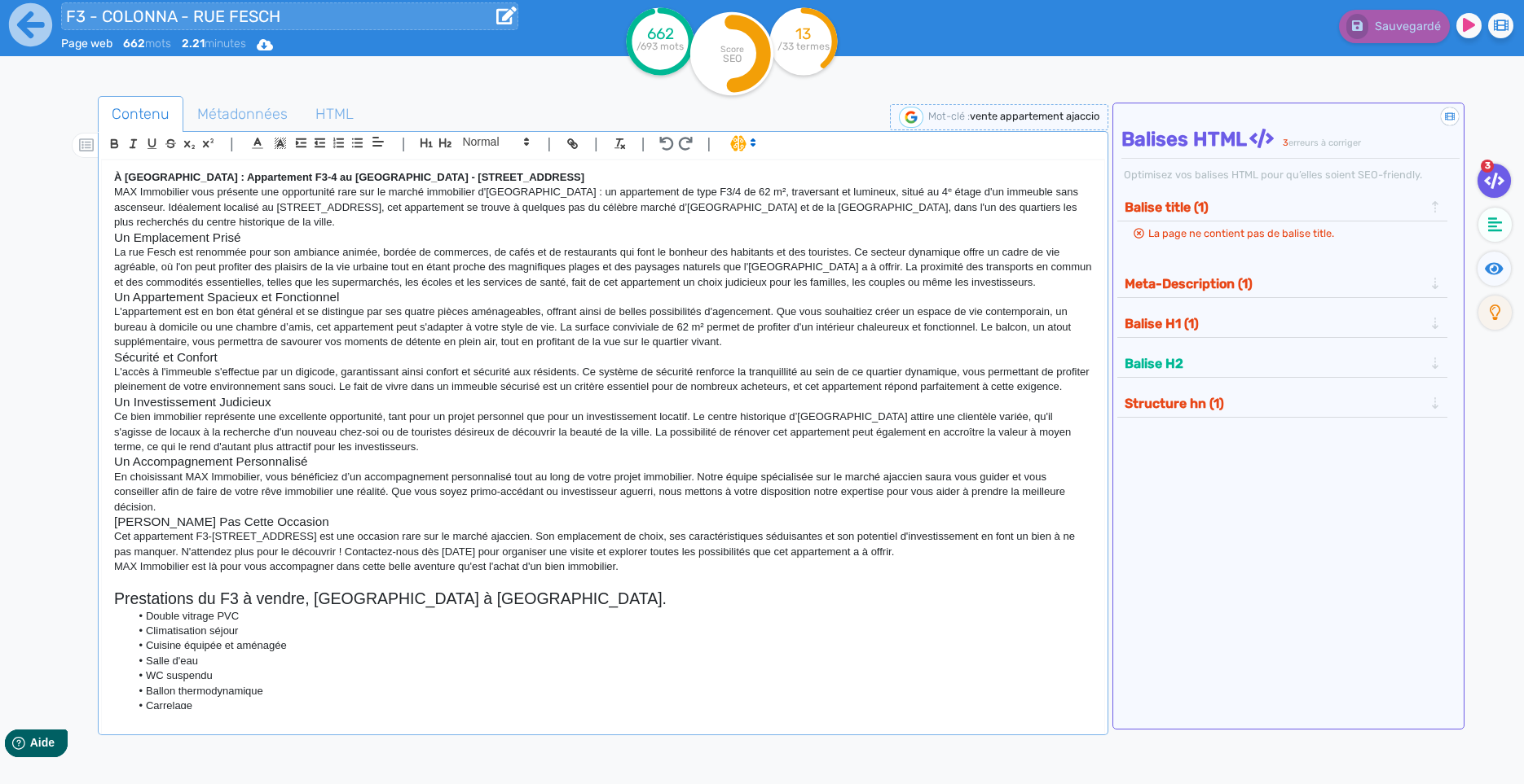
click at [166, 22] on input "F3 - COLONNA - RUE FESCH" at bounding box center [290, 16] width 457 height 28
click at [39, 20] on icon at bounding box center [30, 24] width 43 height 43
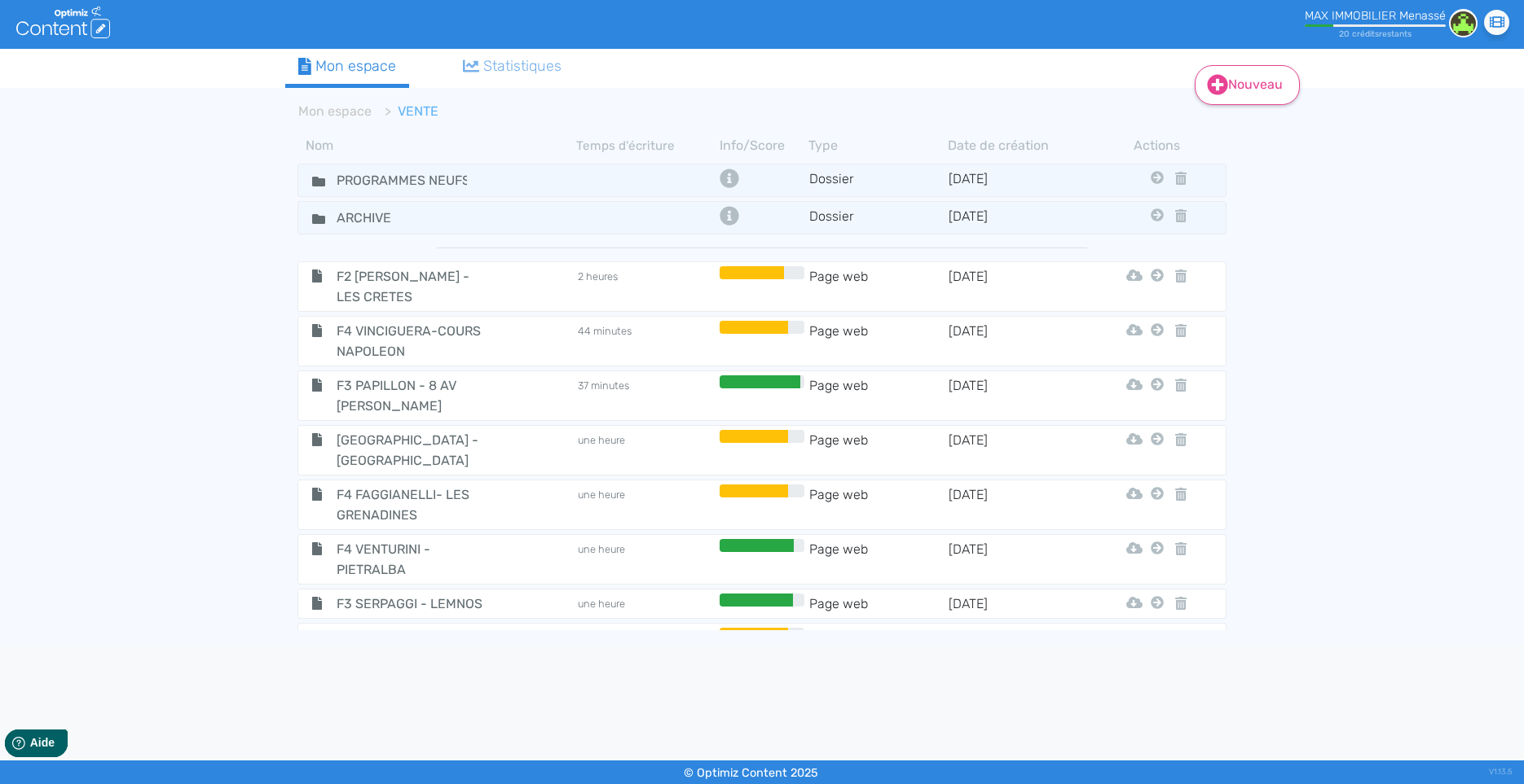
click at [1245, 86] on link "Nouveau" at bounding box center [1247, 85] width 105 height 40
click at [1243, 128] on button "Contenu" at bounding box center [1257, 126] width 130 height 26
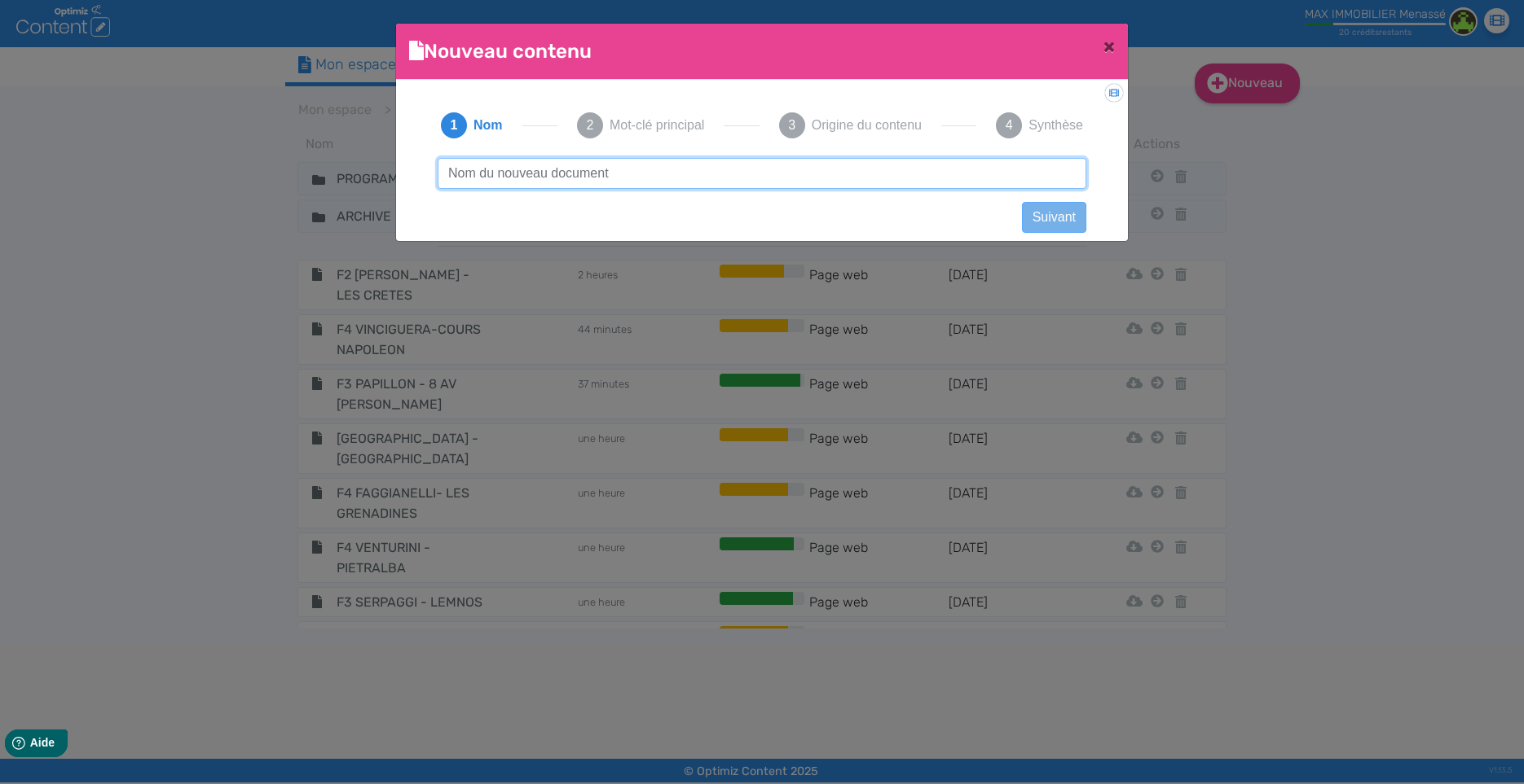
click at [598, 170] on input "text" at bounding box center [762, 173] width 648 height 31
type input "VILLA - [PERSON_NAME]"
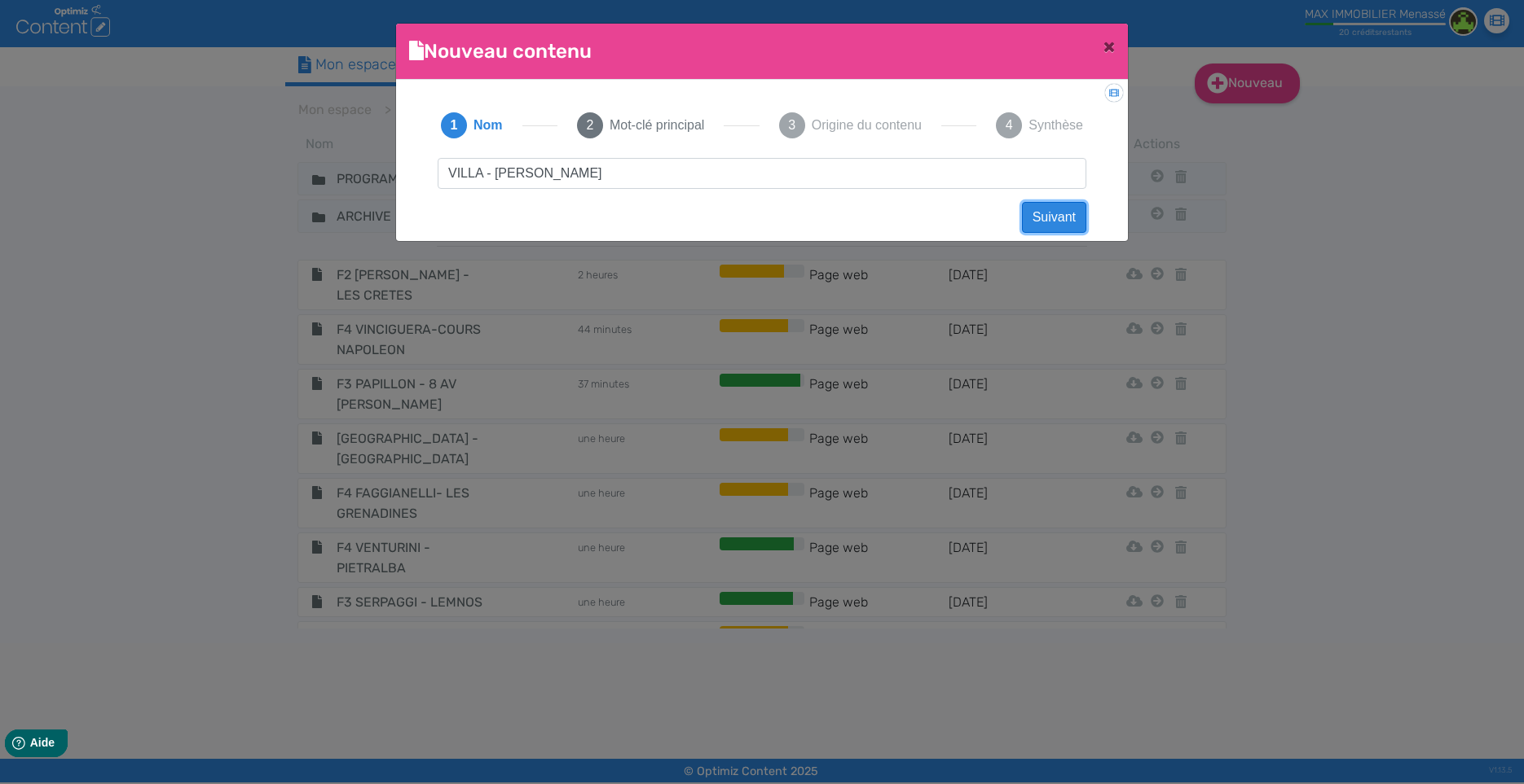
click at [1046, 217] on button "Suivant" at bounding box center [1053, 217] width 65 height 31
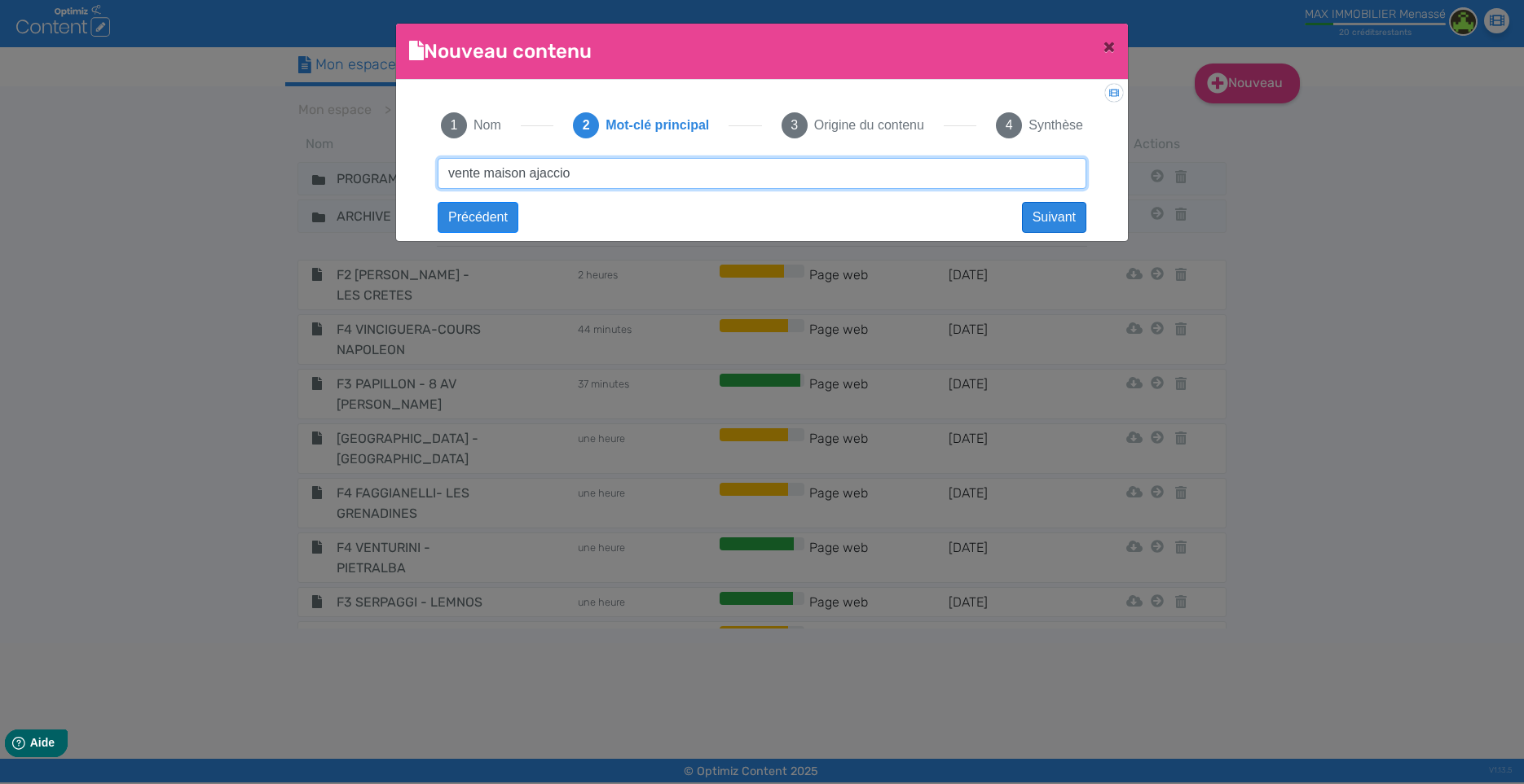
type input "vente maison ajaccio"
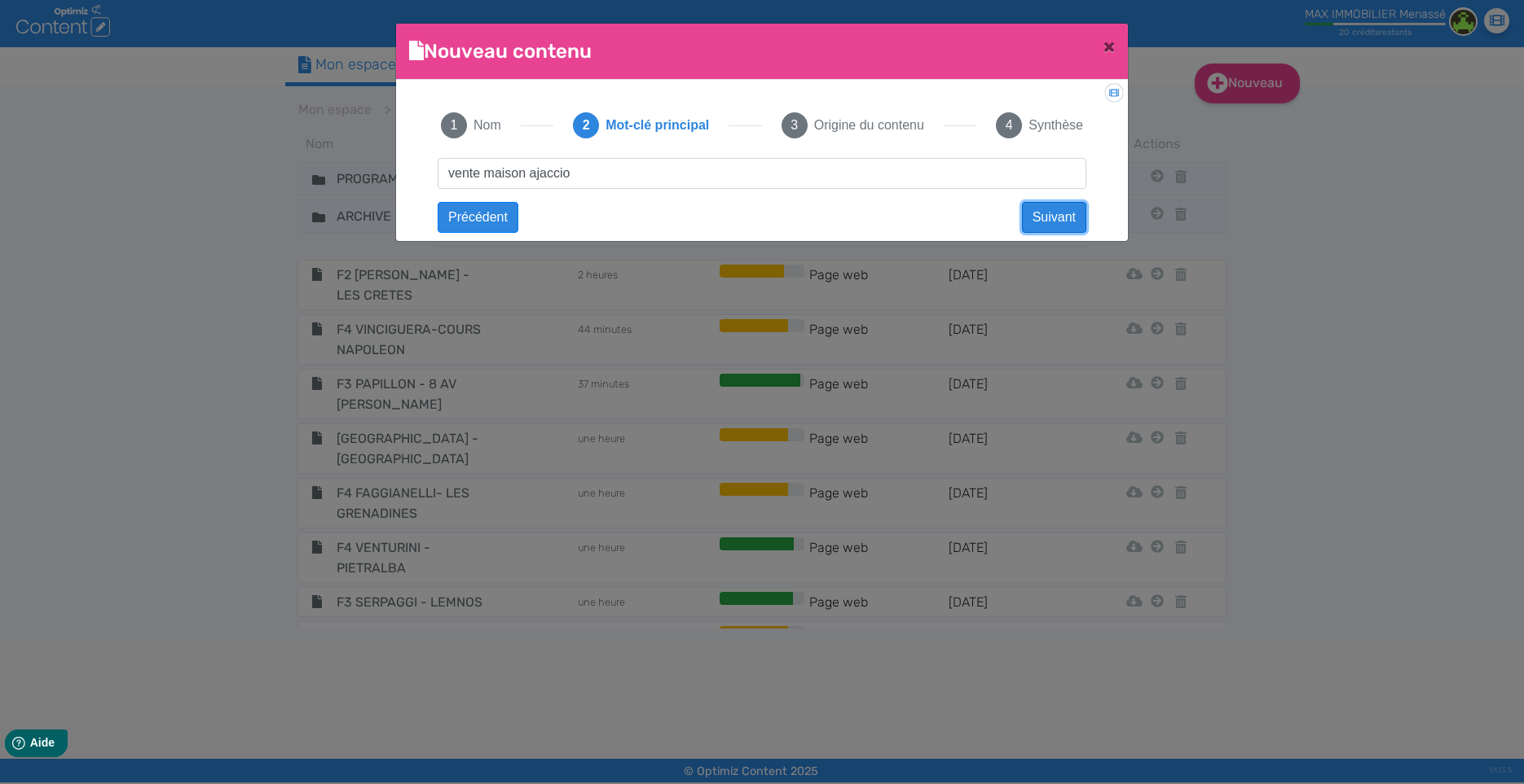
click at [1056, 218] on button "Suivant" at bounding box center [1053, 217] width 65 height 31
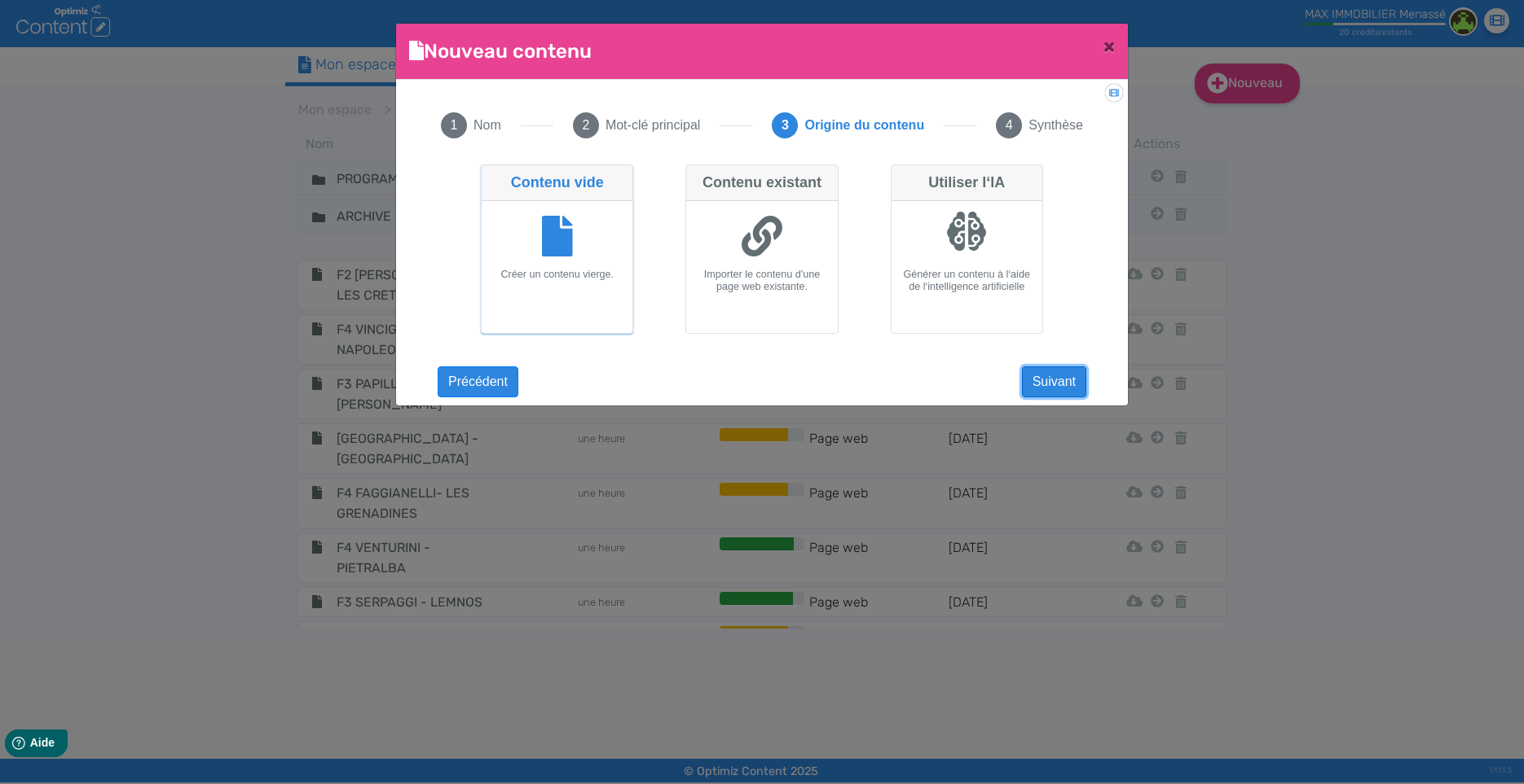
click at [1061, 373] on button "Suivant" at bounding box center [1053, 381] width 65 height 31
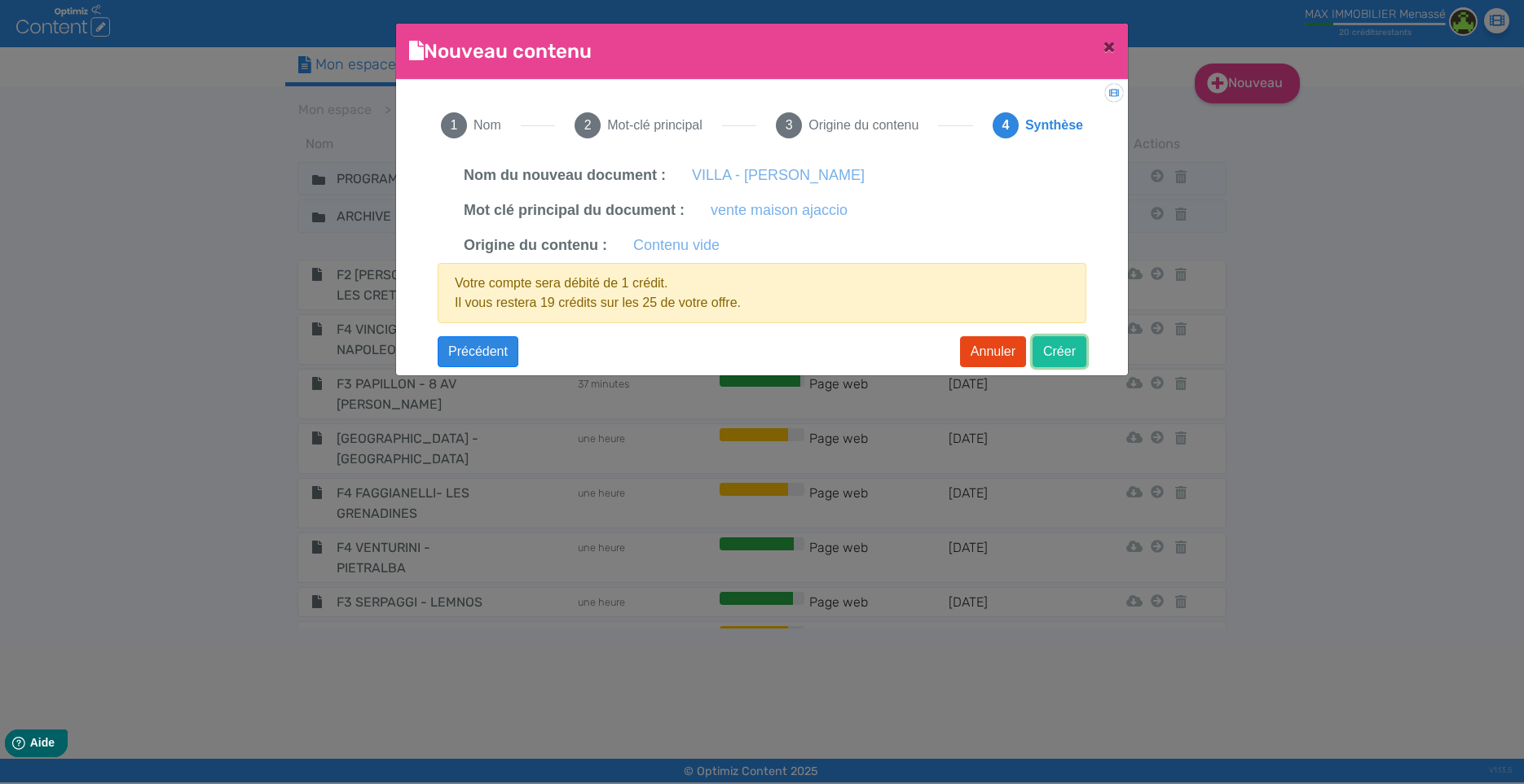
click at [1064, 350] on button "Créer" at bounding box center [1059, 351] width 54 height 31
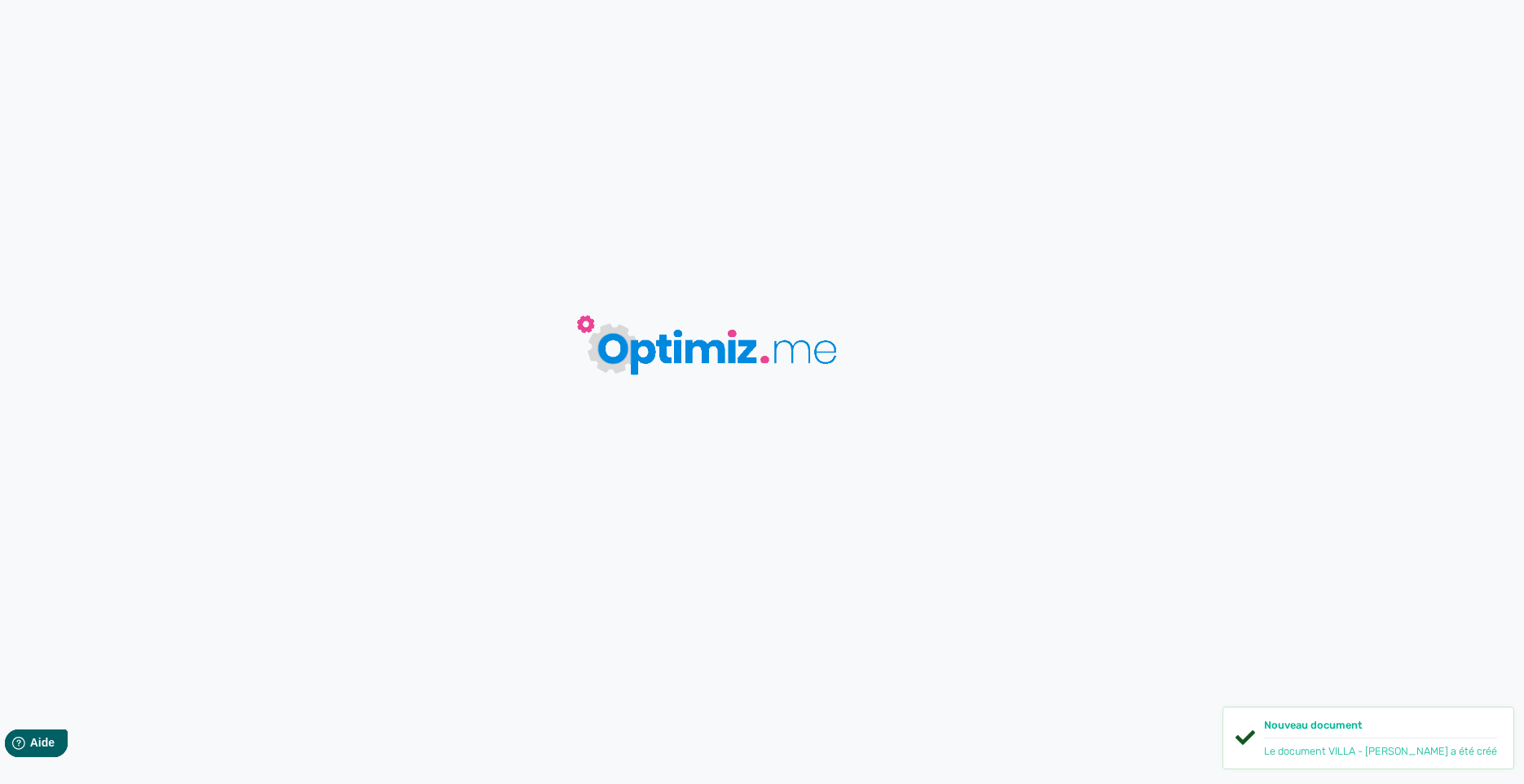
type input "VILLA - [PERSON_NAME]"
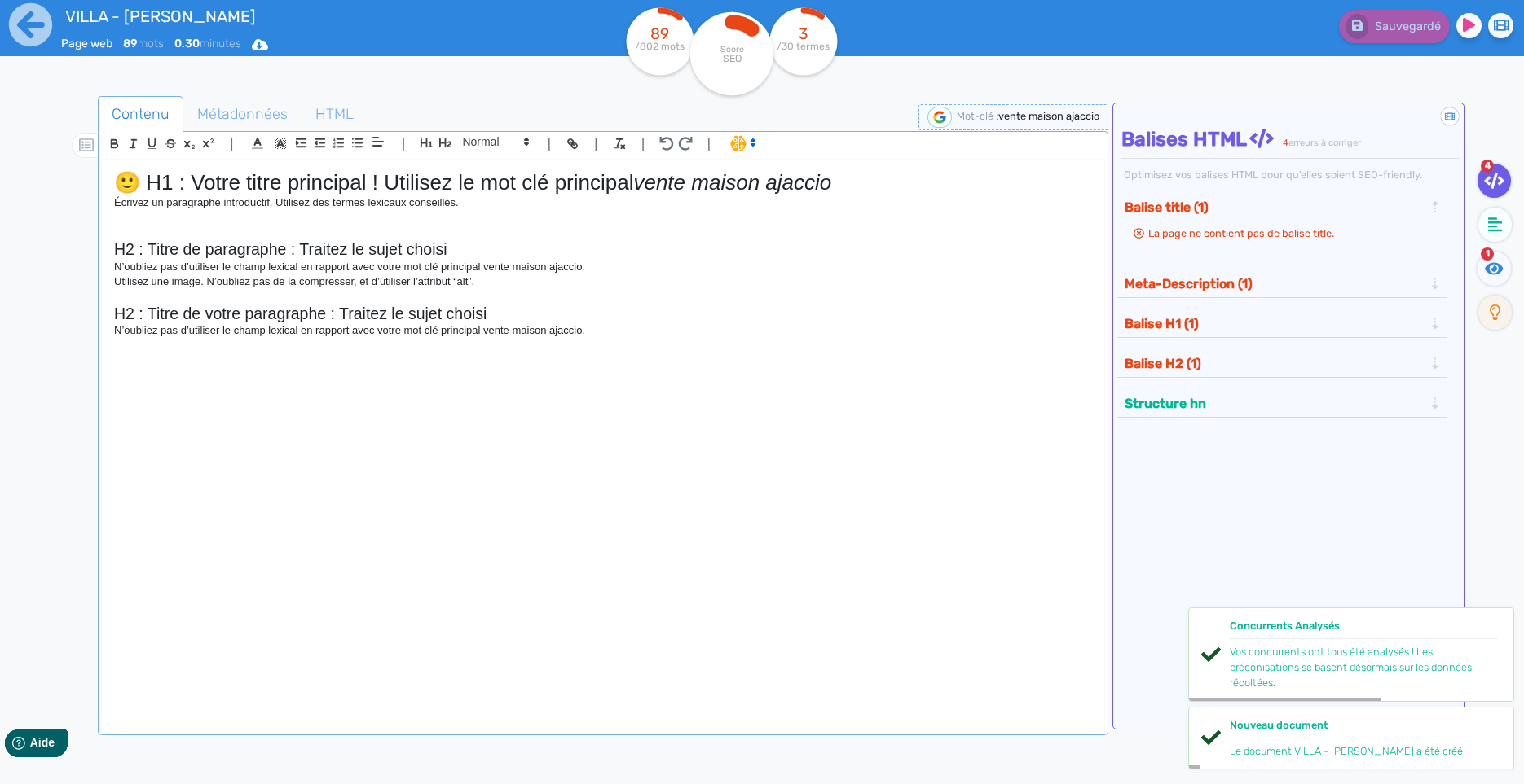
click at [483, 403] on div "🙂 H1 : Votre titre principal ! Utilisez le mot clé principal vente maison ajacc…" at bounding box center [603, 435] width 1002 height 549
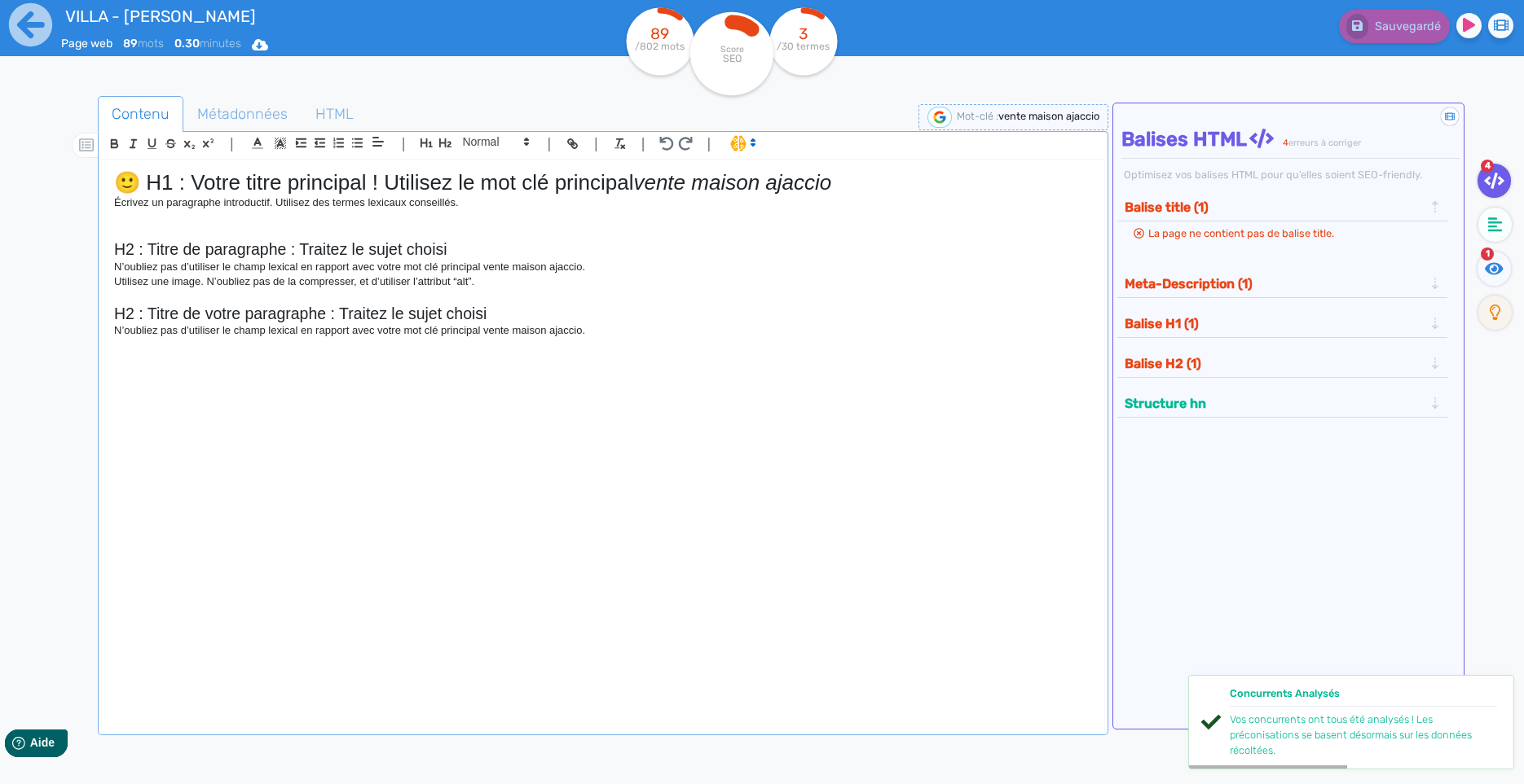
click at [483, 403] on div "🙂 H1 : Votre titre principal ! Utilisez le mot clé principal vente maison ajacc…" at bounding box center [603, 435] width 1002 height 549
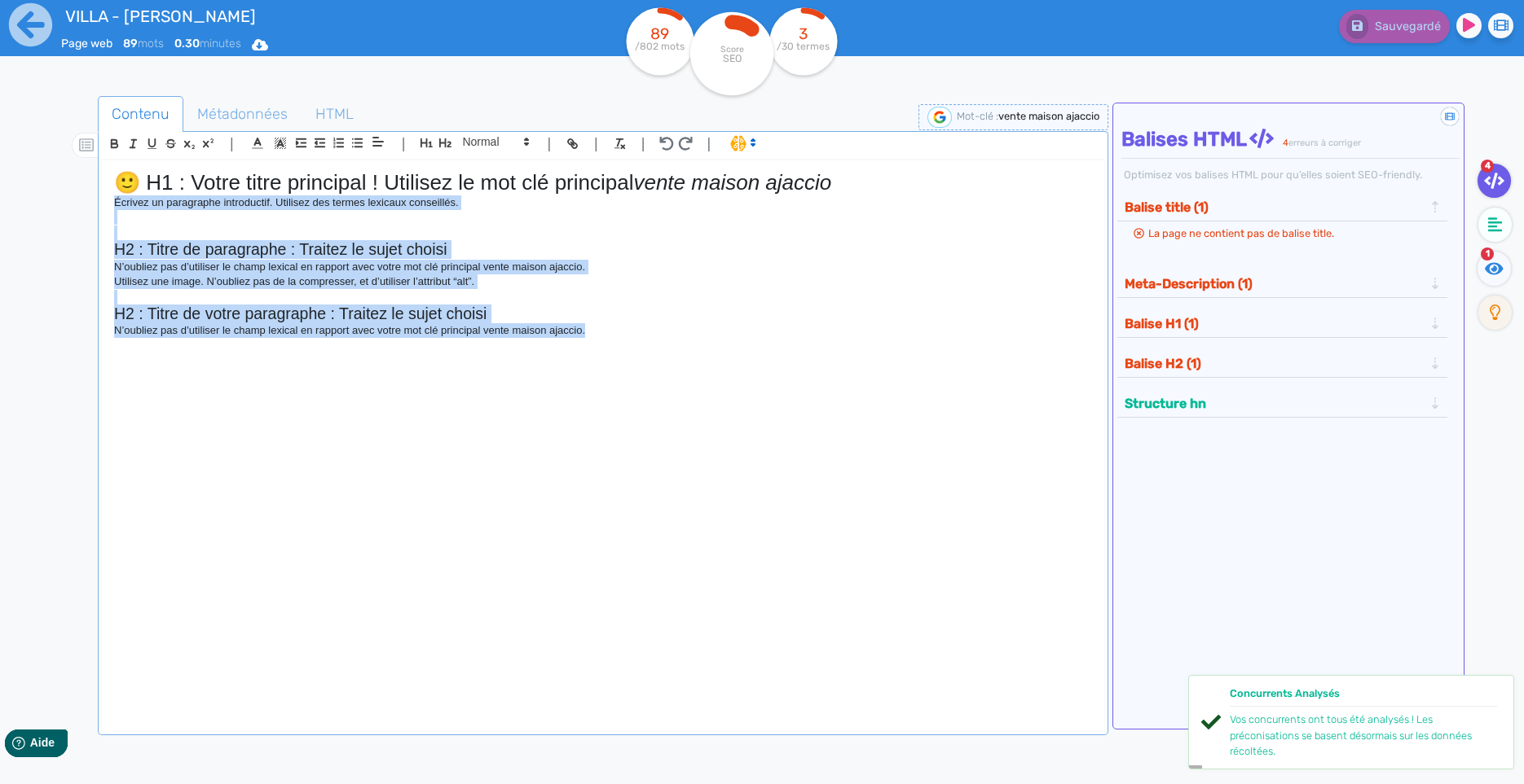
drag, startPoint x: 547, startPoint y: 423, endPoint x: 93, endPoint y: 207, distance: 502.8
click at [102, 207] on div "🙂 H1 : Votre titre principal ! Utilisez le mot clé principal vente maison ajacc…" at bounding box center [603, 435] width 1002 height 549
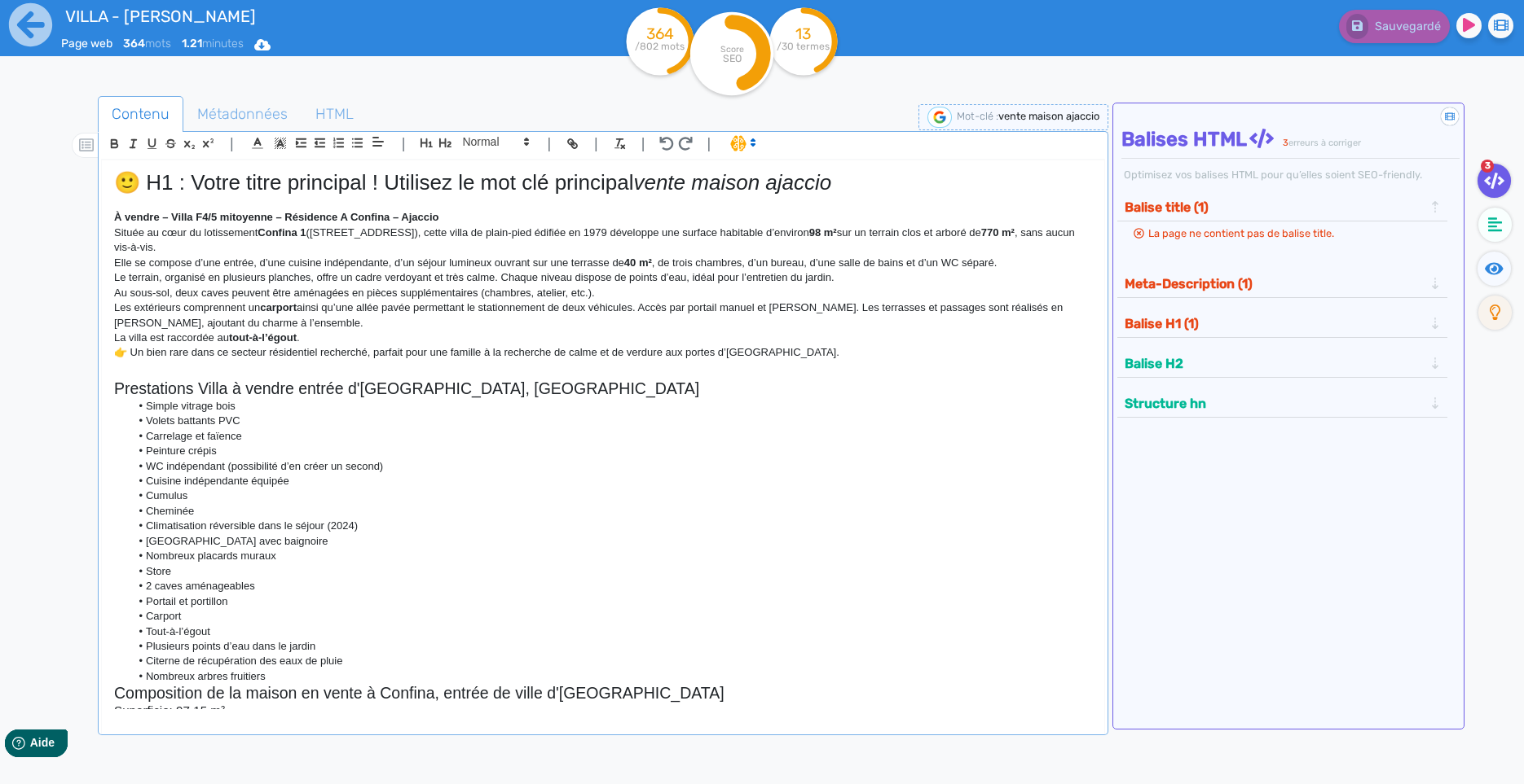
click at [176, 193] on h1 "🙂 H1 : Votre titre principal ! Utilisez le mot clé principal vente maison ajacc…" at bounding box center [603, 183] width 978 height 25
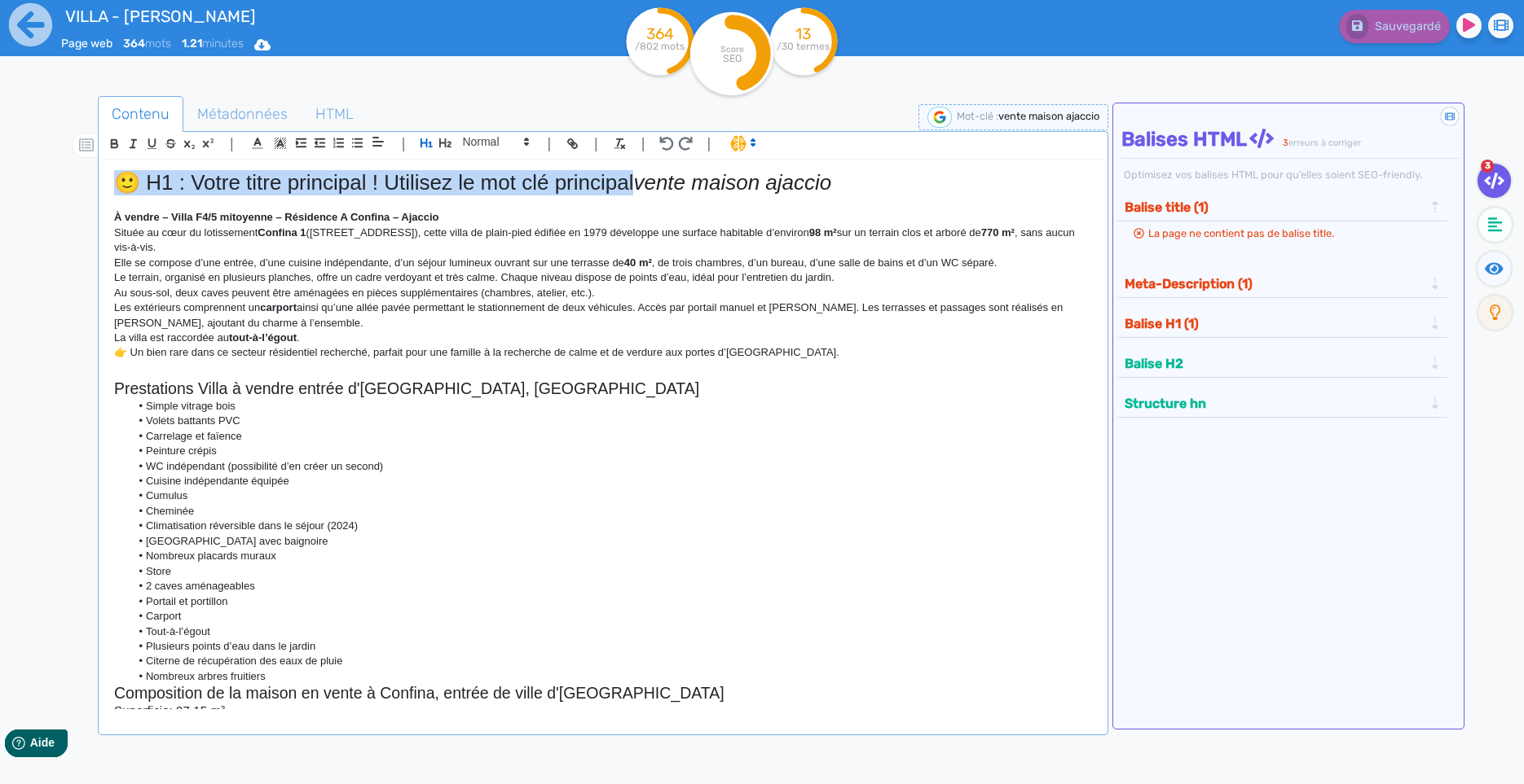
click at [176, 193] on h1 "🙂 H1 : Votre titre principal ! Utilisez le mot clé principal vente maison ajacc…" at bounding box center [603, 183] width 978 height 25
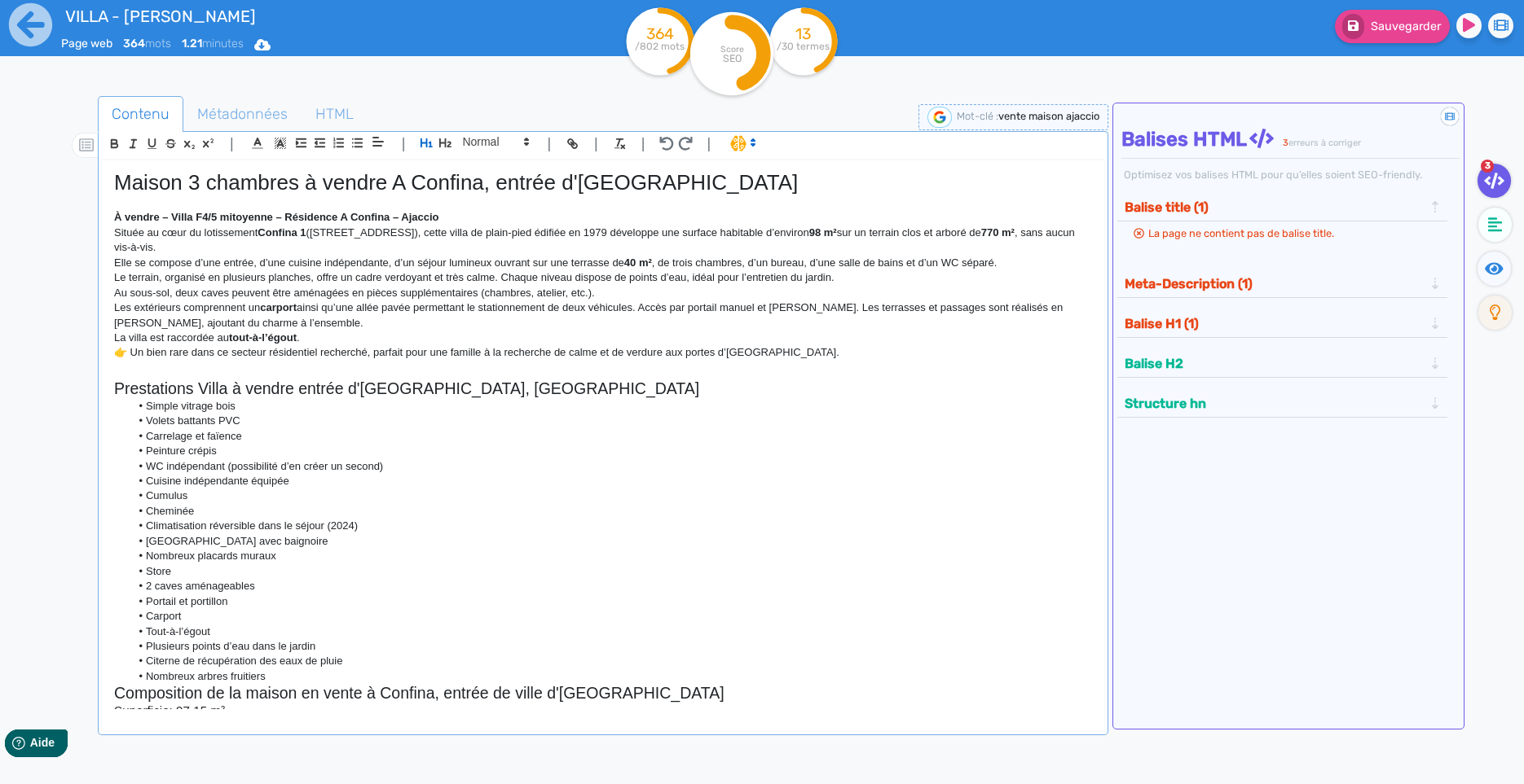
click at [326, 189] on h1 "Maison 3 chambres à vendre A Confina, entrée d'[GEOGRAPHIC_DATA]" at bounding box center [603, 183] width 978 height 25
click at [462, 295] on p "Au sous-sol, deux caves peuvent être aménagées en pièces supplémentaires (chamb…" at bounding box center [603, 293] width 978 height 15
click at [295, 221] on strong "À vendre – Villa F4/5 mitoyenne – Résidence A Confina – Ajaccio" at bounding box center [276, 217] width 325 height 12
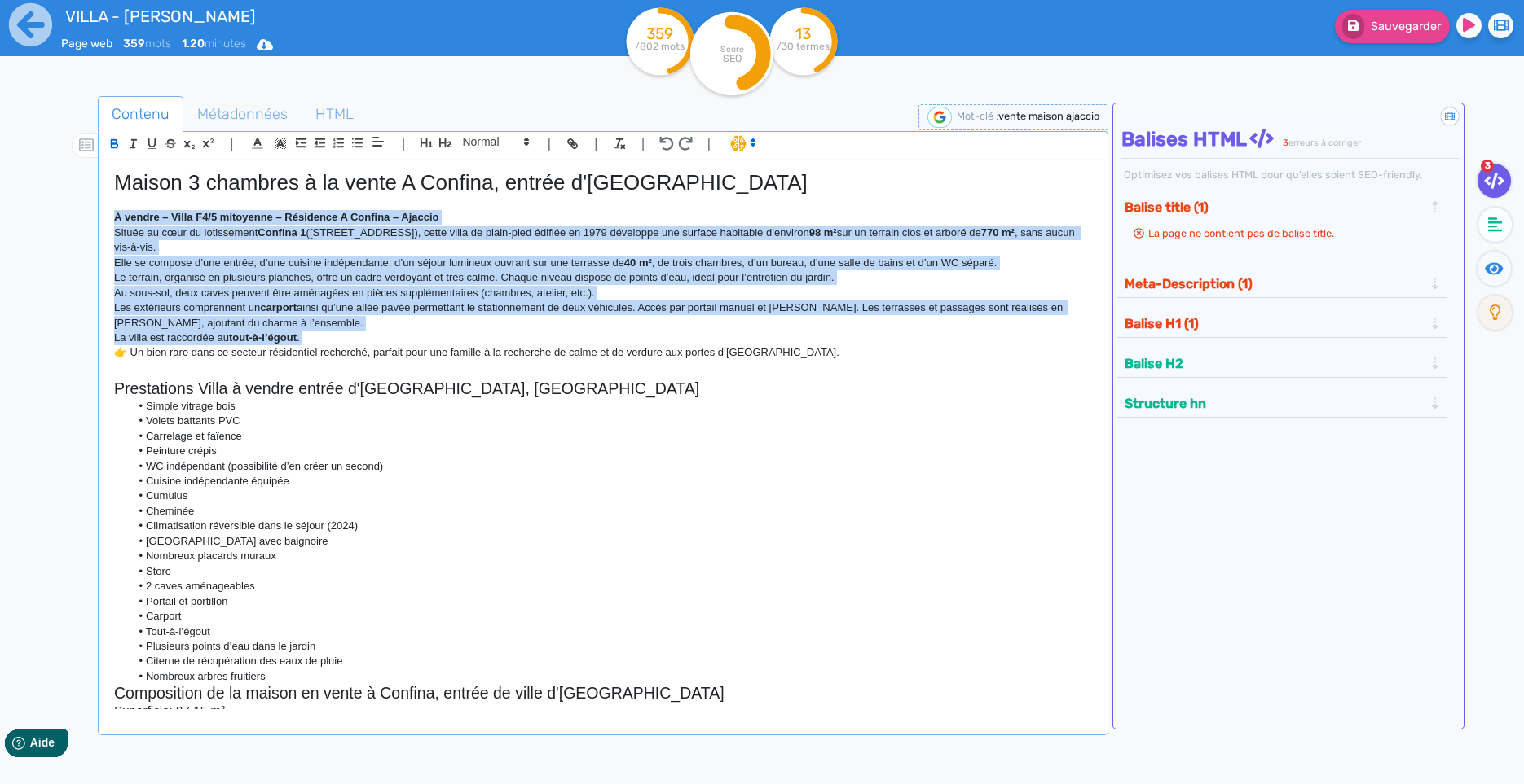
drag, startPoint x: 295, startPoint y: 222, endPoint x: 332, endPoint y: 356, distance: 139.0
click at [332, 356] on div "Maison 3 chambres à la vente A Confina, entrée d'[GEOGRAPHIC_DATA] À vendre – V…" at bounding box center [603, 435] width 1002 height 549
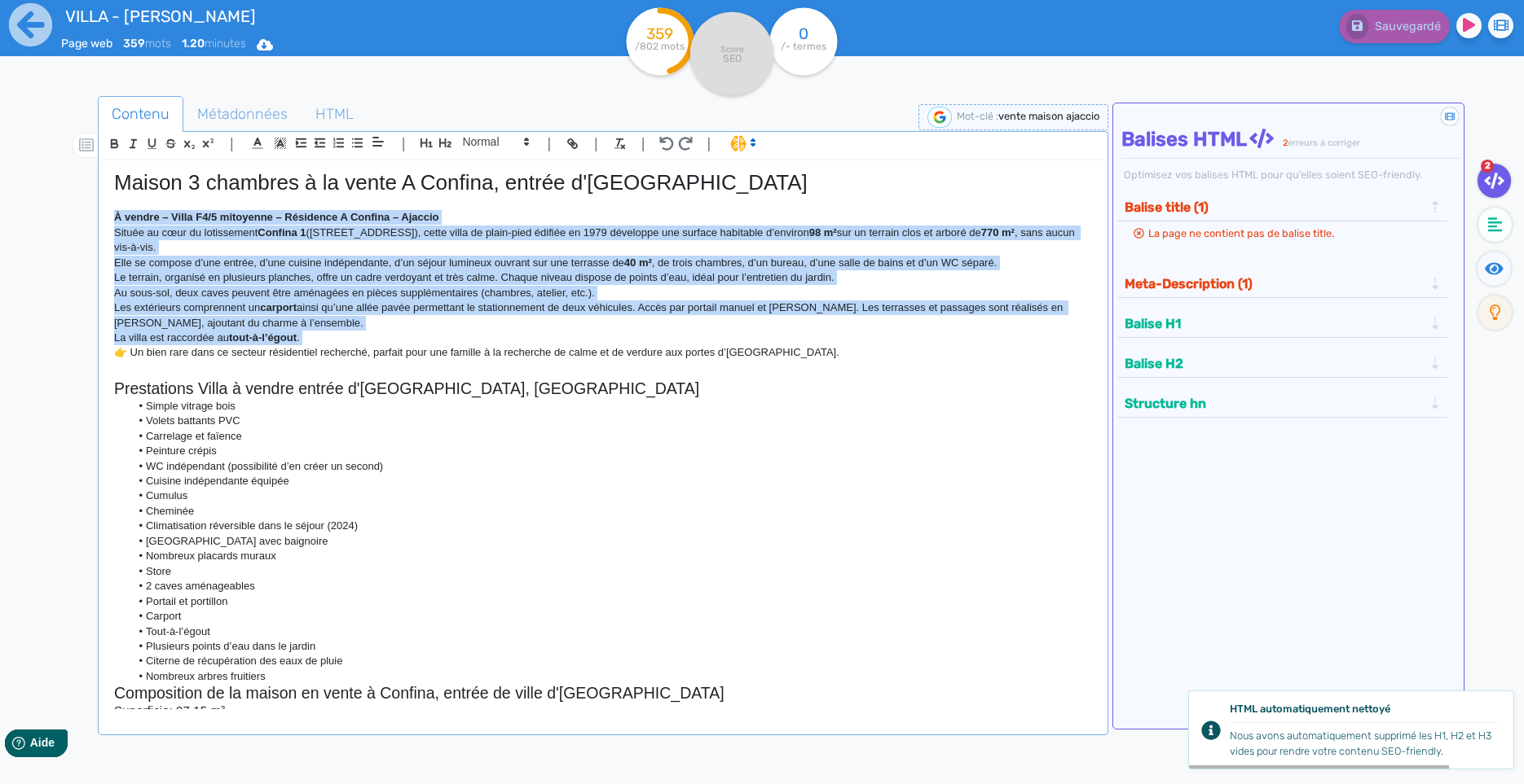
click at [748, 148] on icon at bounding box center [753, 142] width 15 height 15
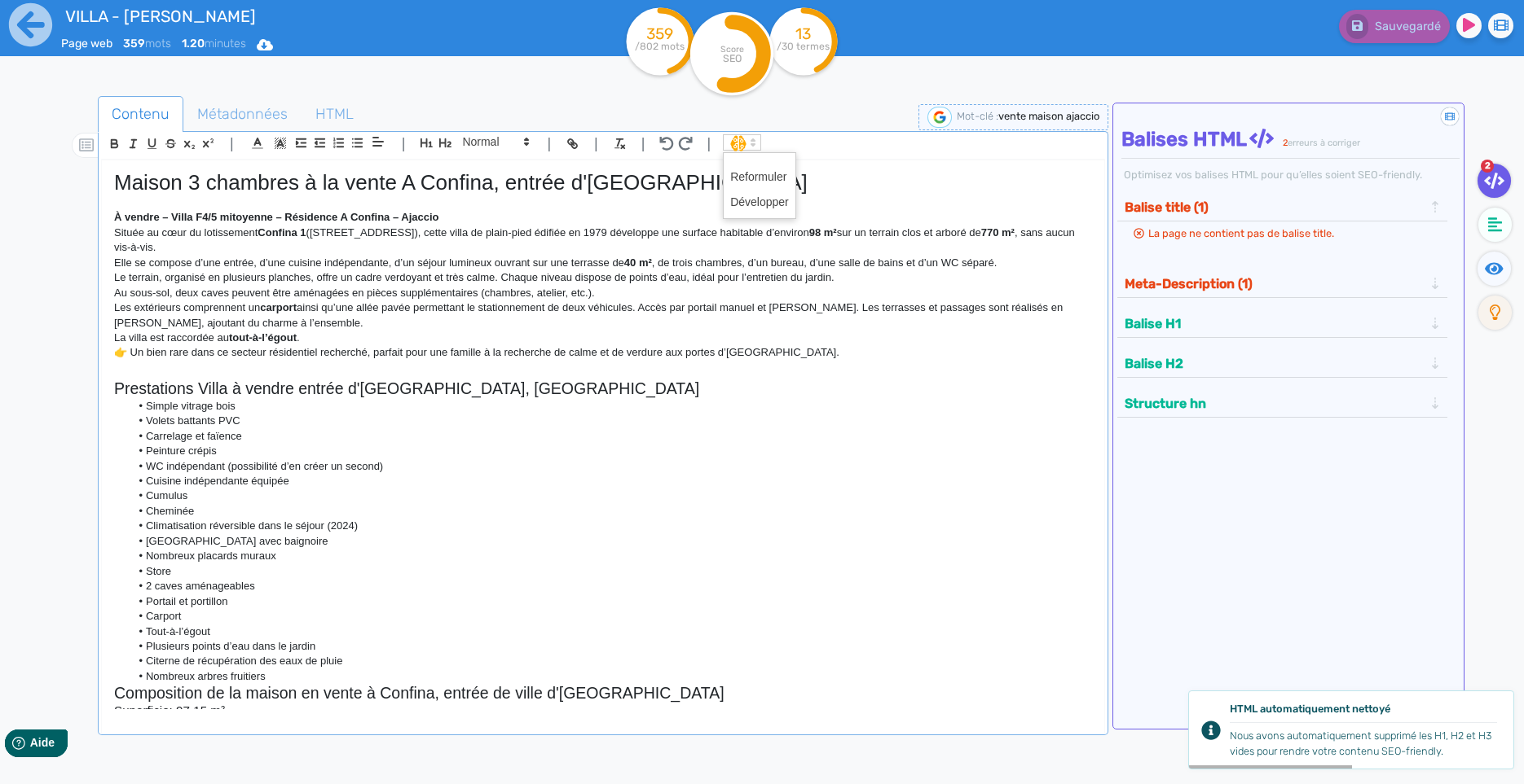
click at [412, 210] on p at bounding box center [603, 202] width 978 height 15
click at [412, 223] on strong "À vendre – Villa F4/5 mitoyenne – Résidence A Confina – Ajaccio" at bounding box center [276, 217] width 325 height 12
click at [416, 222] on strong "À vendre – Villa F4/5 mitoyenne – Résidence A Confina – Ajaccio" at bounding box center [276, 217] width 325 height 12
click at [486, 149] on span at bounding box center [494, 142] width 79 height 20
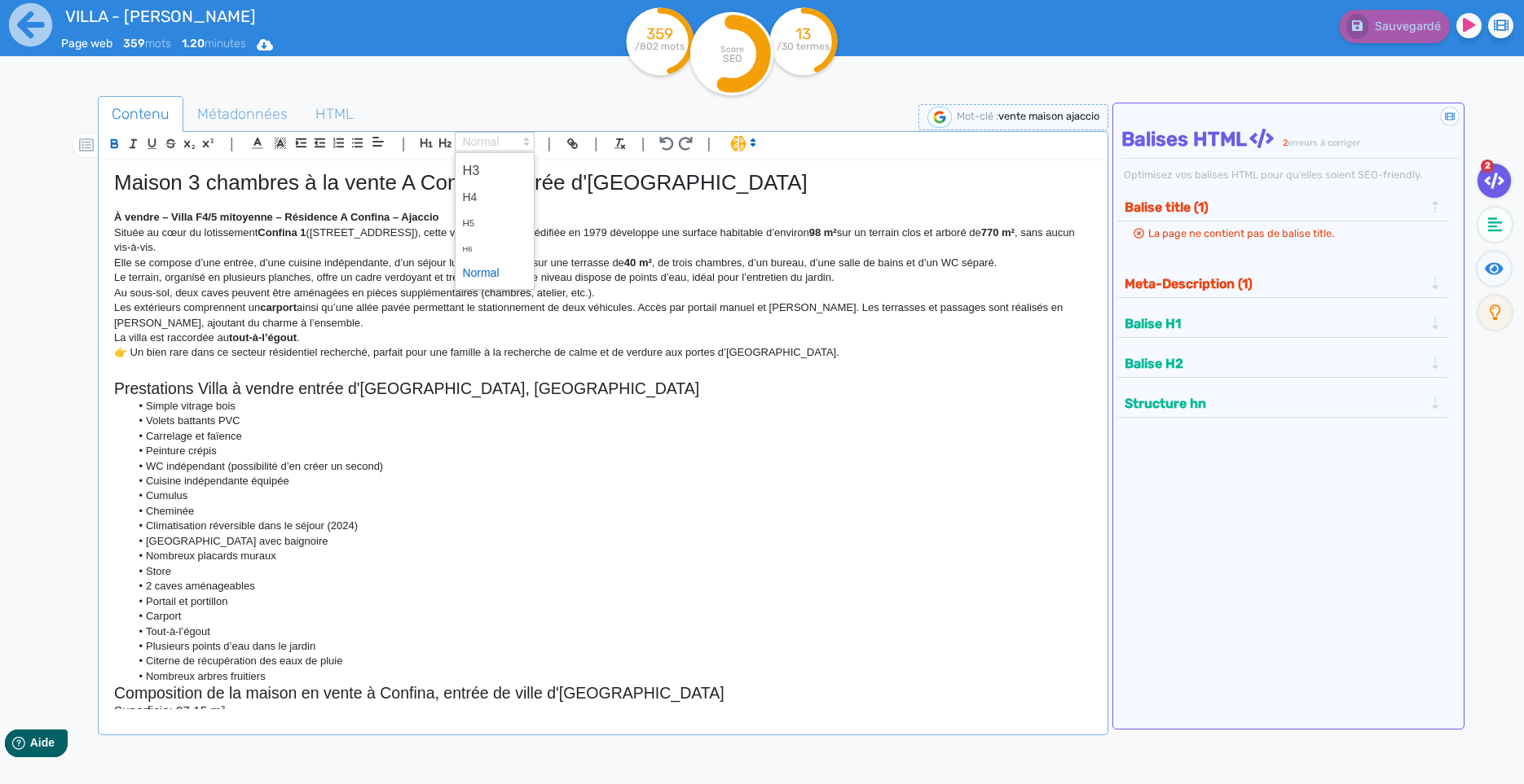
click at [407, 205] on p at bounding box center [603, 202] width 978 height 15
click at [409, 218] on strong "À vendre – Villa F4/5 mitoyenne – Résidence A Confina – Ajaccio" at bounding box center [276, 217] width 325 height 12
click at [449, 148] on icon "button" at bounding box center [446, 143] width 14 height 14
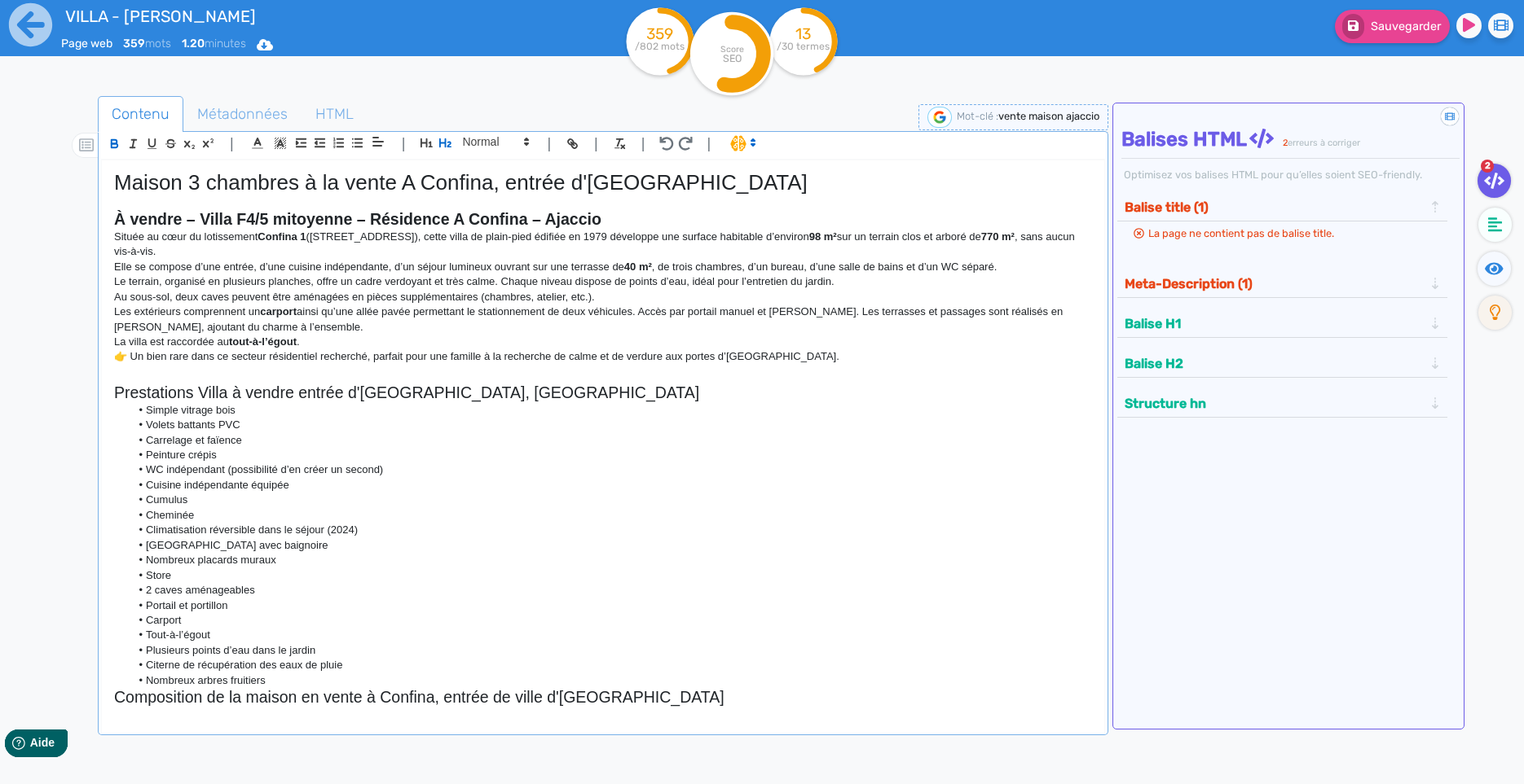
click at [432, 183] on h1 "Maison 3 chambres à la vente A Confina, entrée d'[GEOGRAPHIC_DATA]" at bounding box center [603, 183] width 978 height 25
click at [534, 222] on strong "À vendre – Villa F4/5 mitoyenne – Résidence A Confina – Ajaccio" at bounding box center [357, 219] width 487 height 18
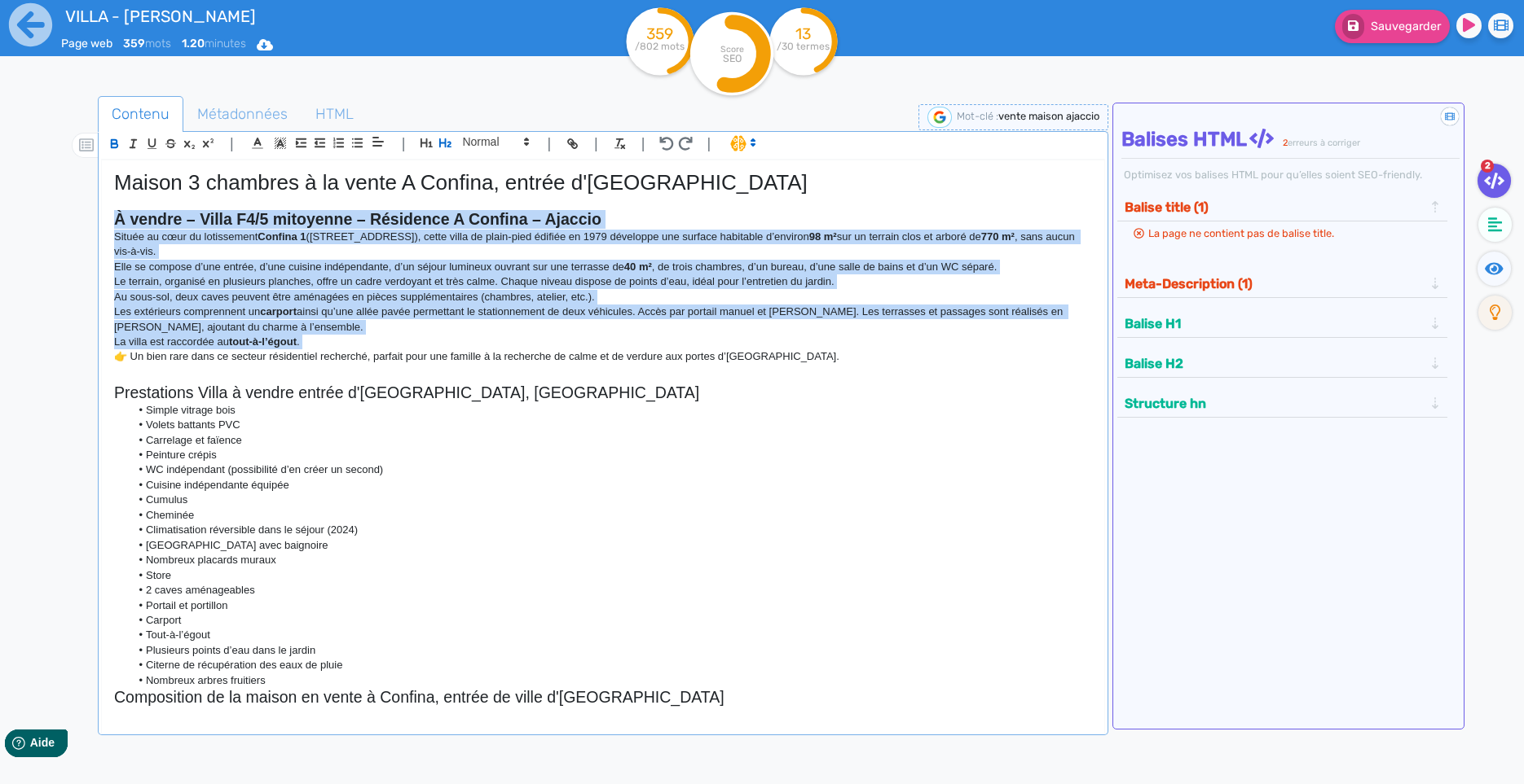
drag, startPoint x: 534, startPoint y: 222, endPoint x: 548, endPoint y: 360, distance: 138.7
click at [548, 360] on div "Maison 3 chambres à la vente A Confina, entrée d'[GEOGRAPHIC_DATA] À vendre – V…" at bounding box center [603, 435] width 1002 height 549
click at [149, 243] on p "Située au cœur du lotissement Confina [STREET_ADDRESS], cette villa de plain-pi…" at bounding box center [603, 244] width 978 height 30
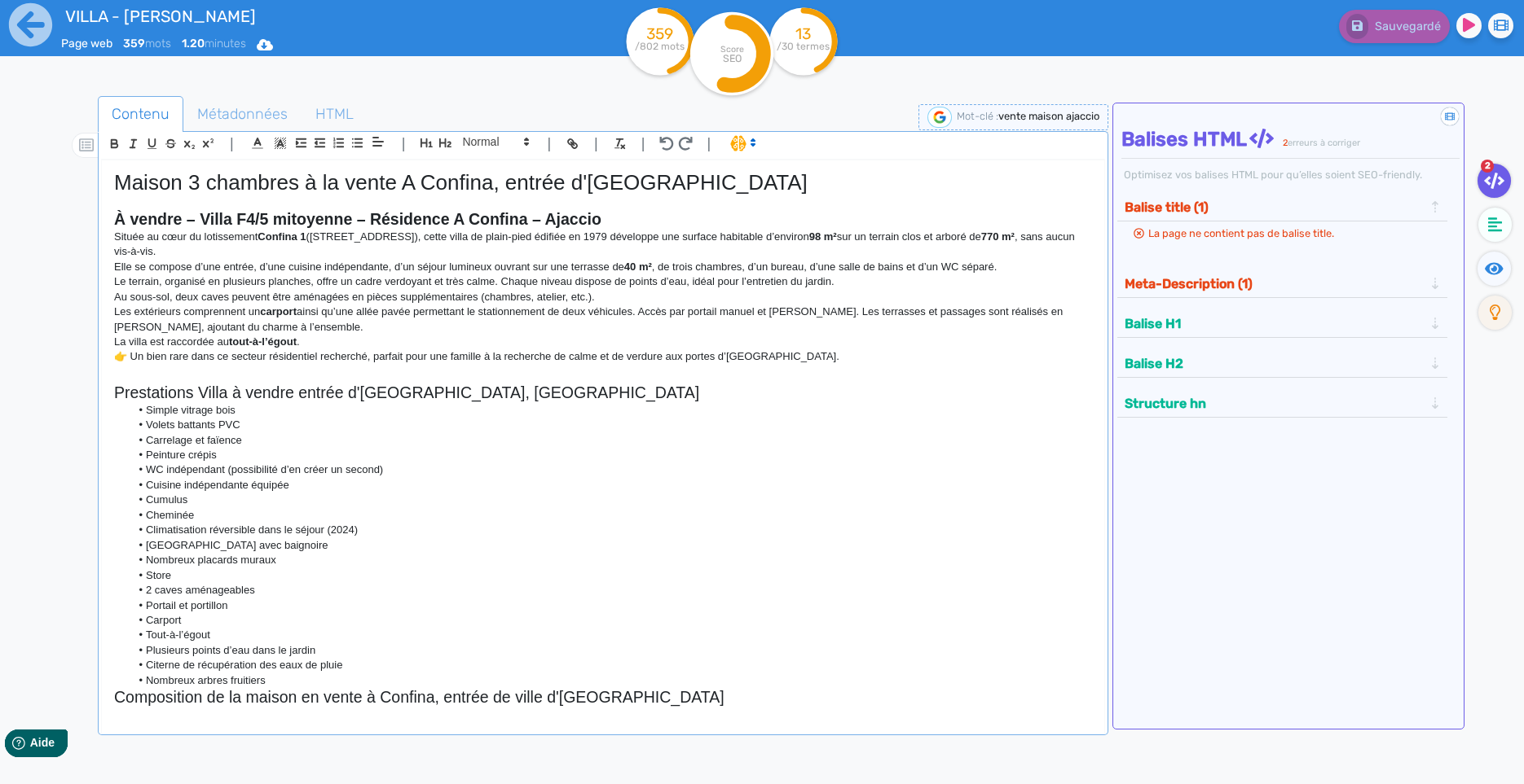
click at [143, 237] on p "Située au cœur du lotissement Confina [STREET_ADDRESS], cette villa de plain-pi…" at bounding box center [603, 244] width 978 height 30
click at [148, 222] on strong "À vendre – Villa F4/5 mitoyenne – Résidence A Confina – Ajaccio" at bounding box center [357, 219] width 487 height 18
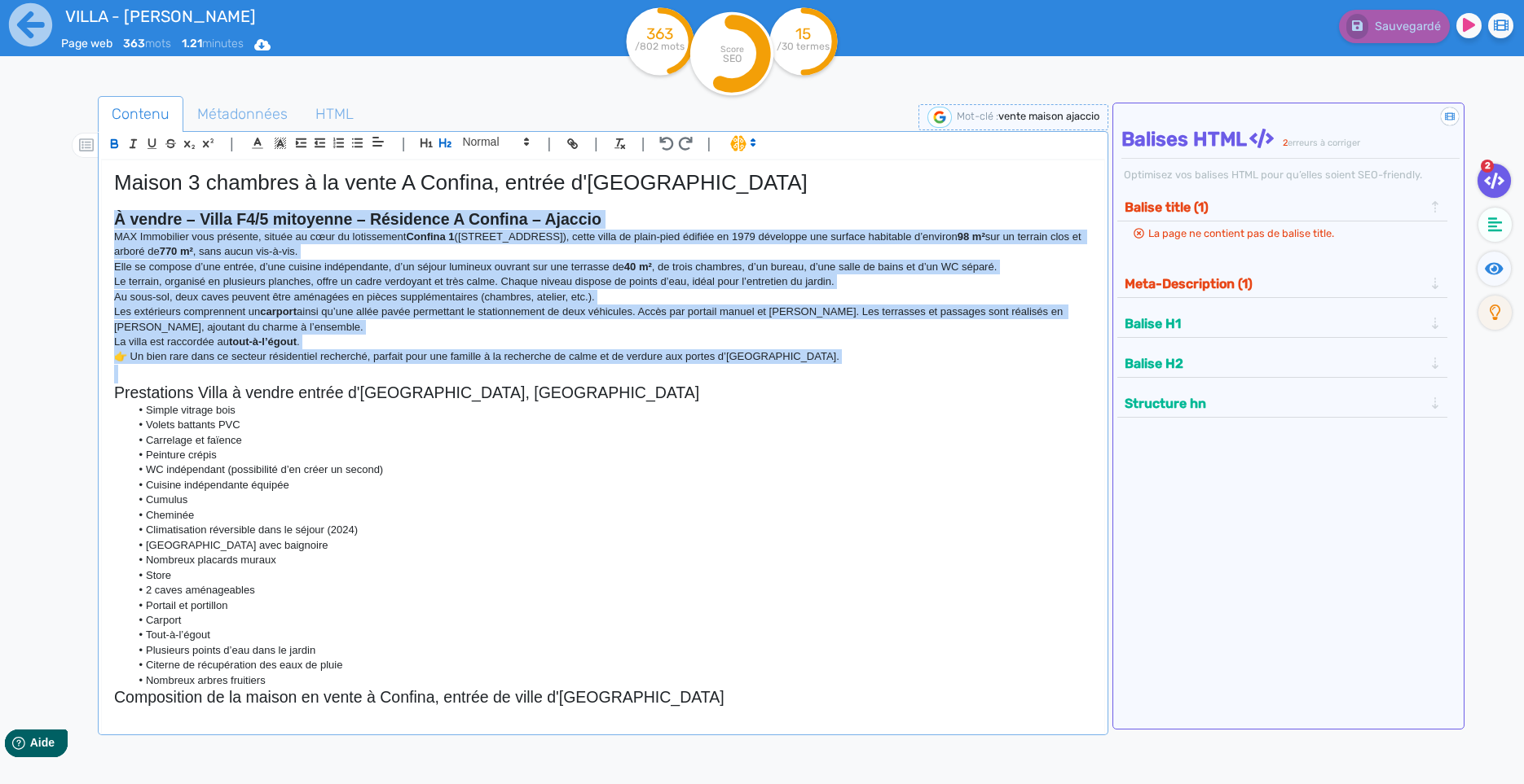
drag, startPoint x: 148, startPoint y: 222, endPoint x: 162, endPoint y: 367, distance: 145.7
click at [162, 367] on div "Maison 3 chambres à la vente A Confina, entrée d'[GEOGRAPHIC_DATA] À vendre – V…" at bounding box center [603, 435] width 1002 height 549
click at [738, 145] on span at bounding box center [742, 142] width 39 height 16
click at [748, 207] on span at bounding box center [759, 201] width 59 height 25
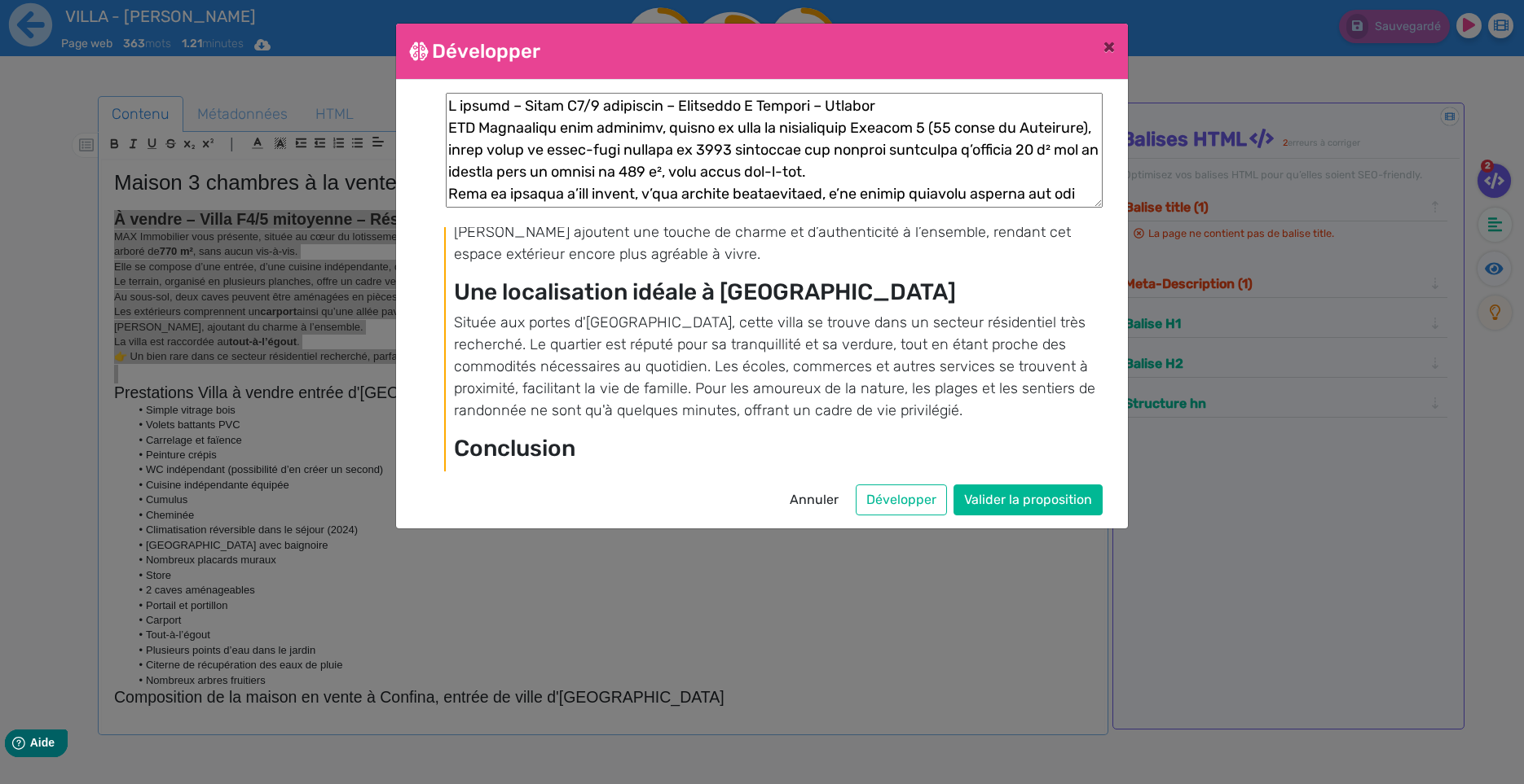
scroll to position [821, 0]
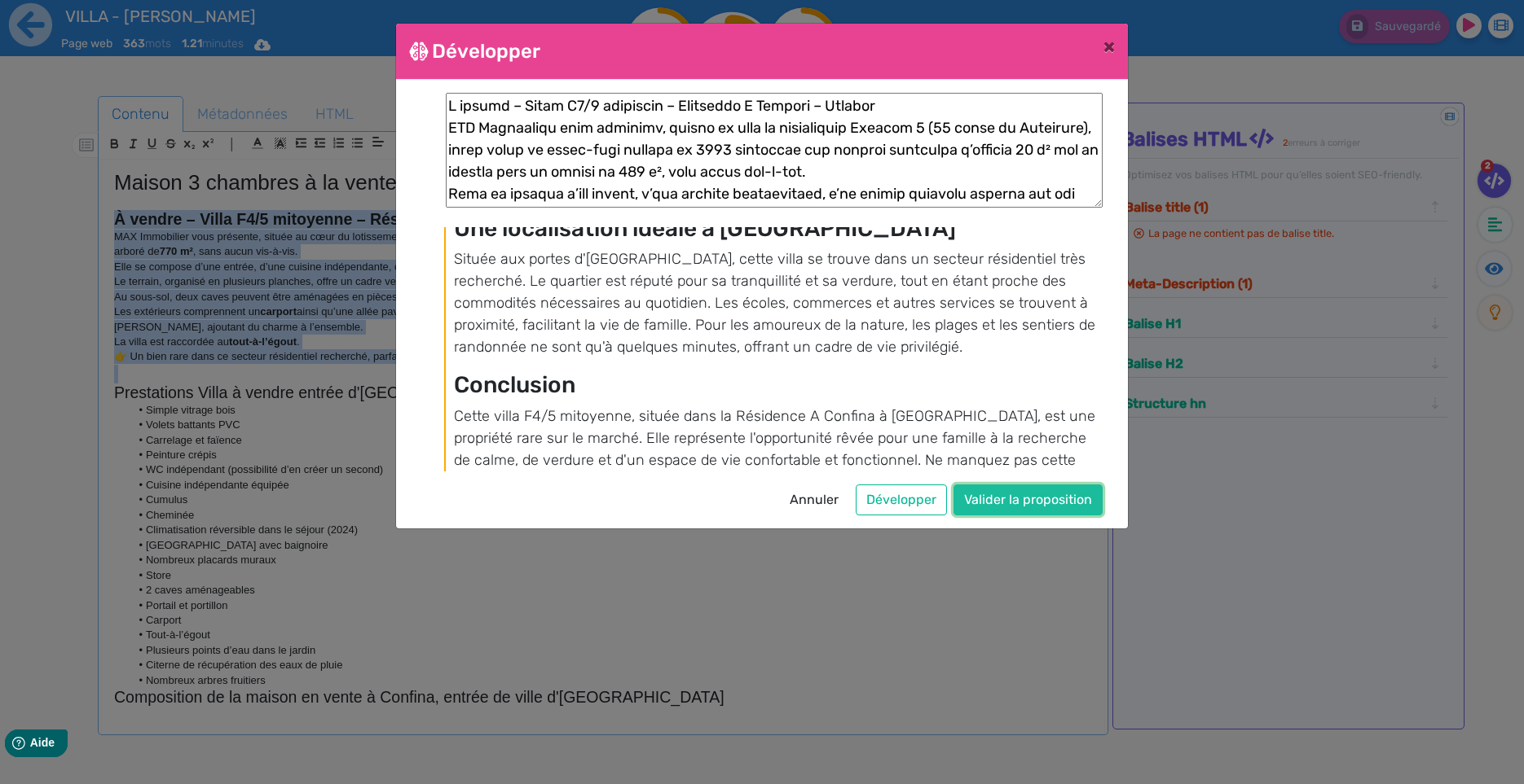
click at [1002, 493] on button "Valider la proposition" at bounding box center [1028, 499] width 149 height 31
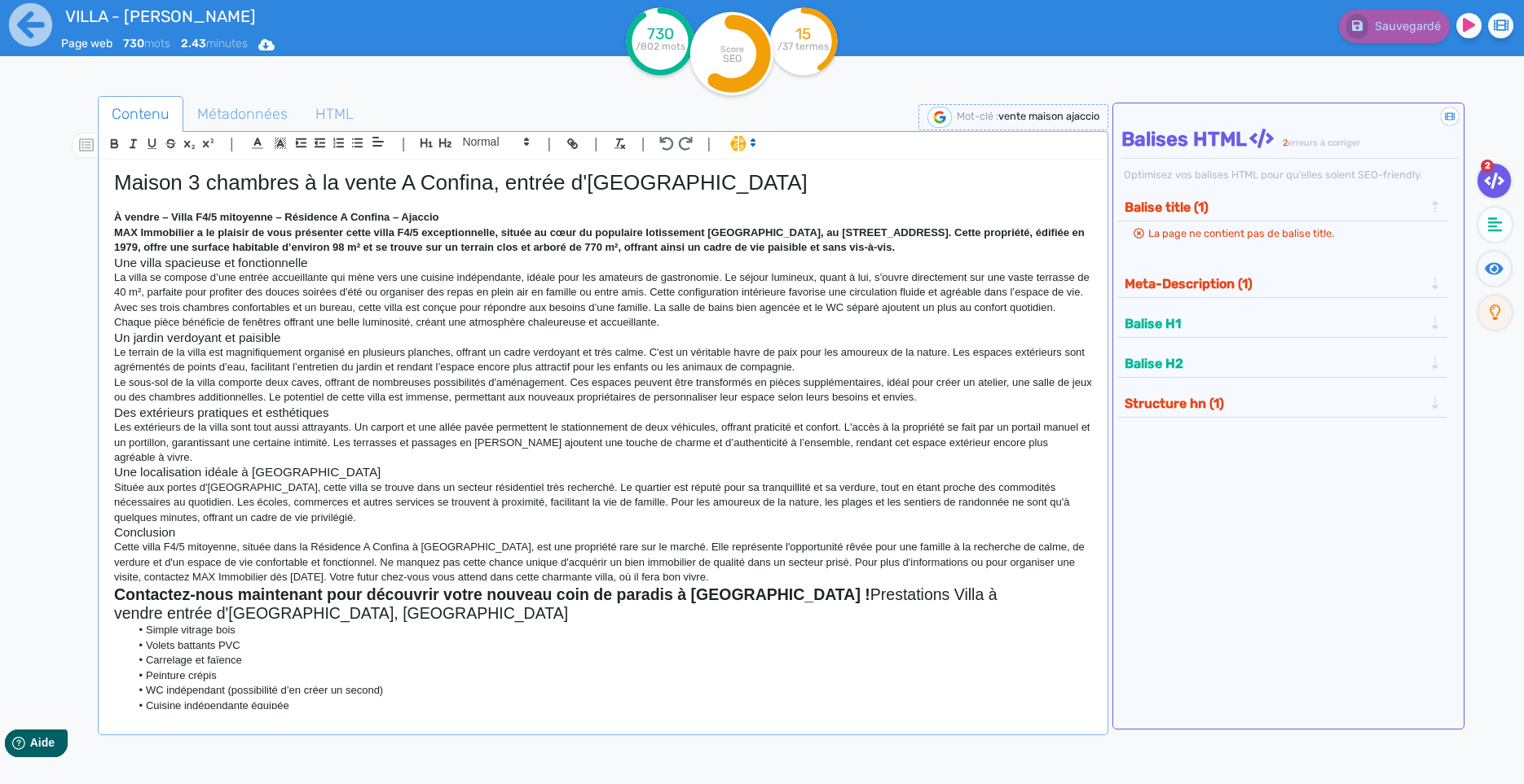
click at [144, 1] on div "VILLA - [PERSON_NAME]" at bounding box center [290, 8] width 457 height 16
click at [153, 18] on input "VILLA - [PERSON_NAME]" at bounding box center [290, 16] width 457 height 28
